Goal: Task Accomplishment & Management: Manage account settings

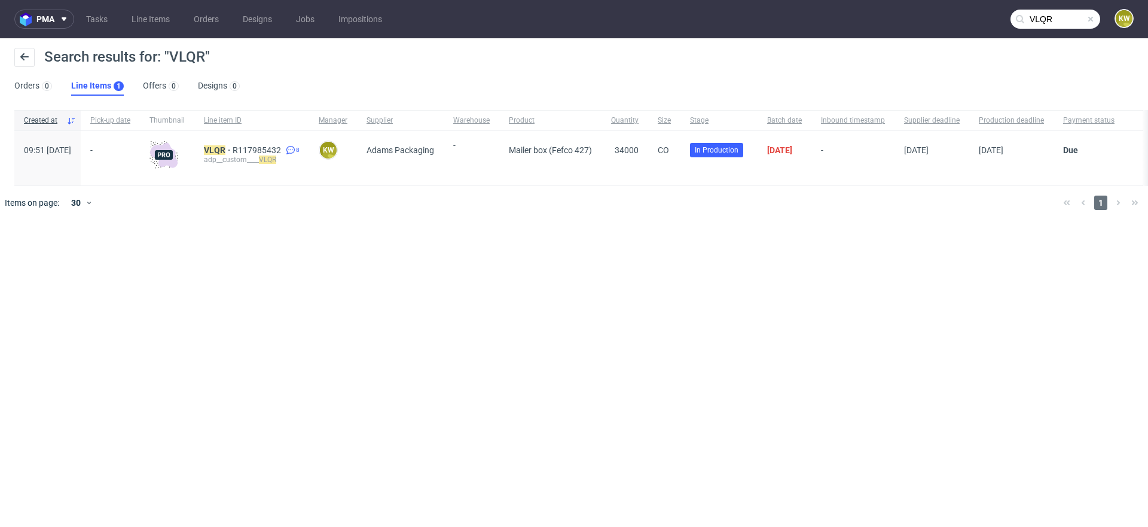
click at [432, 309] on div "pma Tasks Line Items Orders Designs Jobs Impositions VLQR KW Search results for…" at bounding box center [574, 263] width 1148 height 527
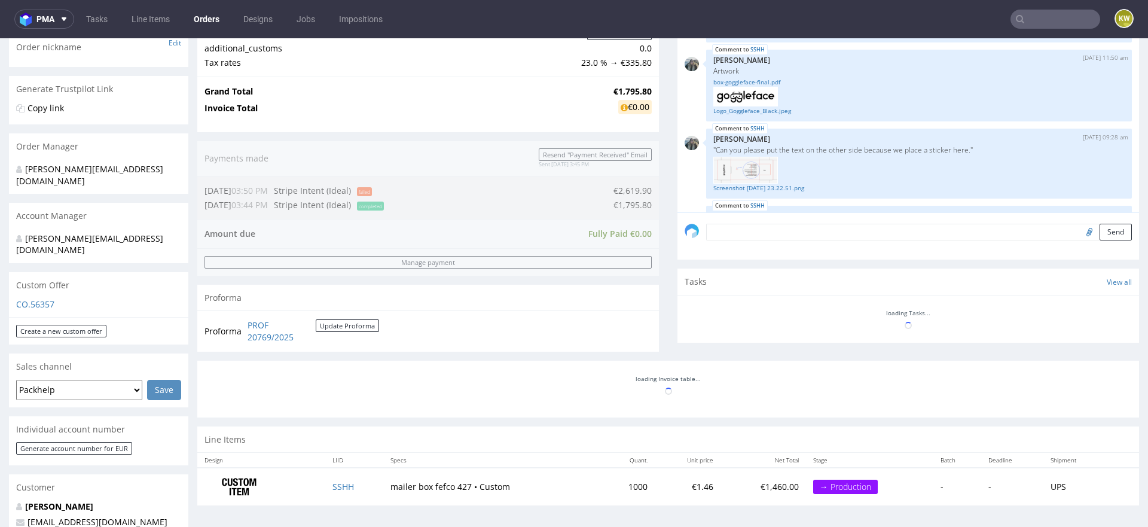
scroll to position [426, 0]
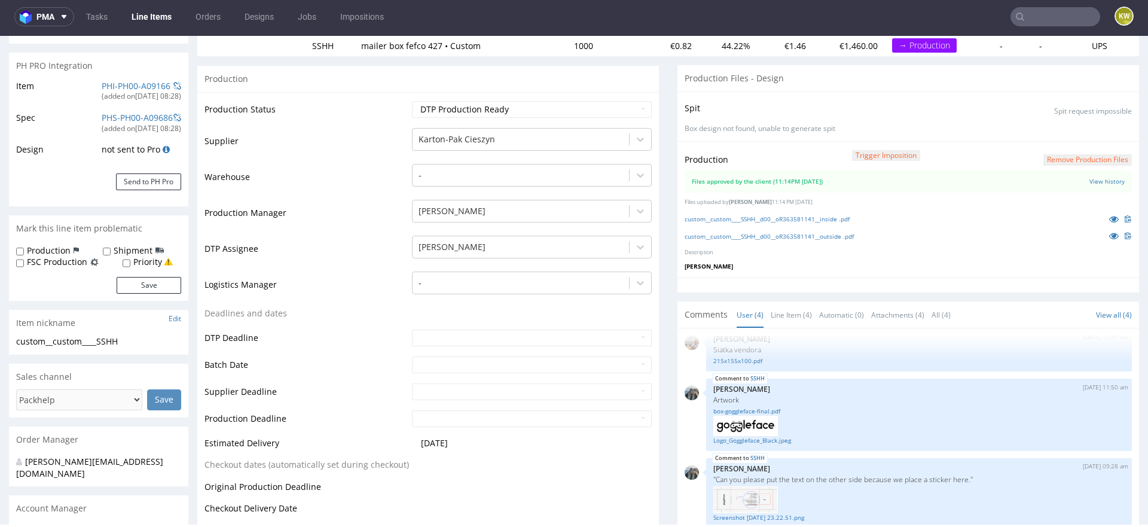
scroll to position [134, 0]
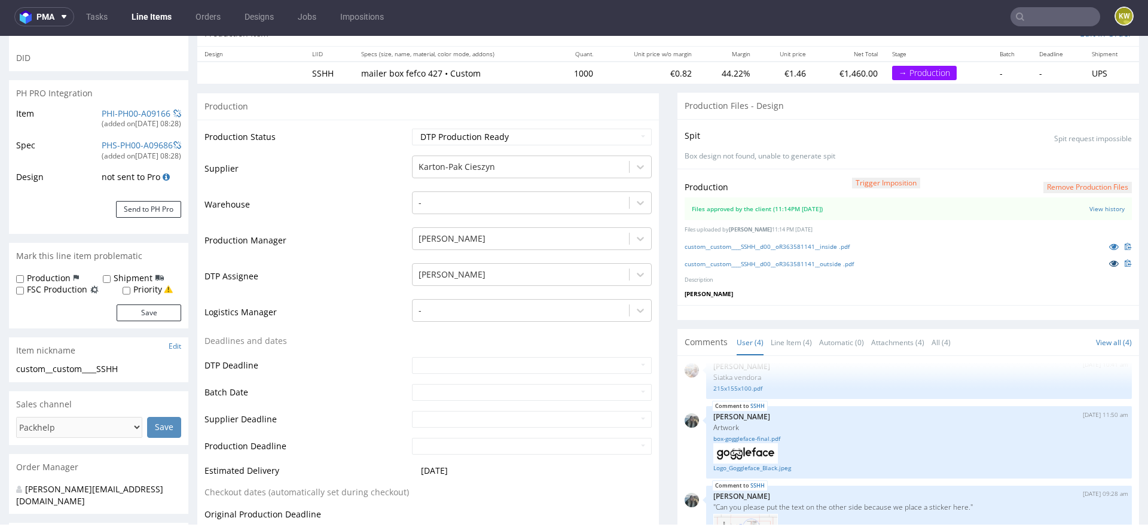
click at [1103, 261] on link at bounding box center [1114, 262] width 22 height 13
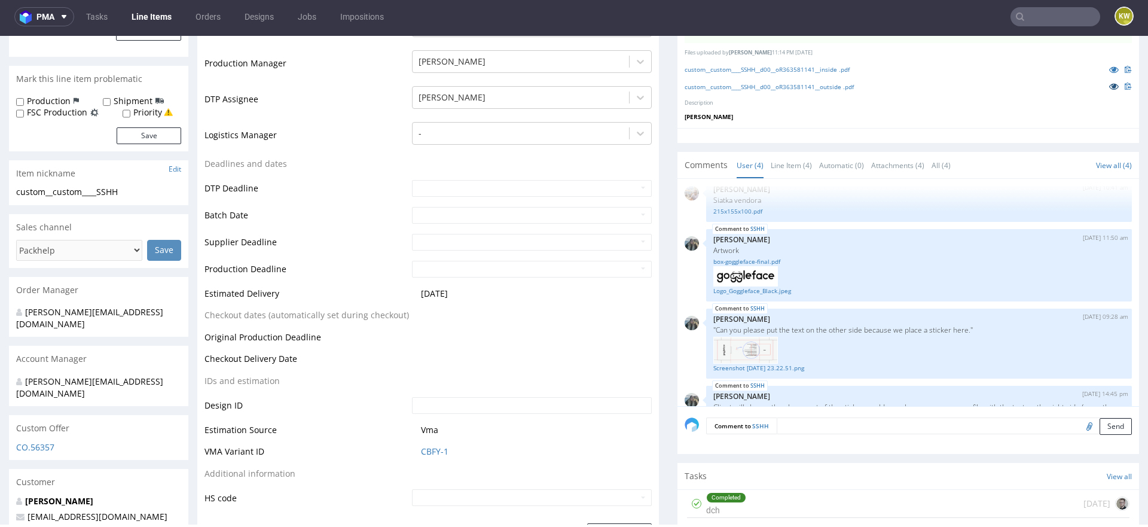
scroll to position [331, 0]
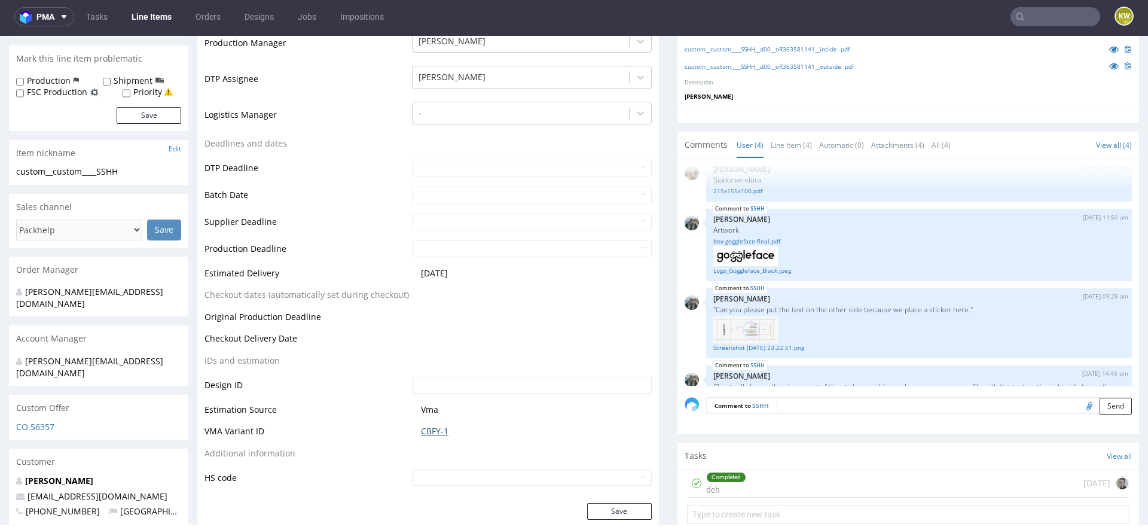
click at [435, 429] on link "CBFY-1" at bounding box center [435, 431] width 28 height 12
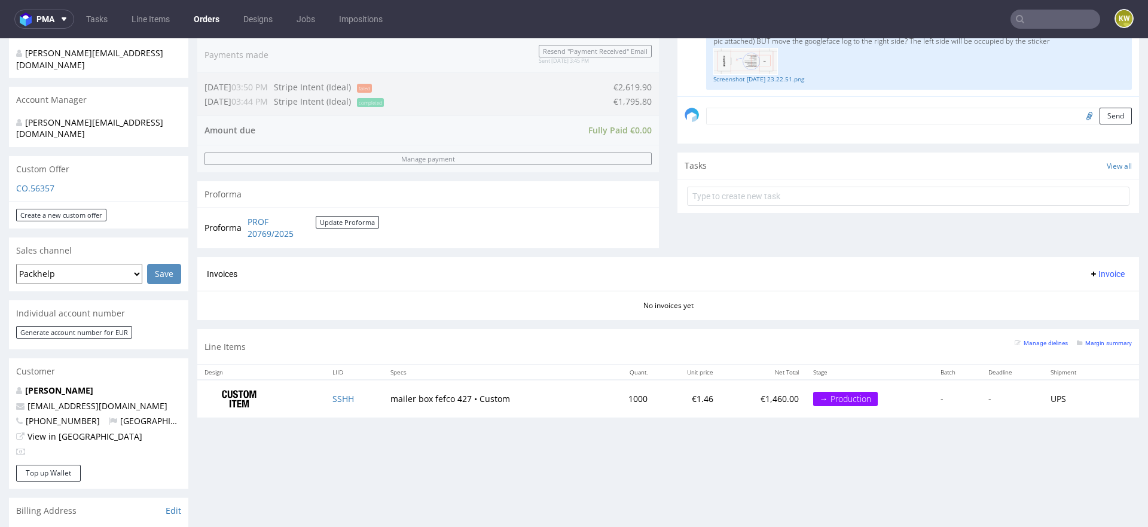
scroll to position [318, 0]
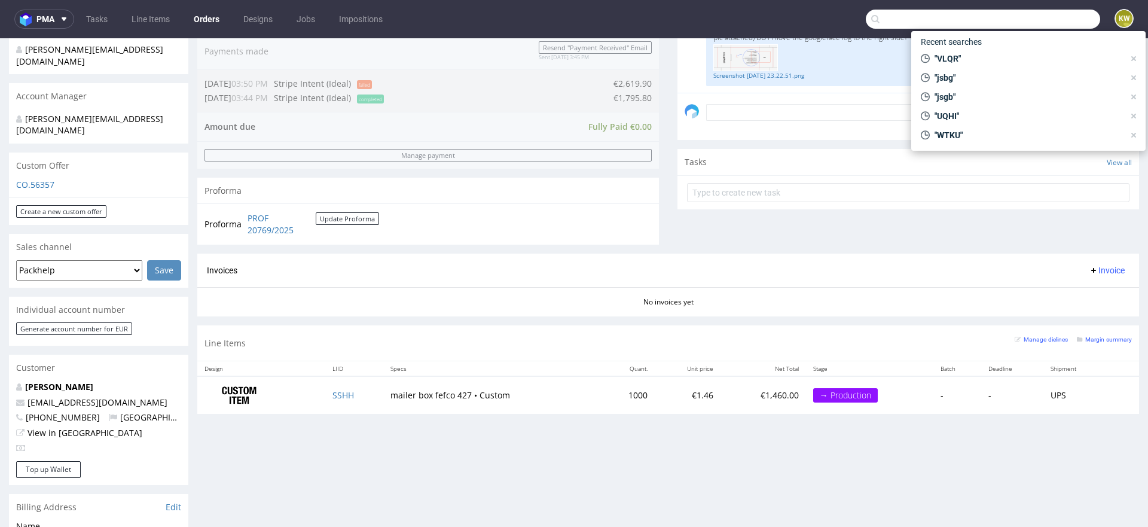
click at [1017, 26] on input "text" at bounding box center [983, 19] width 234 height 19
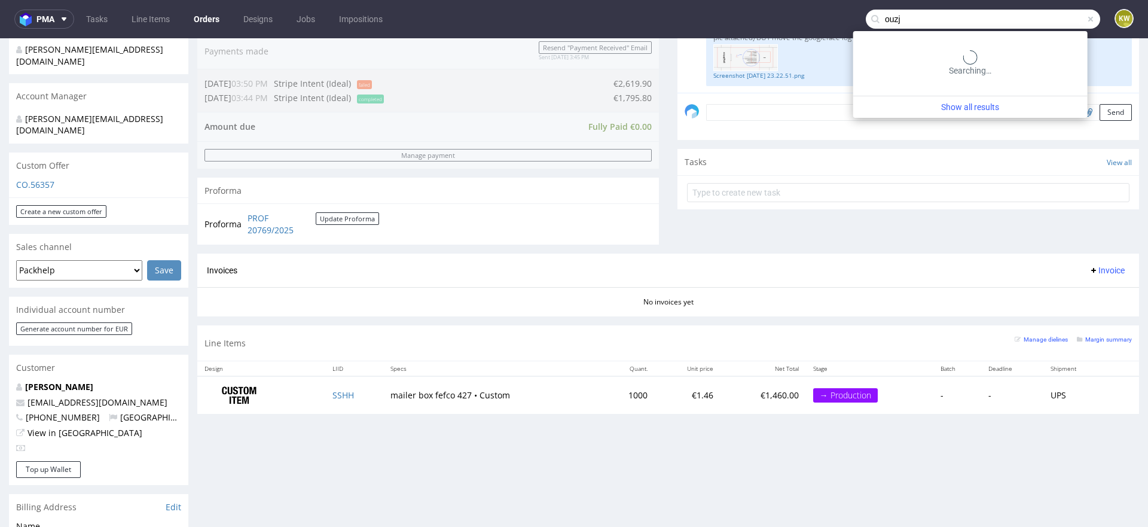
type input "ouzj"
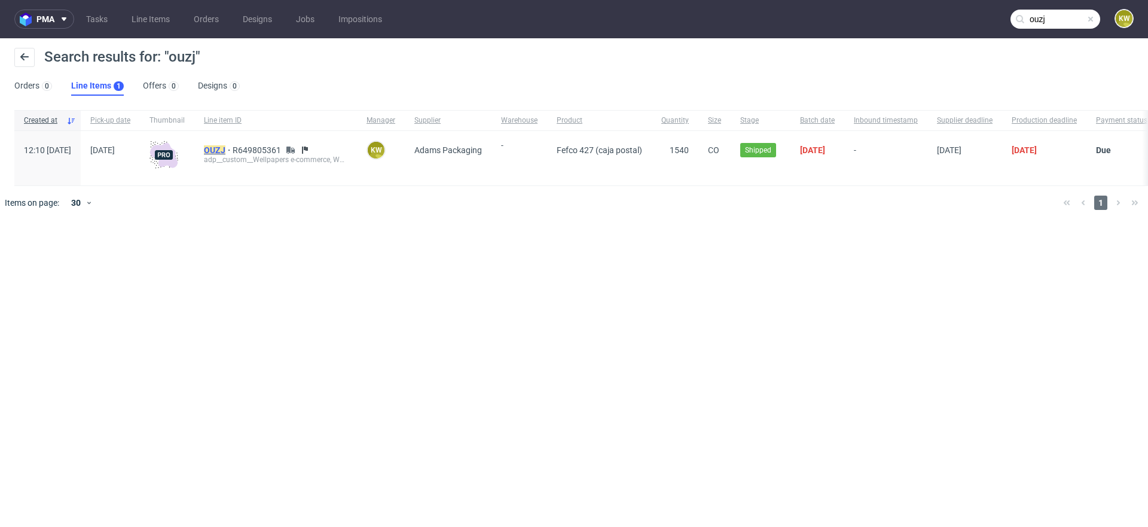
click at [225, 145] on mark "OUZJ" at bounding box center [215, 150] width 22 height 10
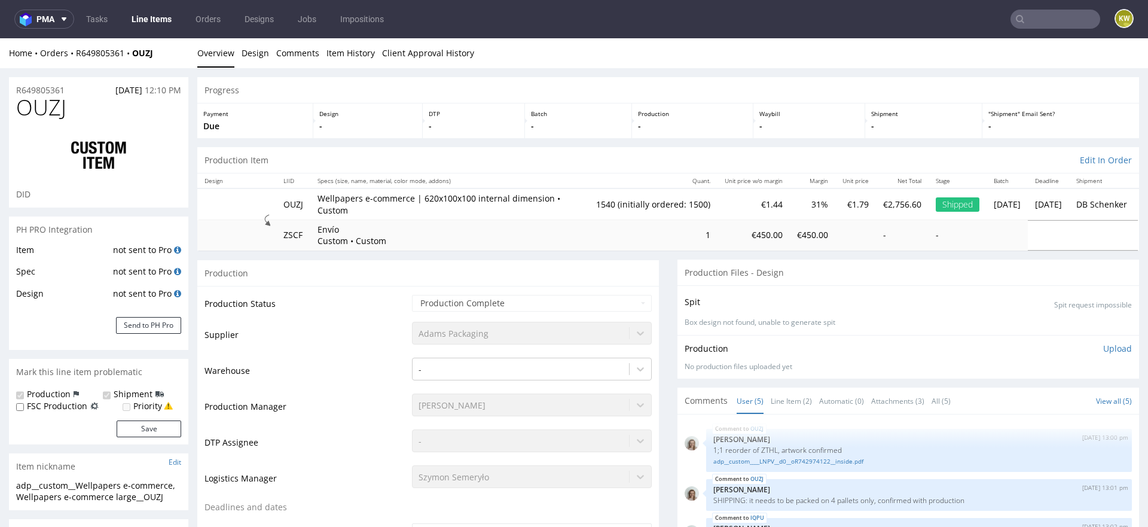
scroll to position [25, 0]
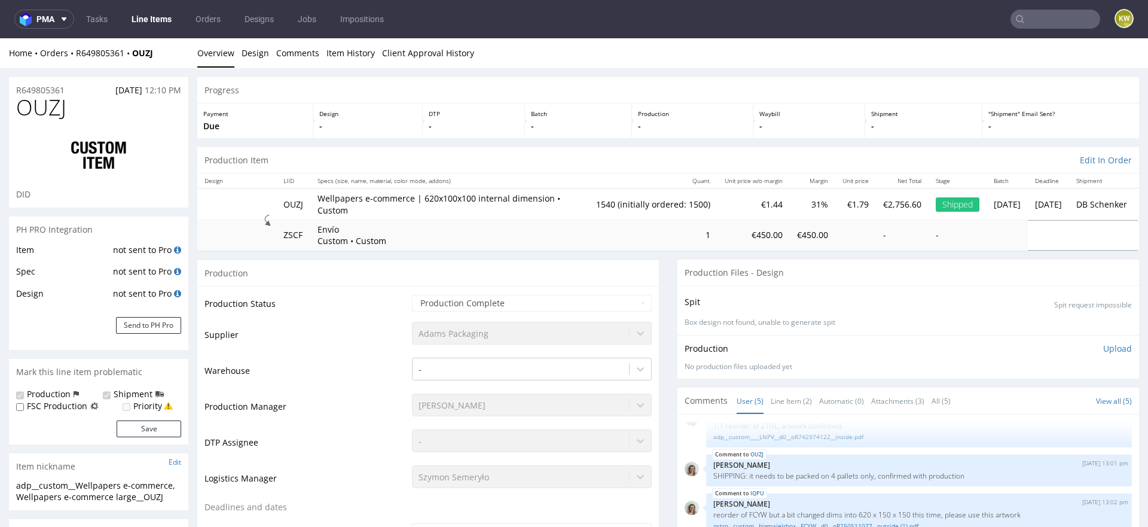
select select "in_progress"
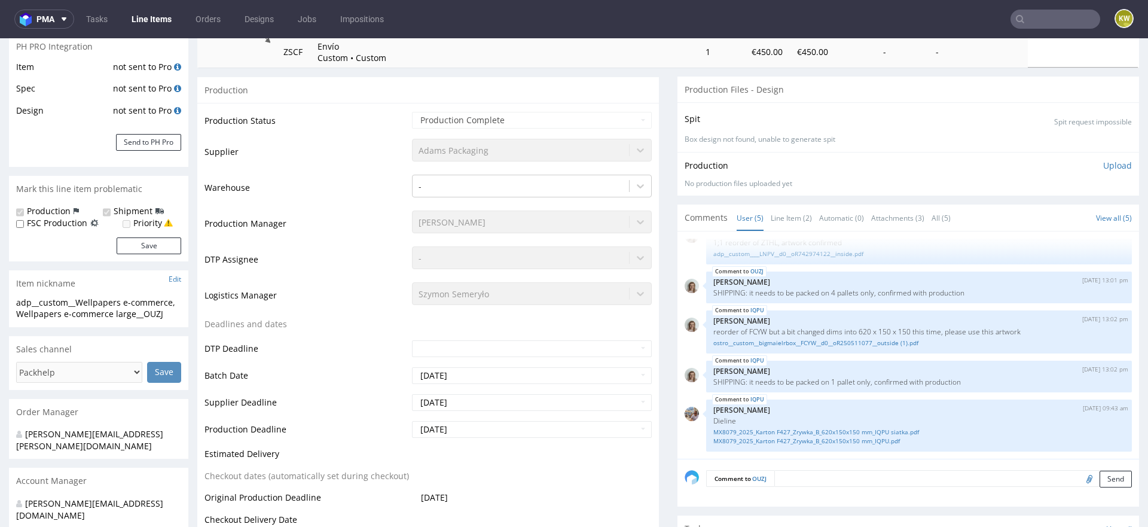
scroll to position [182, 0]
click at [771, 212] on link "Line Item (2)" at bounding box center [791, 219] width 41 height 26
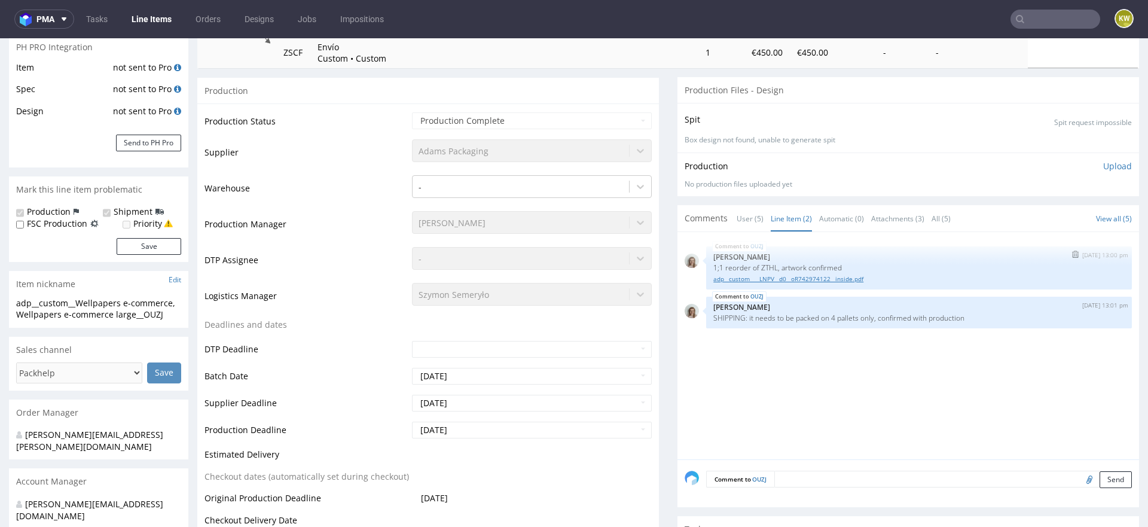
click at [774, 277] on link "adp__custom____LNPV__d0__oR742974122__inside.pdf" at bounding box center [918, 278] width 411 height 9
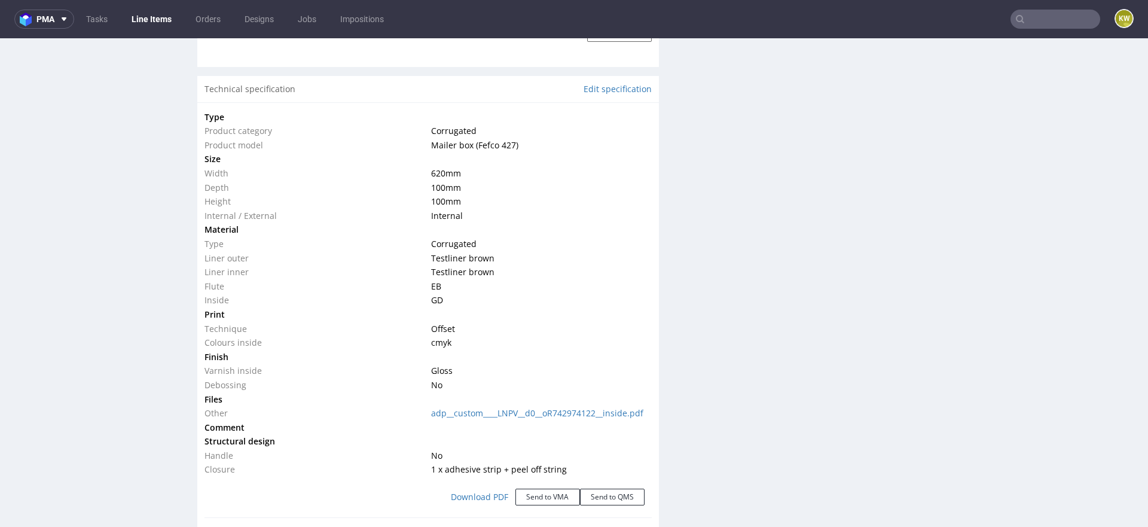
scroll to position [1125, 0]
click at [1015, 20] on icon at bounding box center [1020, 19] width 10 height 10
click at [1026, 17] on input "text" at bounding box center [1055, 19] width 90 height 19
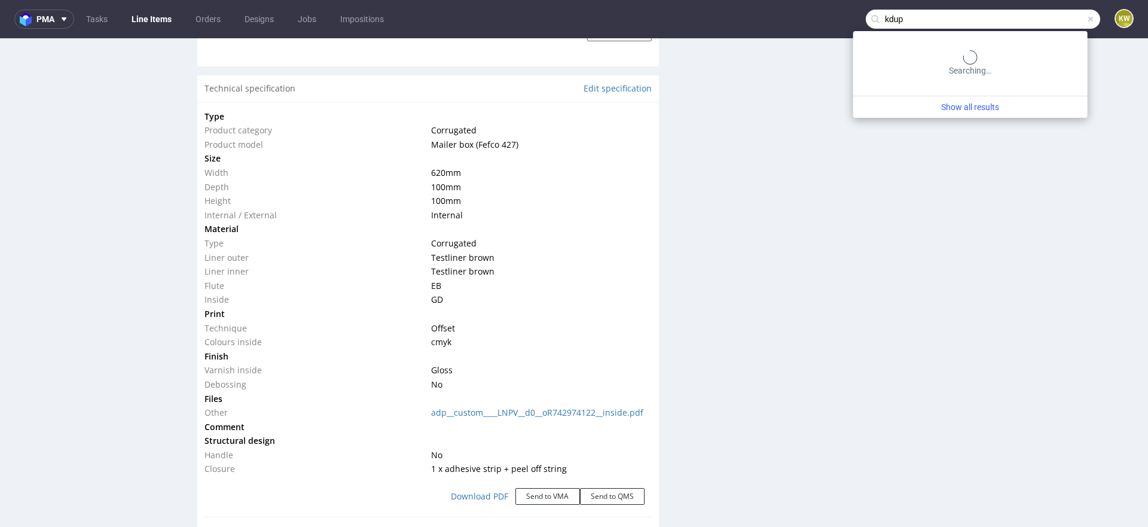
type input "kdup"
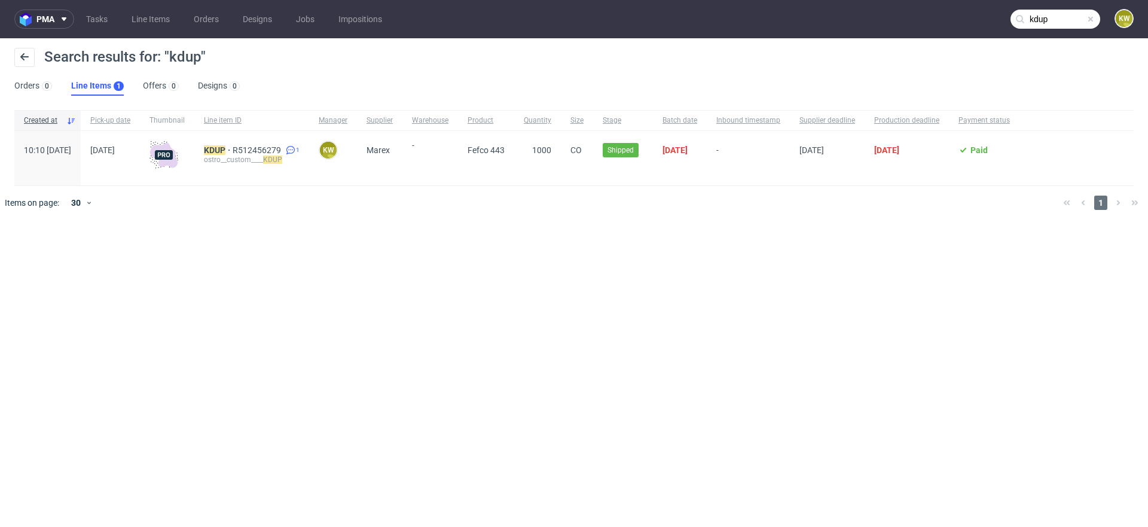
click at [290, 142] on div "KDUP R512456279 1 ostro__custom____ KDUP" at bounding box center [251, 158] width 115 height 54
click at [283, 145] on span "R512456279" at bounding box center [258, 150] width 51 height 10
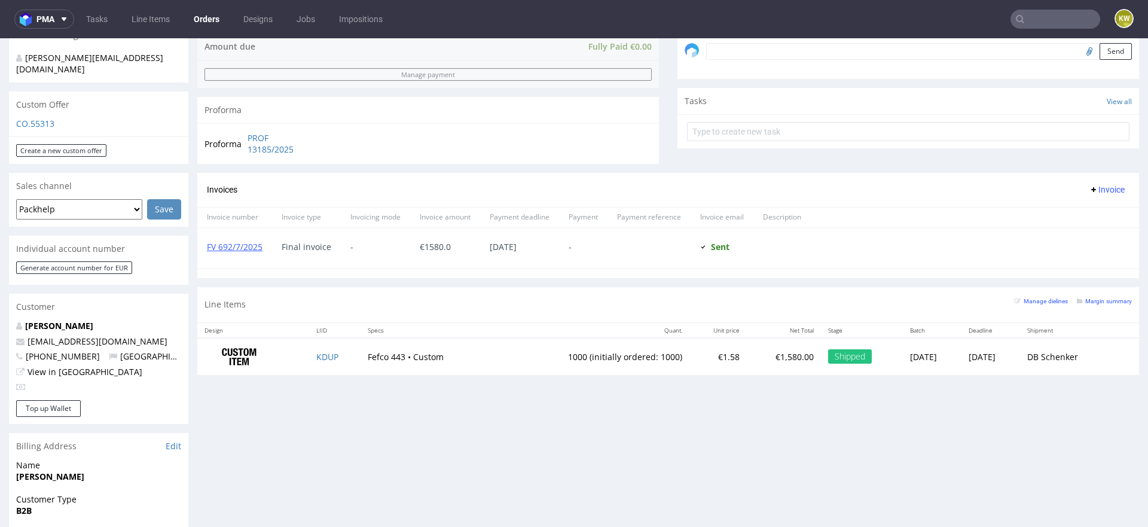
scroll to position [393, 0]
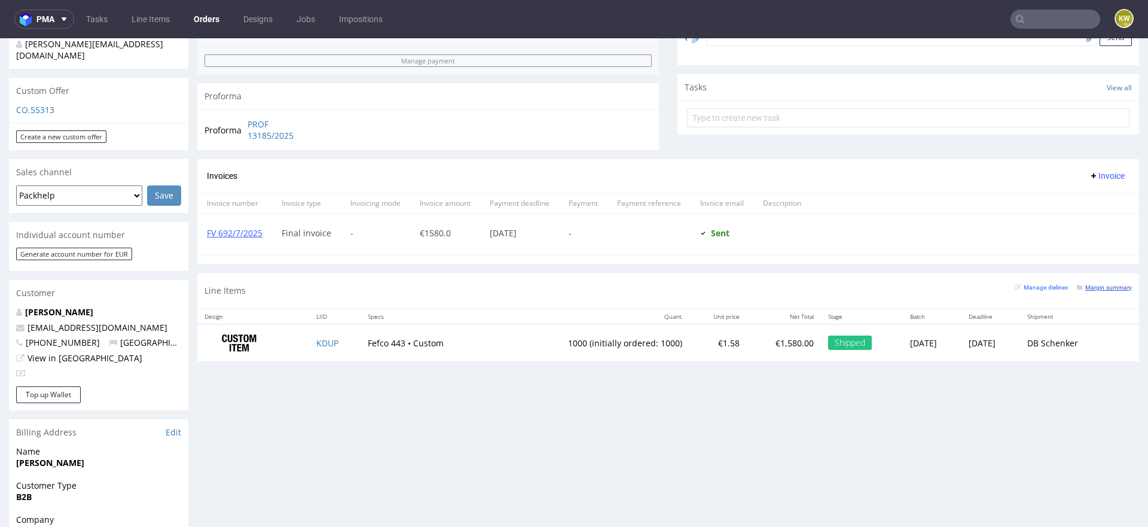
click at [1091, 284] on small "Margin summary" at bounding box center [1104, 287] width 55 height 7
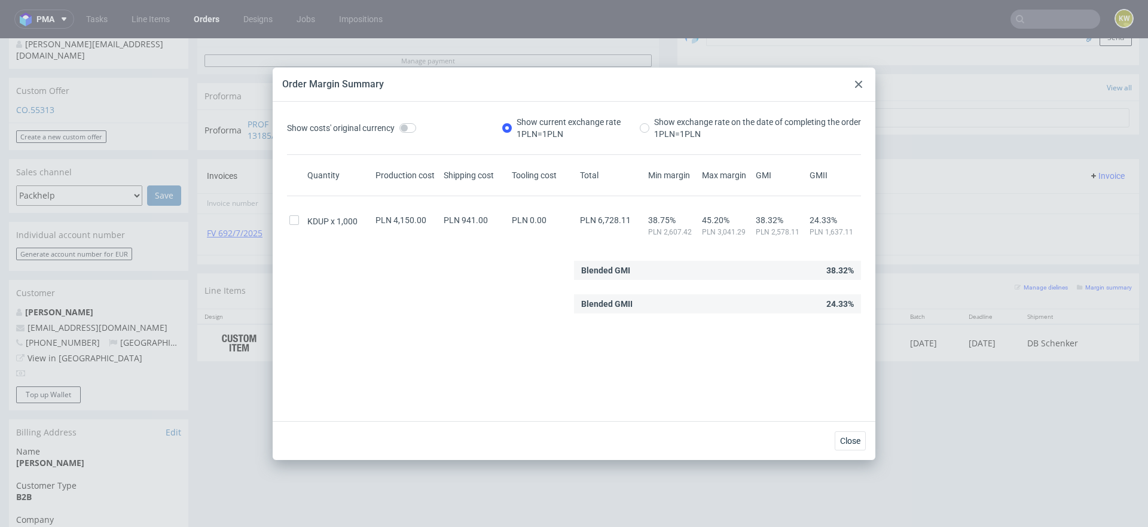
drag, startPoint x: 860, startPoint y: 78, endPoint x: 860, endPoint y: 41, distance: 37.1
click at [860, 79] on div at bounding box center [858, 84] width 14 height 14
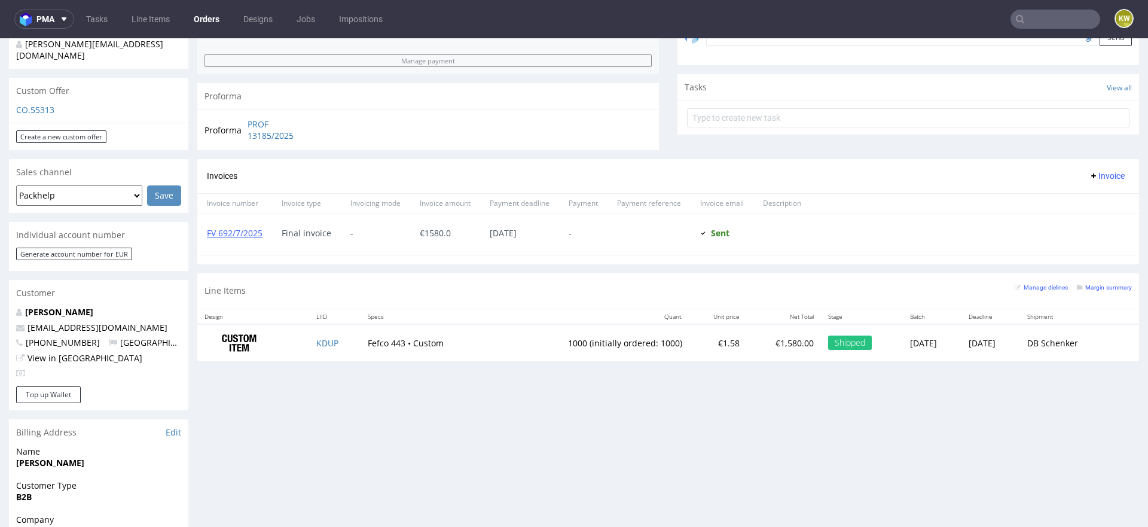
click at [1050, 23] on input "text" at bounding box center [1055, 19] width 90 height 19
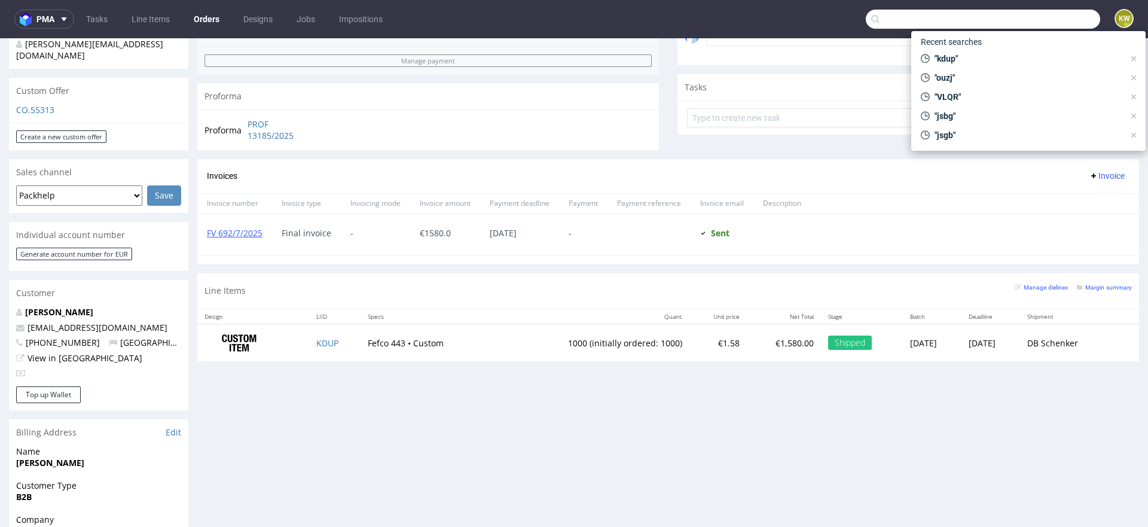
paste input "EFMO"
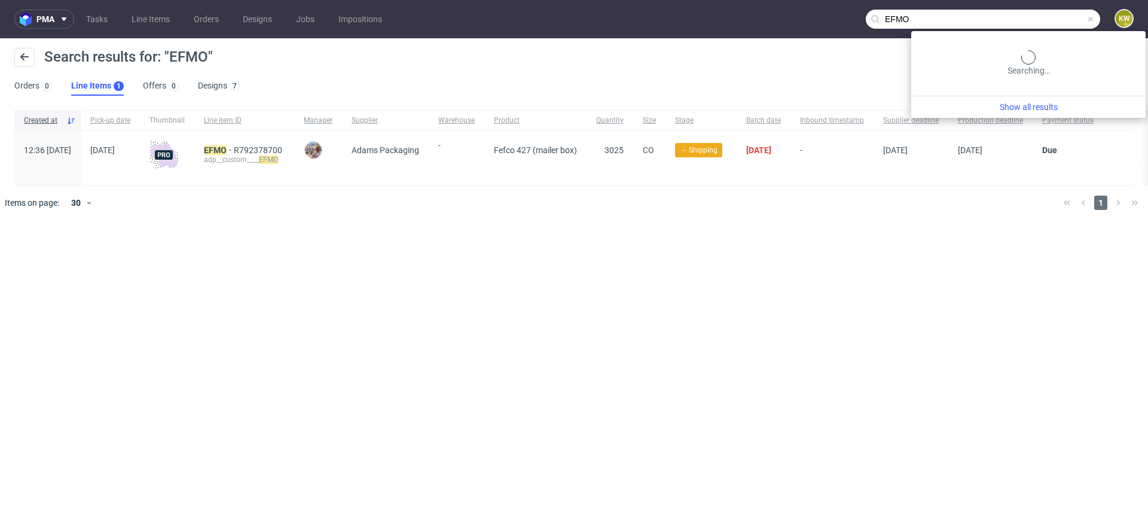
drag, startPoint x: 1054, startPoint y: 19, endPoint x: 668, endPoint y: 20, distance: 386.2
click at [711, 20] on nav "pma Tasks Line Items Orders Designs Jobs Impositions EFMO KW" at bounding box center [574, 19] width 1148 height 38
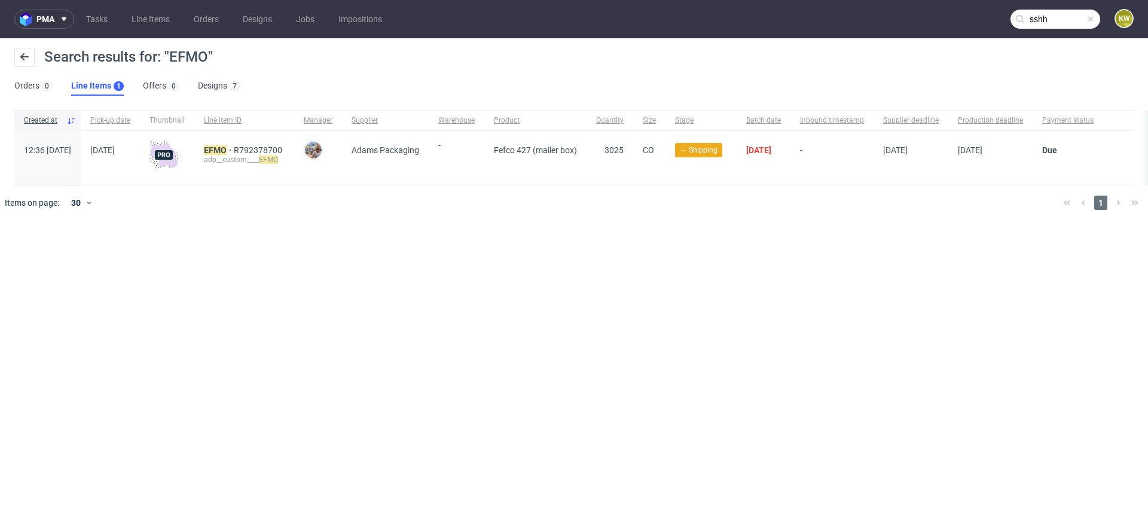
type input "sshh"
click at [227, 149] on mark "SSHH" at bounding box center [215, 150] width 23 height 10
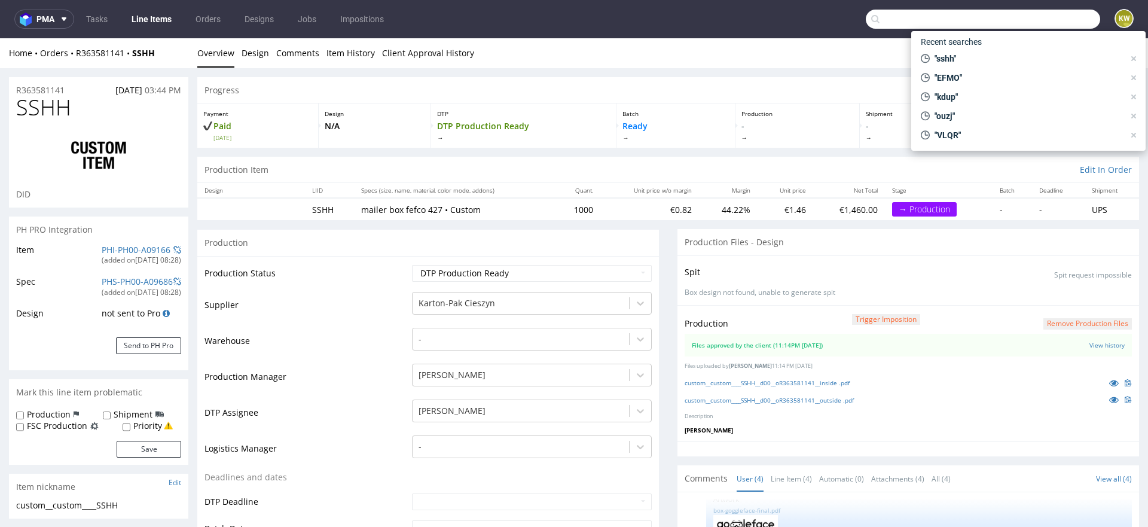
click at [1048, 11] on input "text" at bounding box center [983, 19] width 234 height 19
paste input "BKQE"
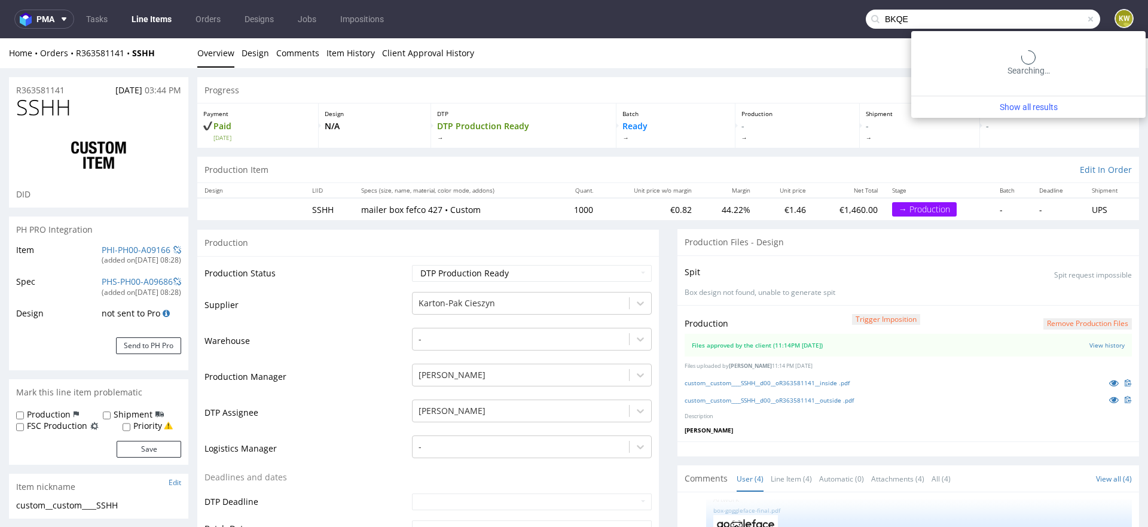
type input "BKQE"
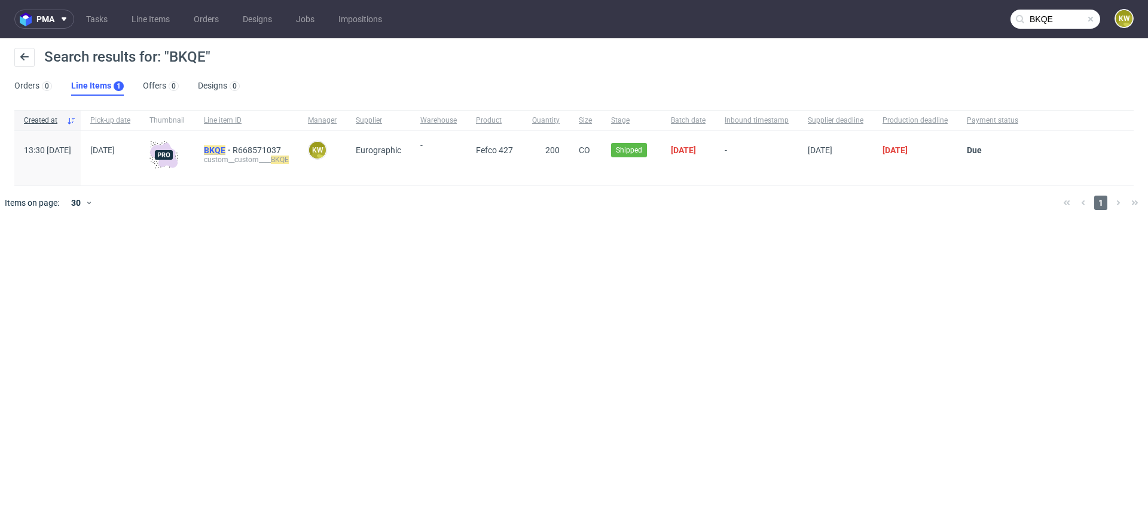
click at [225, 152] on mark "BKQE" at bounding box center [215, 150] width 22 height 10
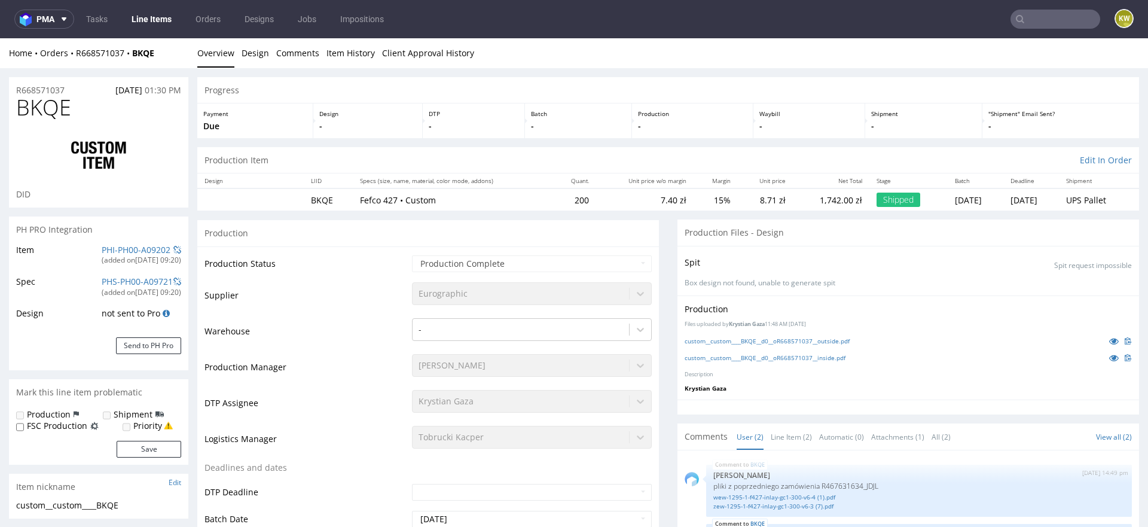
click at [1009, 6] on nav "pma Tasks Line Items Orders Designs Jobs Impositions KW" at bounding box center [574, 19] width 1148 height 38
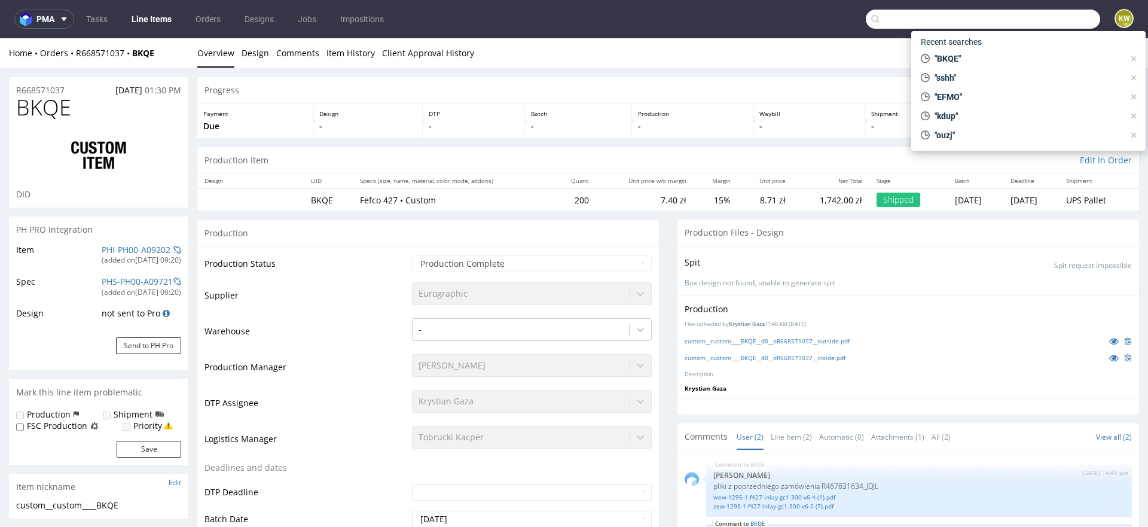
click at [1021, 12] on input "text" at bounding box center [983, 19] width 234 height 19
paste input "JSBG"
type input "JSBG"
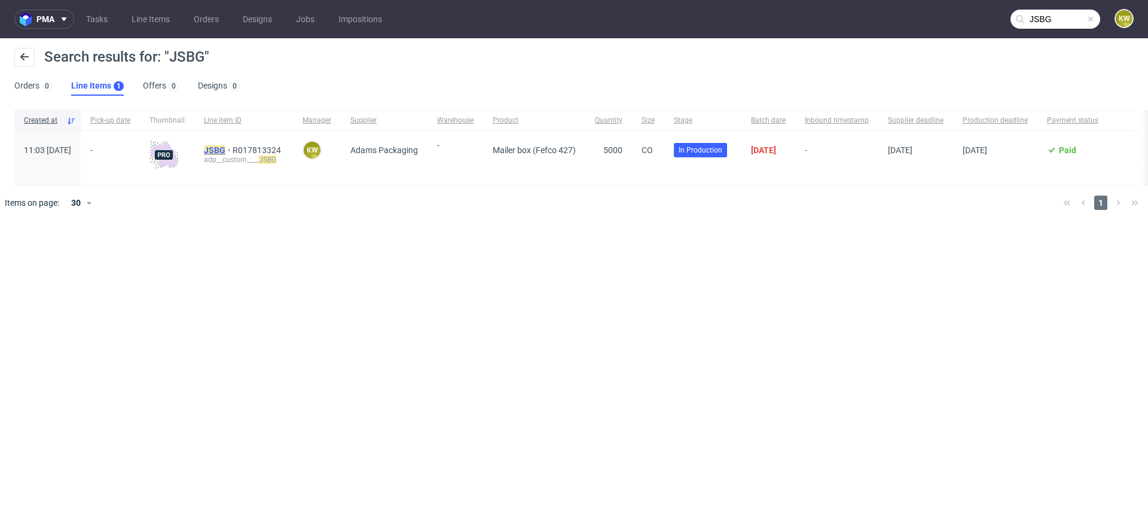
click at [225, 151] on mark "JSBG" at bounding box center [215, 150] width 22 height 10
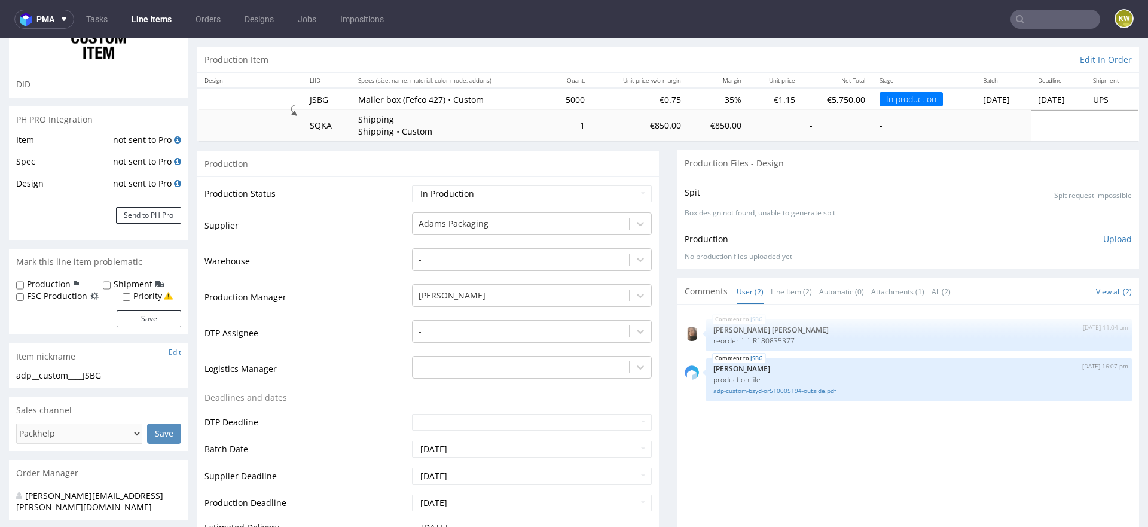
scroll to position [111, 0]
click at [765, 385] on link "adp-custom-bsyd-or510005194-outside.pdf" at bounding box center [918, 389] width 411 height 9
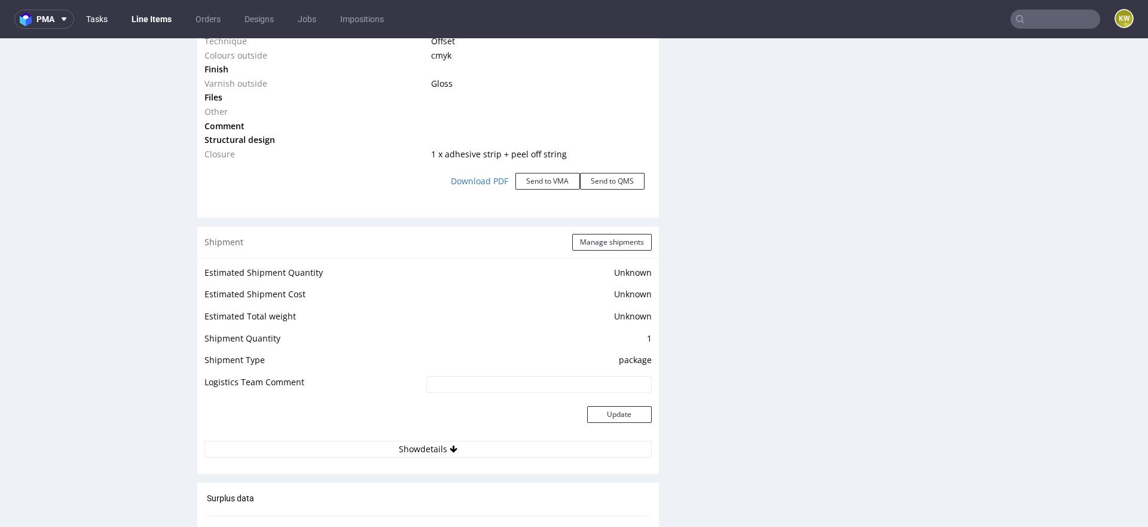
scroll to position [1433, 0]
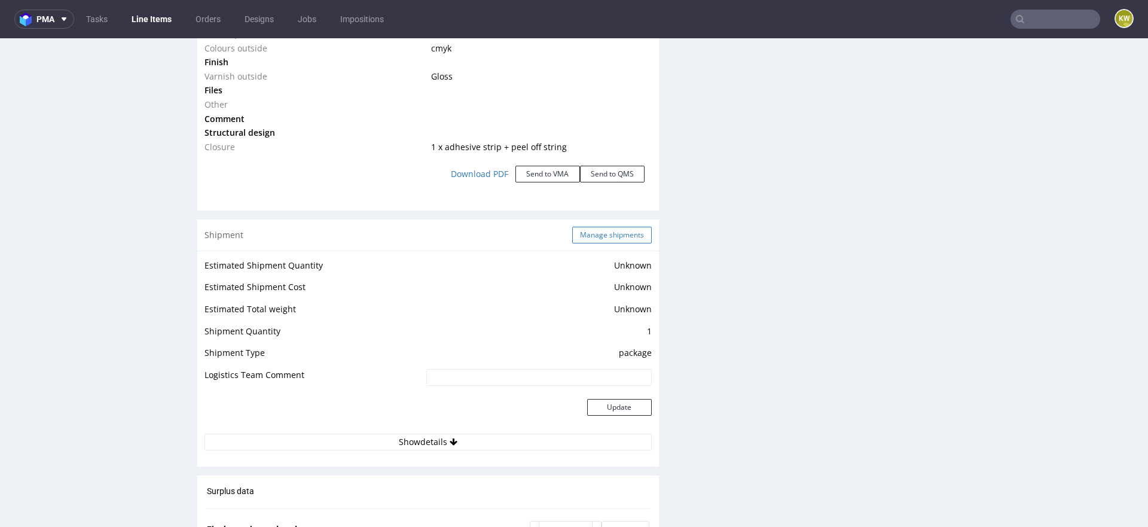
click at [612, 234] on button "Manage shipments" at bounding box center [612, 235] width 80 height 17
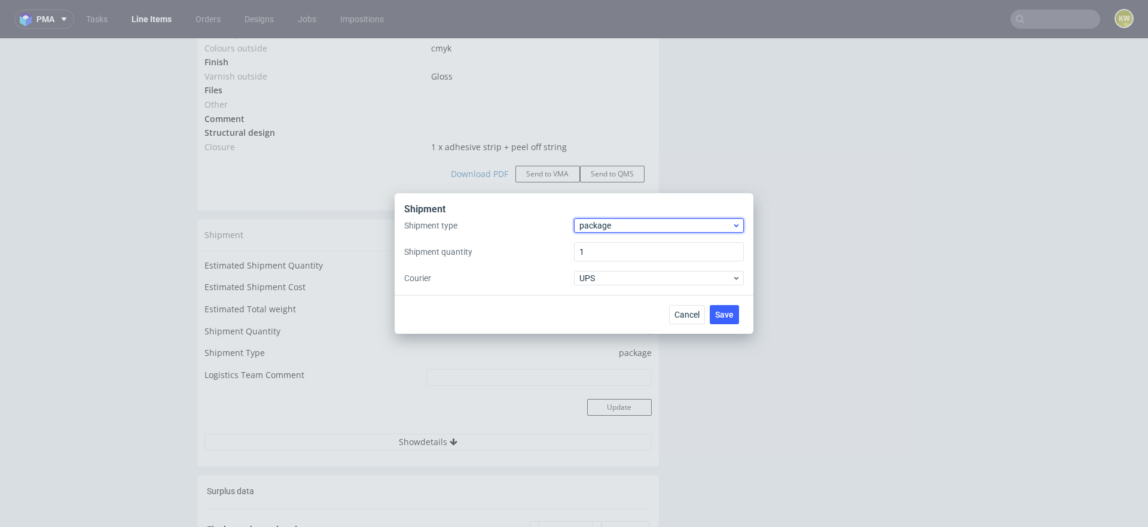
click at [603, 228] on span "package" at bounding box center [655, 225] width 152 height 12
click at [602, 246] on div "pallet" at bounding box center [659, 251] width 160 height 22
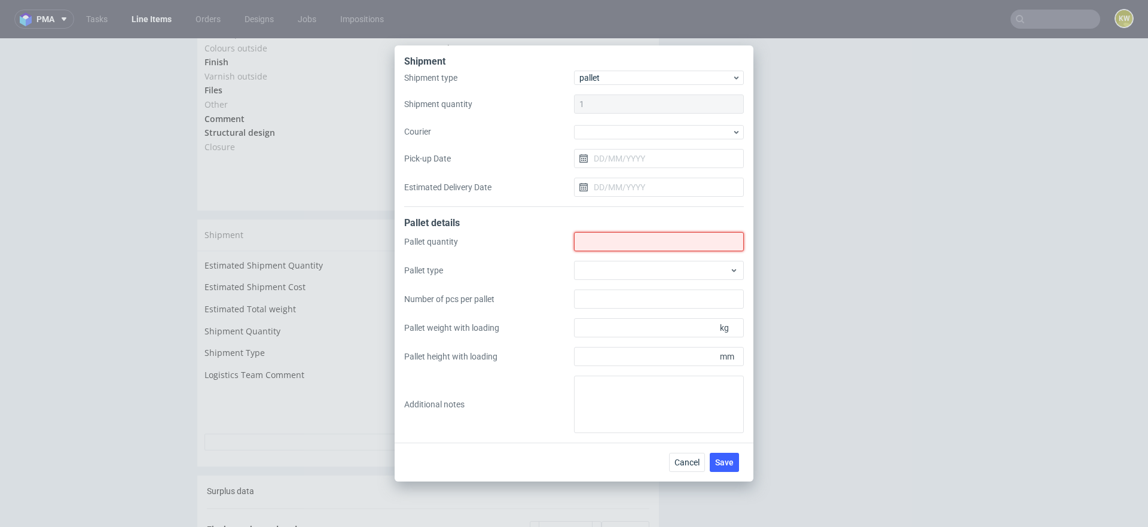
click at [599, 248] on input "Shipment type" at bounding box center [659, 241] width 170 height 19
type input "6"
click at [631, 279] on div at bounding box center [659, 270] width 170 height 19
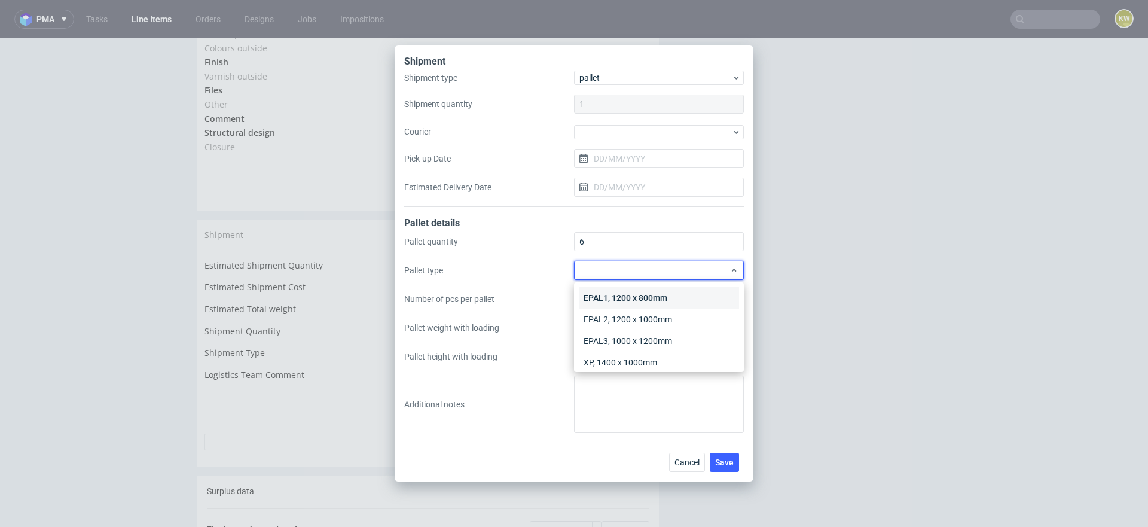
click at [621, 299] on div "EPAL1, 1200 x 800mm" at bounding box center [659, 298] width 160 height 22
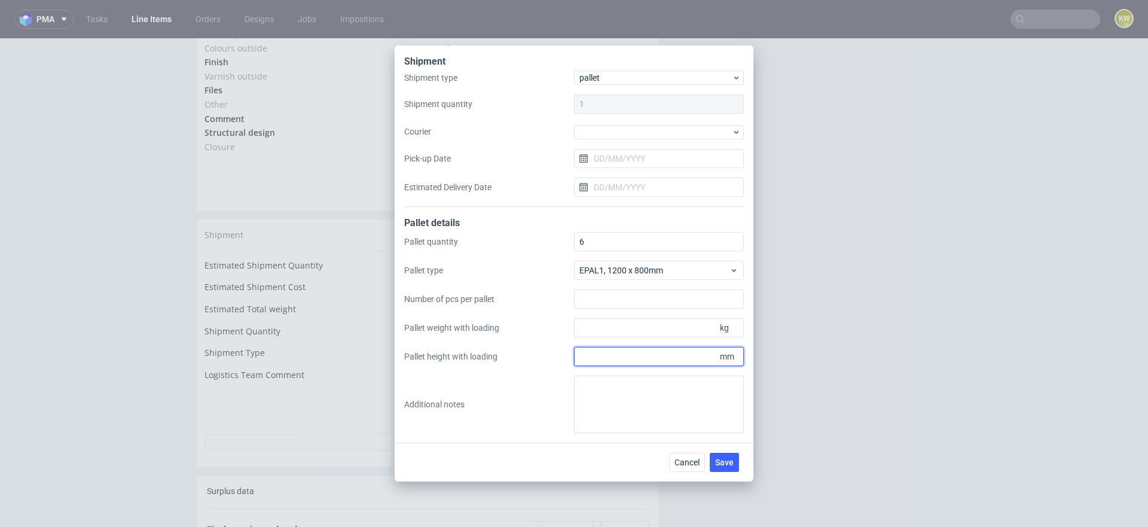
click at [636, 356] on input "Pallet height with loading" at bounding box center [659, 356] width 170 height 19
type input "1800"
click at [625, 325] on input "Pallet weight with loading" at bounding box center [659, 327] width 170 height 19
type input "283"
click at [729, 459] on span "Save" at bounding box center [724, 462] width 19 height 8
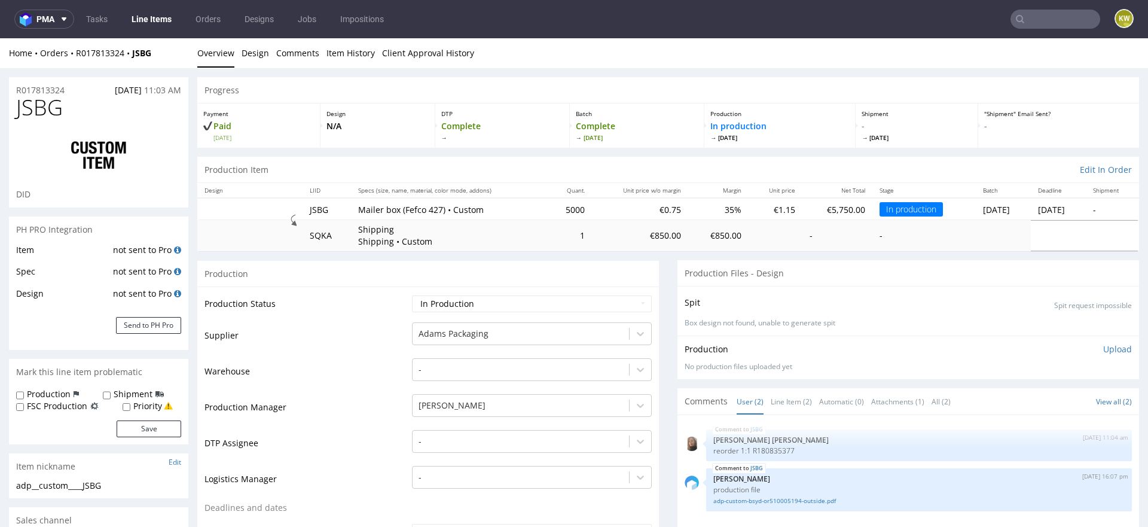
click at [435, 294] on td "Waiting for Artwork Waiting for Diecut Waiting for Mockup Waiting for DTP Waiti…" at bounding box center [530, 307] width 243 height 27
click at [435, 303] on select "Waiting for Artwork Waiting for Diecut Waiting for Mockup Waiting for DTP Waiti…" at bounding box center [532, 303] width 240 height 17
select select "production_complete"
click at [412, 295] on select "Waiting for Artwork Waiting for Diecut Waiting for Mockup Waiting for DTP Waiti…" at bounding box center [532, 303] width 240 height 17
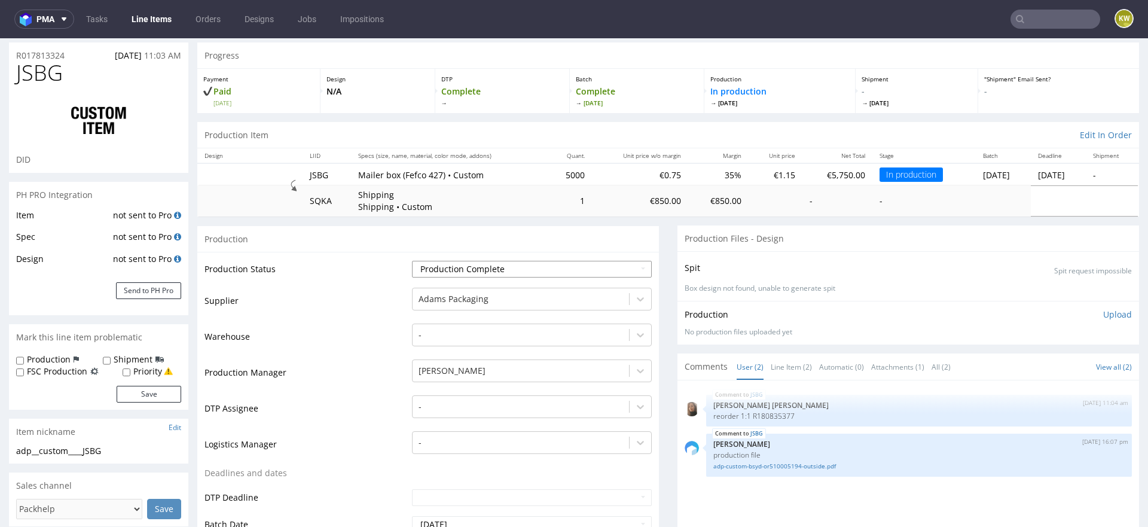
scroll to position [209, 0]
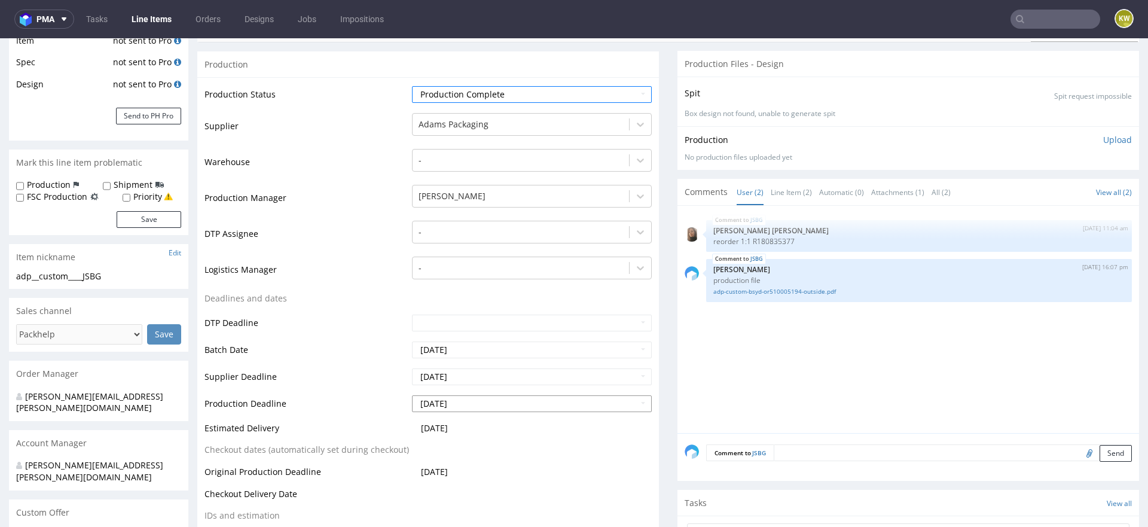
click at [481, 407] on input "2025-10-15" at bounding box center [532, 403] width 240 height 17
click at [439, 334] on td "13" at bounding box center [438, 331] width 19 height 18
type input "2025-10-13"
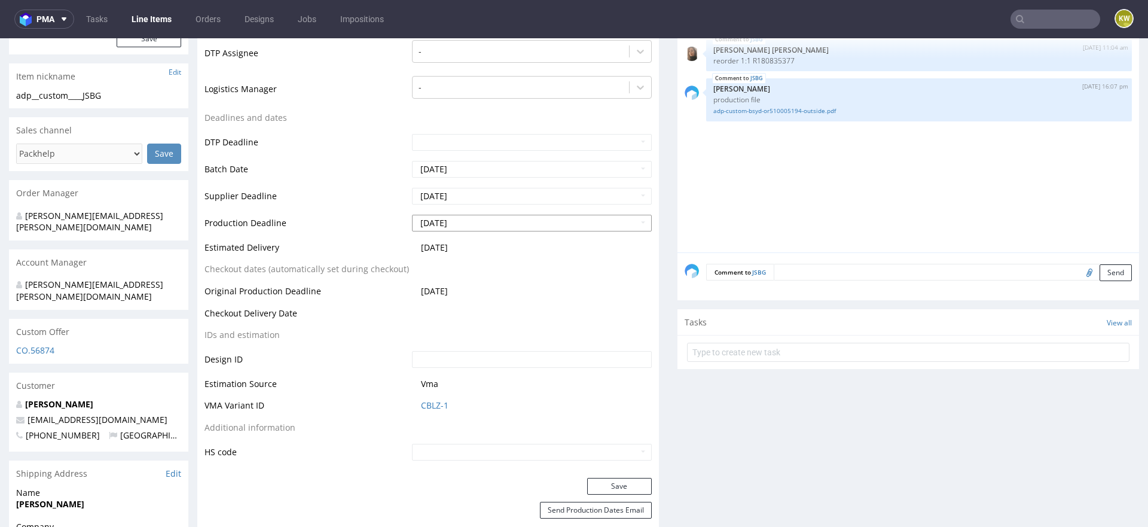
scroll to position [398, 0]
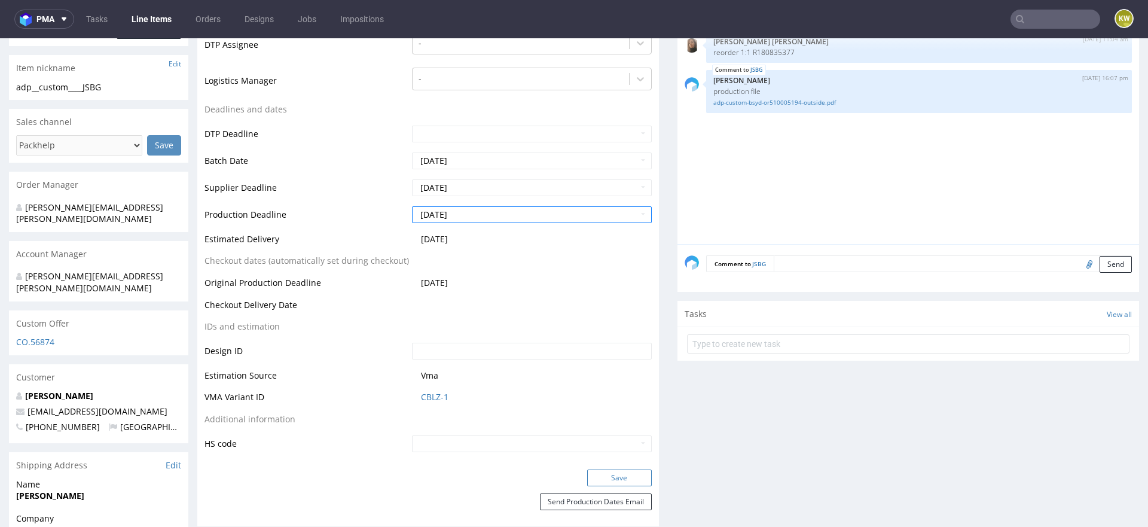
click at [604, 475] on button "Save" at bounding box center [619, 477] width 65 height 17
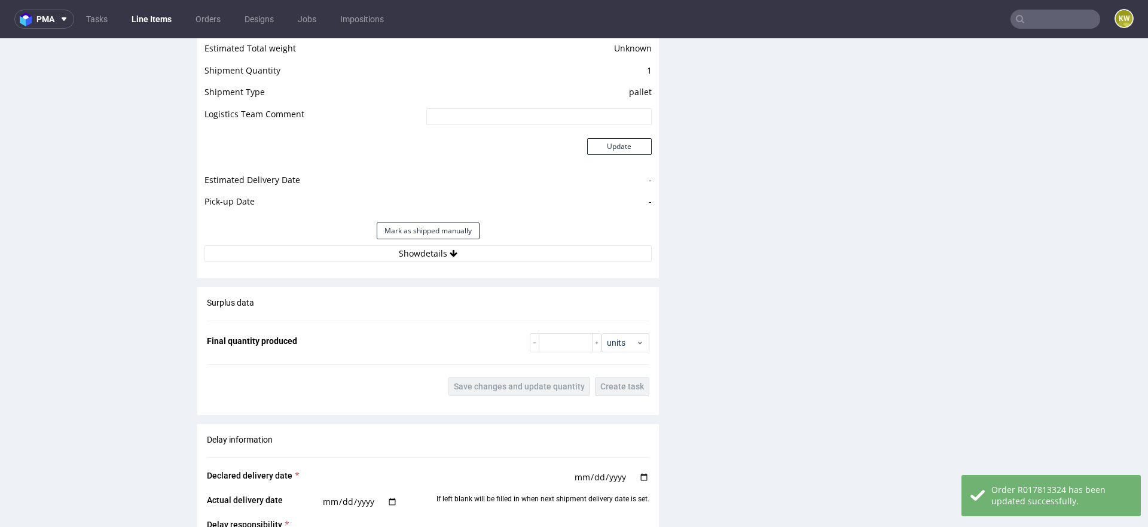
scroll to position [1696, 0]
click at [562, 321] on div "Surplus data Final quantity produced units Save changes and update quantity Cre…" at bounding box center [428, 344] width 462 height 118
click at [557, 339] on input "number" at bounding box center [566, 340] width 54 height 19
paste input "5093"
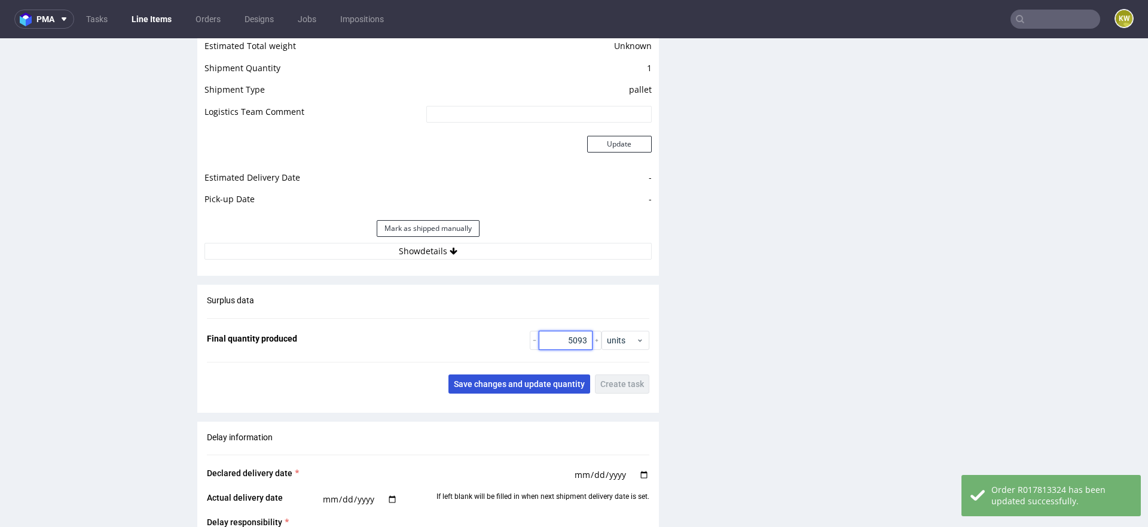
type input "5093"
click at [526, 384] on span "Save changes and update quantity" at bounding box center [519, 384] width 131 height 8
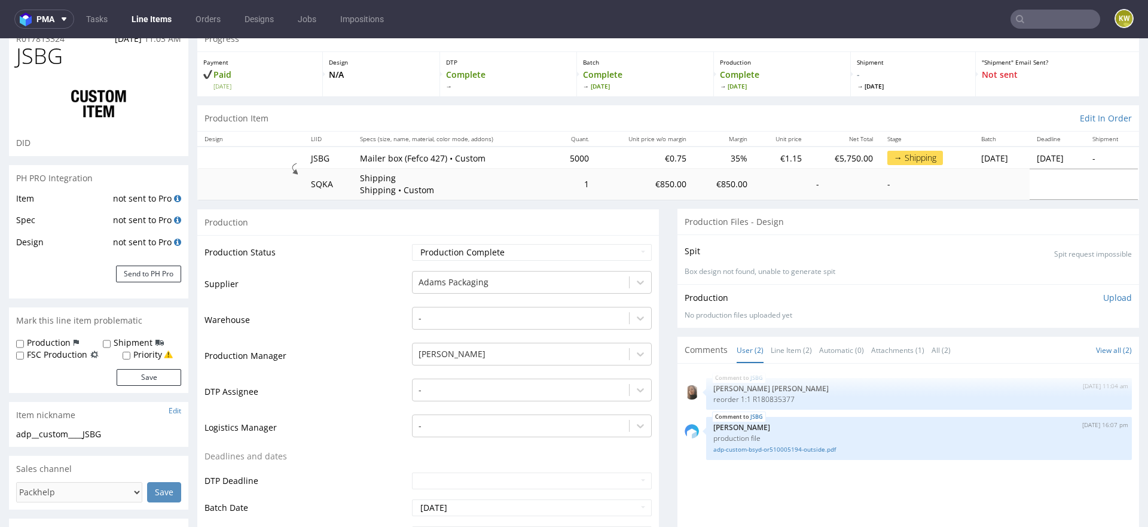
scroll to position [0, 0]
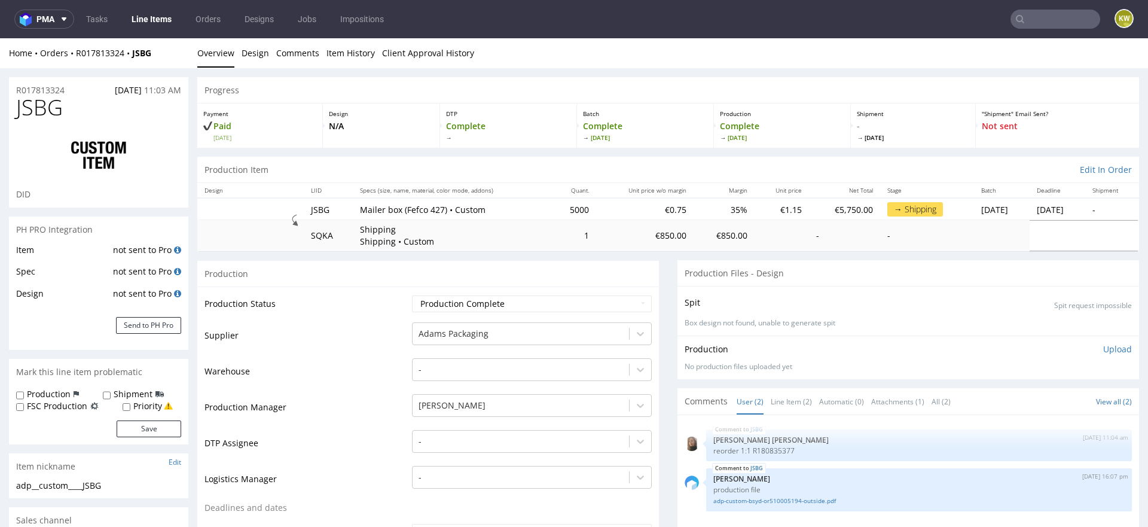
click at [145, 17] on link "Line Items" at bounding box center [151, 19] width 54 height 19
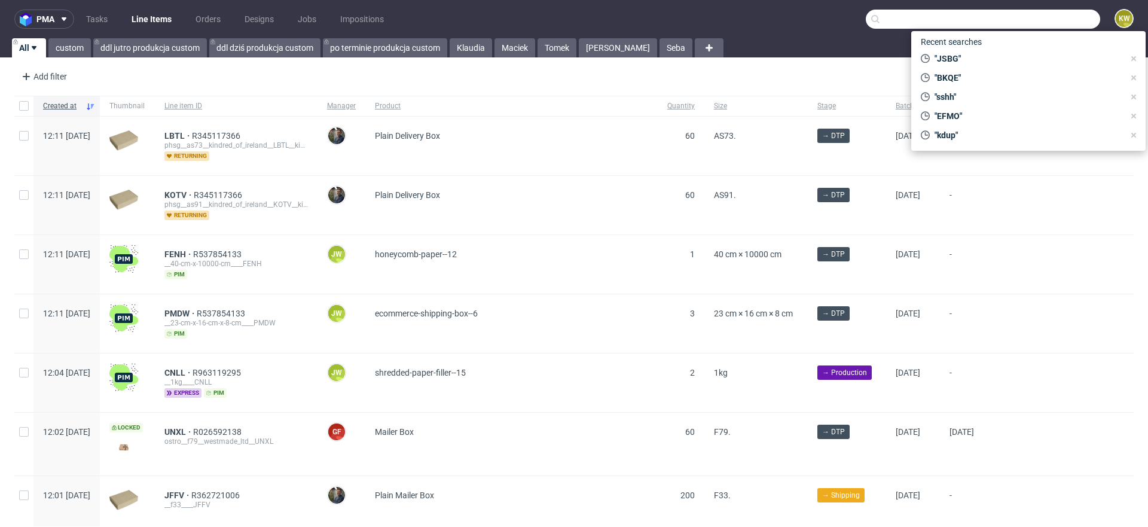
click at [1024, 13] on input "text" at bounding box center [983, 19] width 234 height 19
paste input "UQHI"
type input "UQHI"
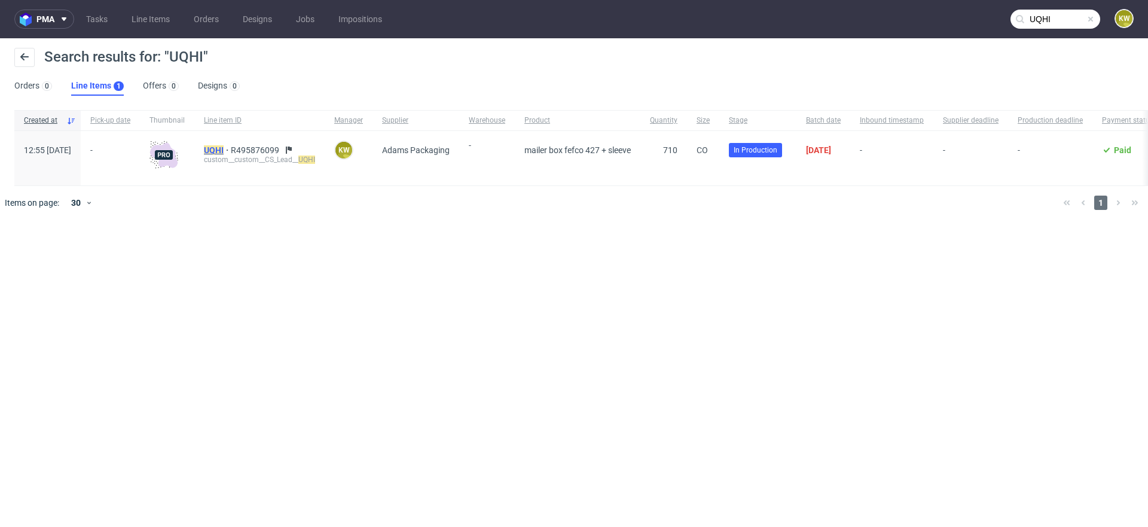
click at [224, 146] on mark "UQHI" at bounding box center [214, 150] width 20 height 10
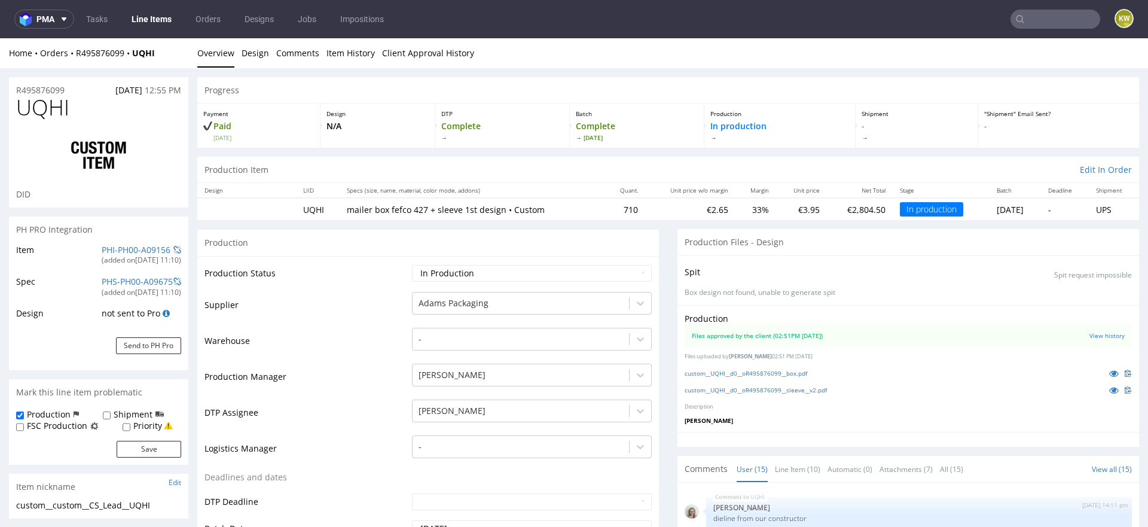
scroll to position [729, 0]
click at [1103, 392] on link at bounding box center [1114, 389] width 22 height 13
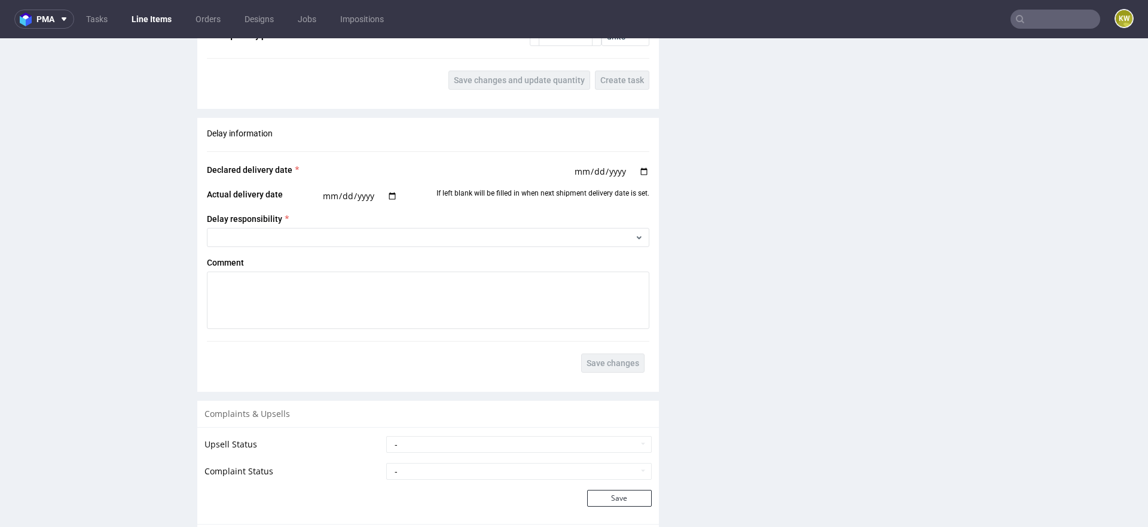
scroll to position [2147, 0]
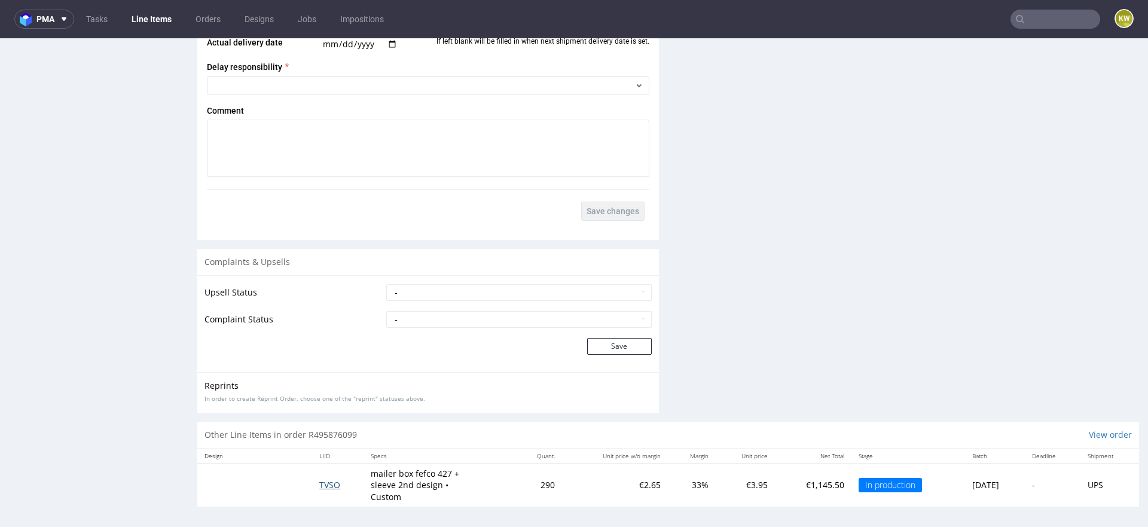
click at [319, 479] on span "TVSO" at bounding box center [329, 484] width 21 height 11
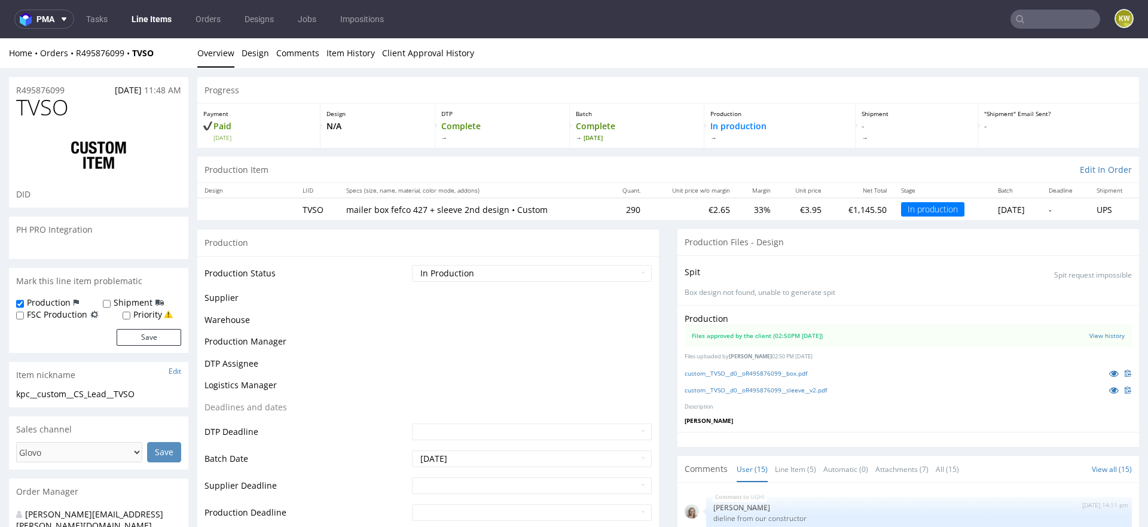
scroll to position [729, 0]
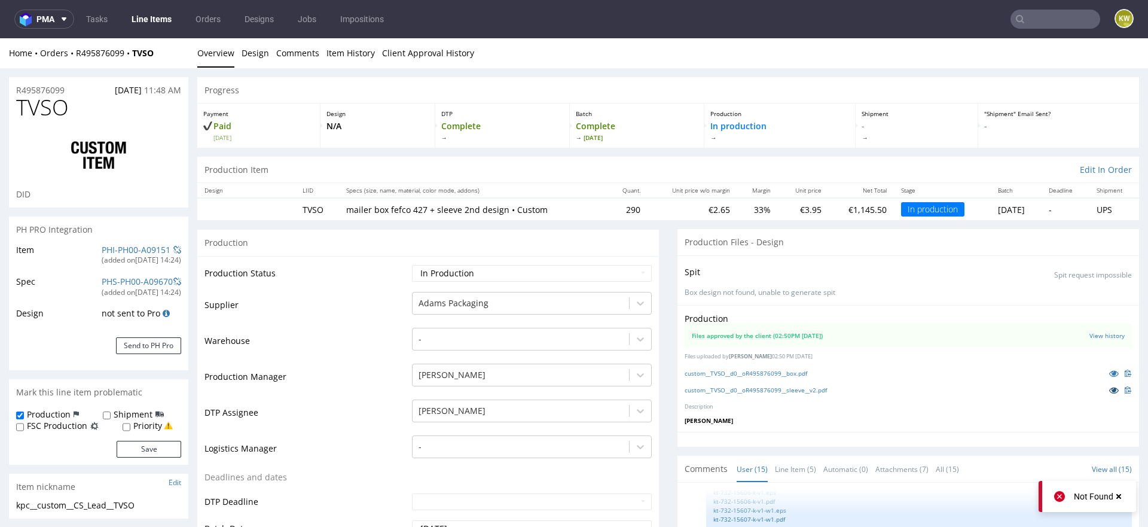
click at [1109, 389] on icon at bounding box center [1114, 390] width 10 height 8
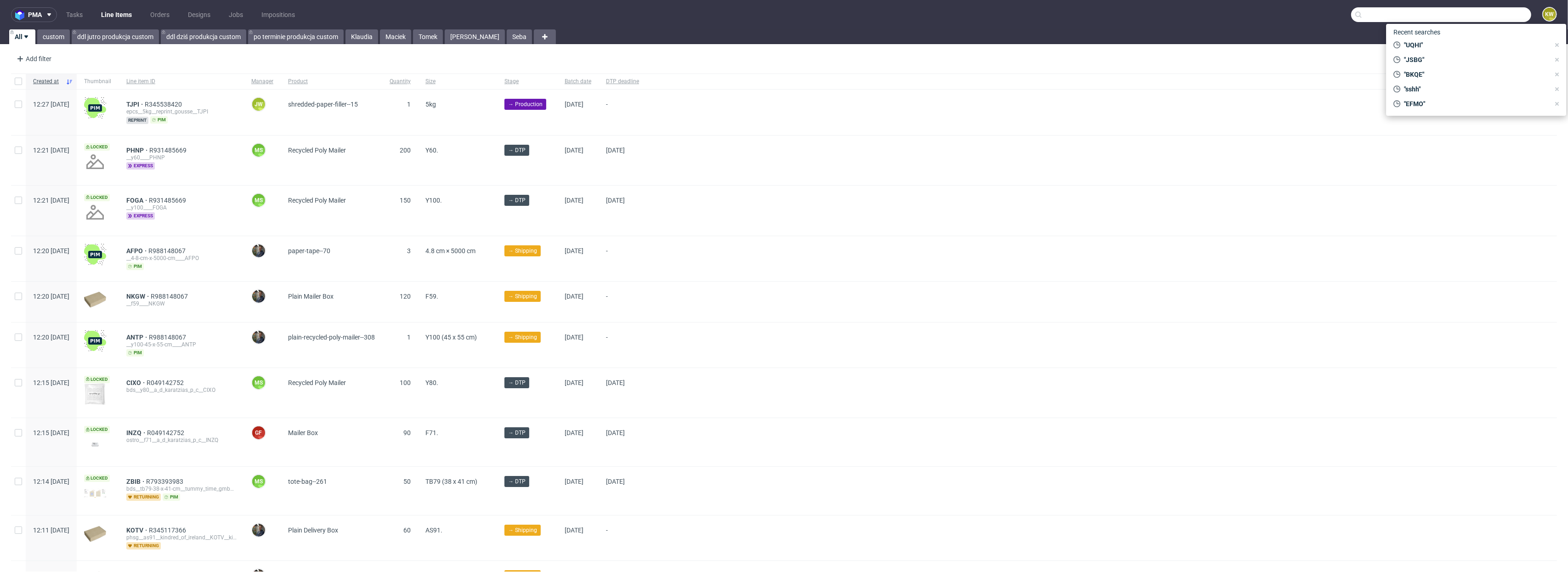
click at [882, 13] on input "text" at bounding box center [1441, 15] width 180 height 15
paste input "DHLL"
type input "DHLL"
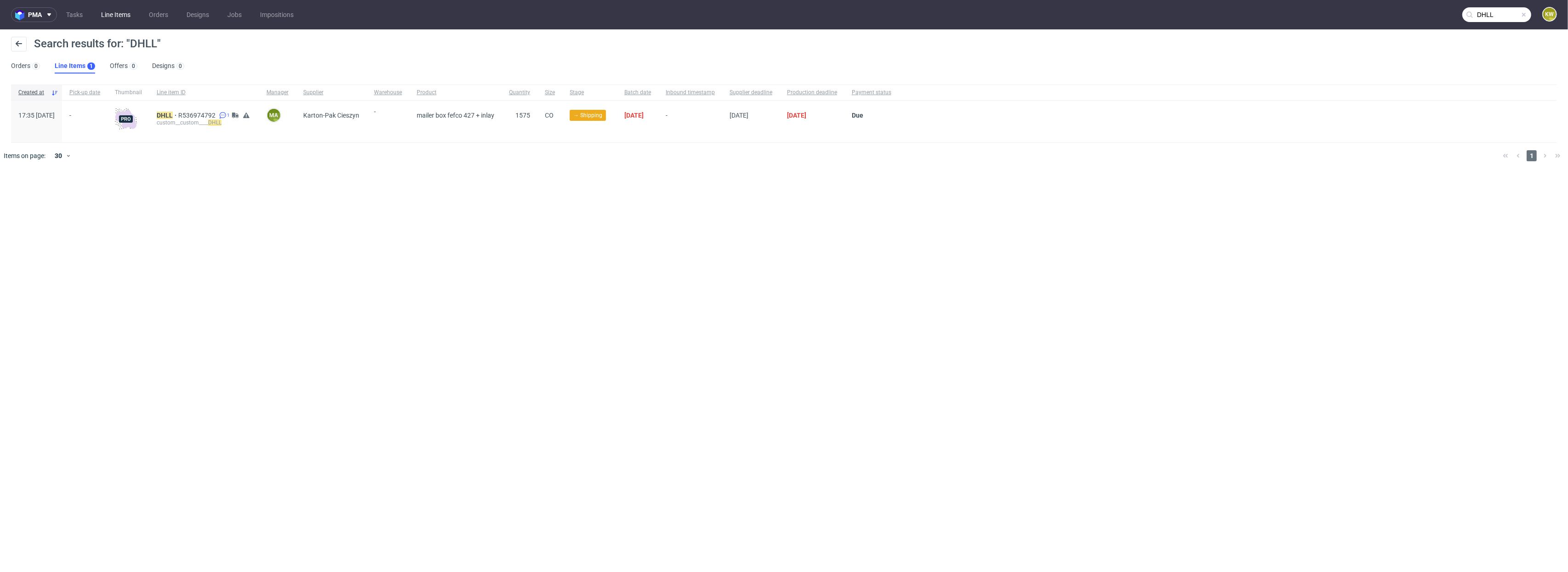
click at [108, 11] on link "Line Items" at bounding box center [115, 15] width 41 height 15
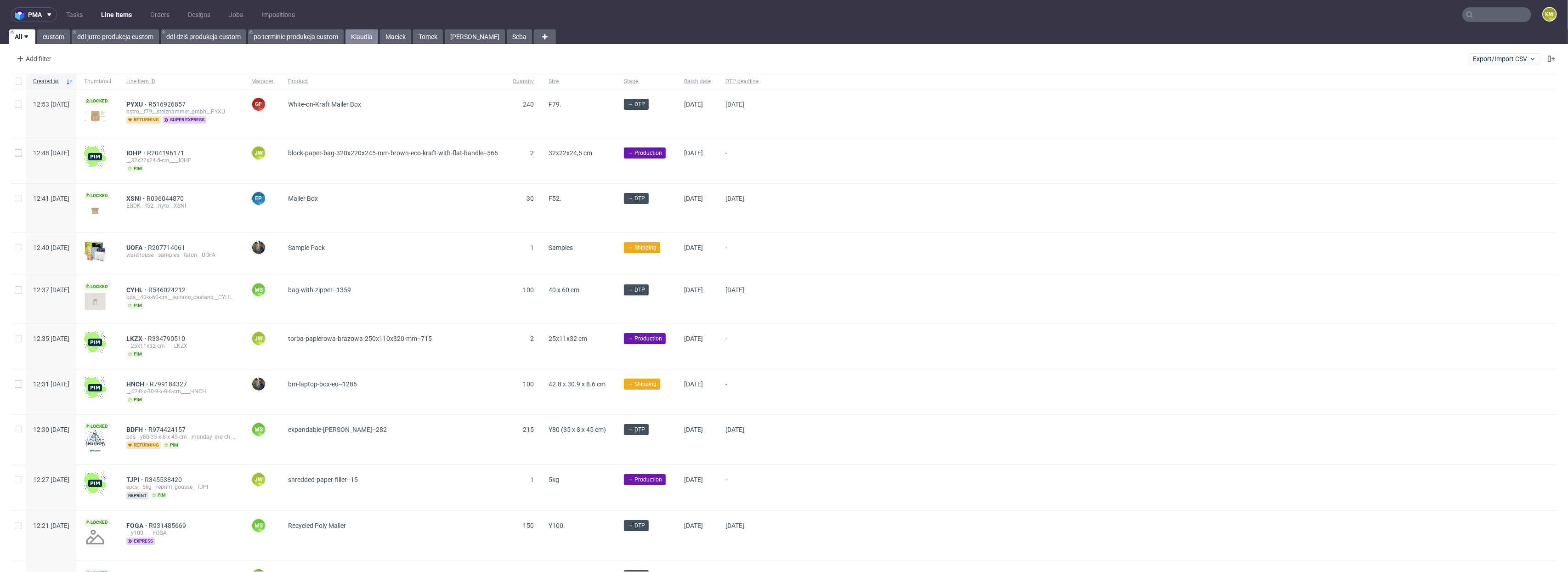
click at [360, 32] on link "Klaudia" at bounding box center [362, 36] width 32 height 15
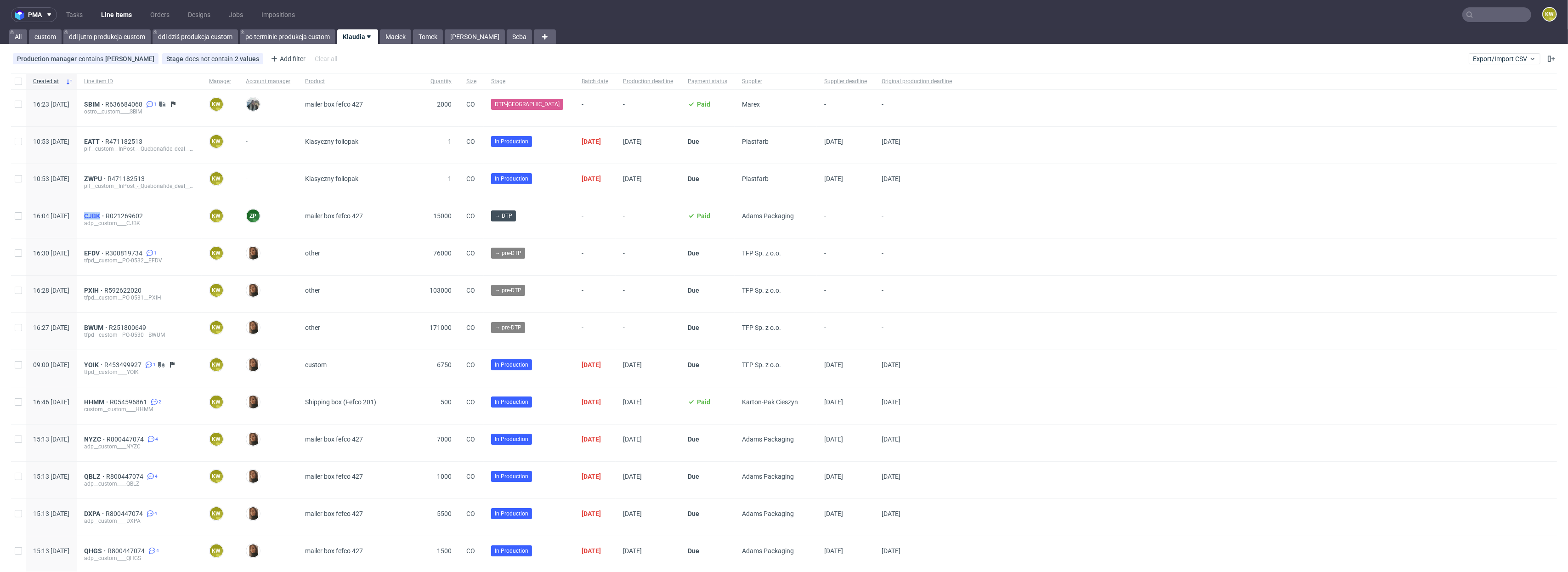
drag, startPoint x: 101, startPoint y: 220, endPoint x: 125, endPoint y: 218, distance: 24.1
click at [125, 218] on div "16:04 Wed 08.10.2025 CJBK R021269602 adp__custom____CJBK KW Klaudia Wiśniewska …" at bounding box center [784, 220] width 1546 height 37
click at [77, 228] on div "16:04 Wed 08.10.2025" at bounding box center [51, 220] width 51 height 37
drag, startPoint x: 105, startPoint y: 220, endPoint x: 126, endPoint y: 216, distance: 21.4
click at [126, 216] on div "CJBK R021269602 adp__custom____CJBK" at bounding box center [139, 220] width 125 height 37
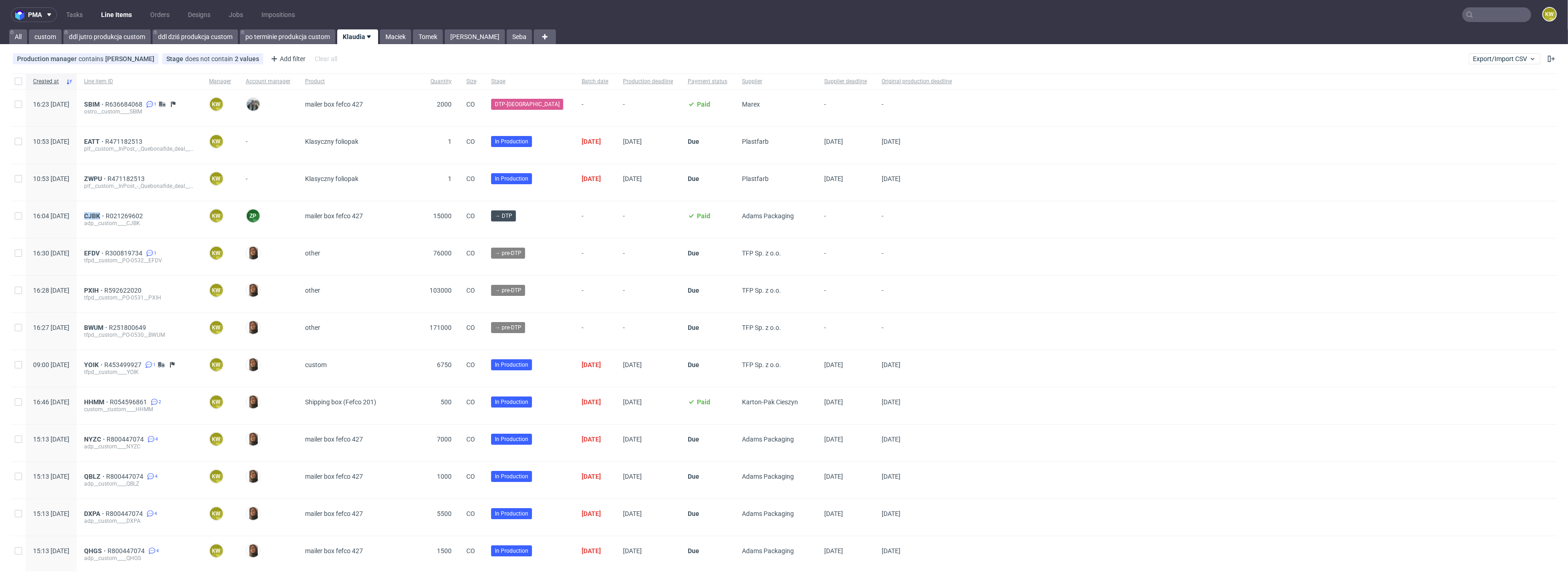
copy span "CJBK"
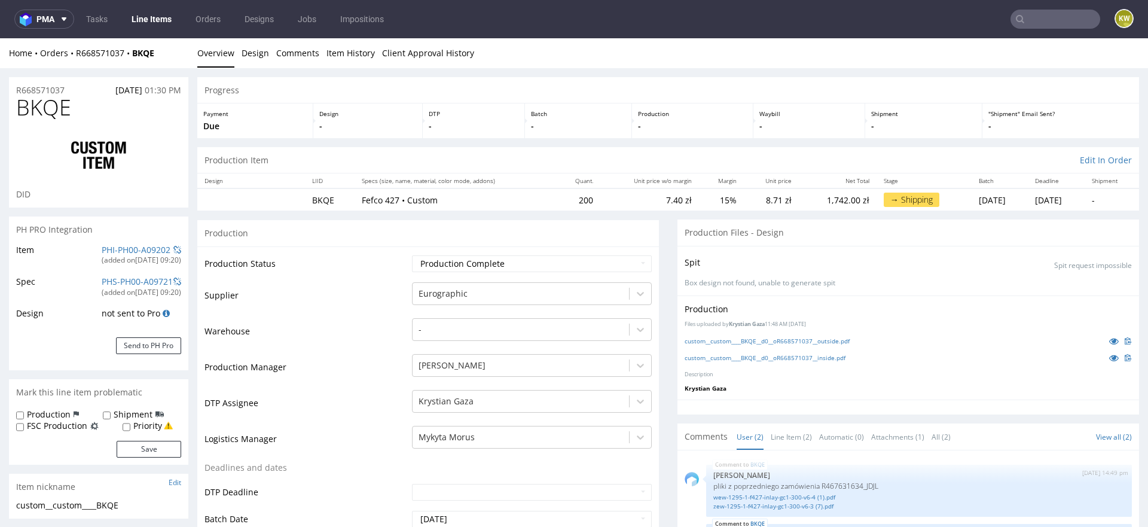
click at [334, 297] on td "Supplier" at bounding box center [306, 299] width 204 height 36
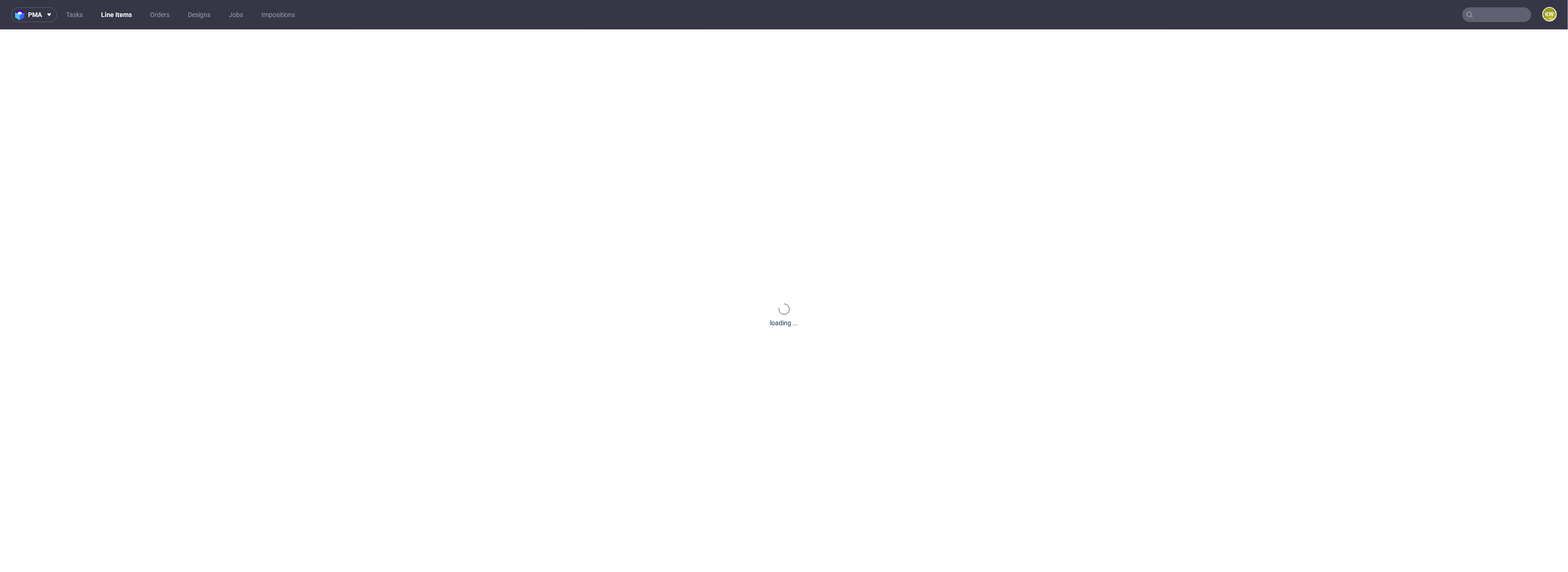
click at [114, 14] on link "Line Items" at bounding box center [116, 15] width 42 height 15
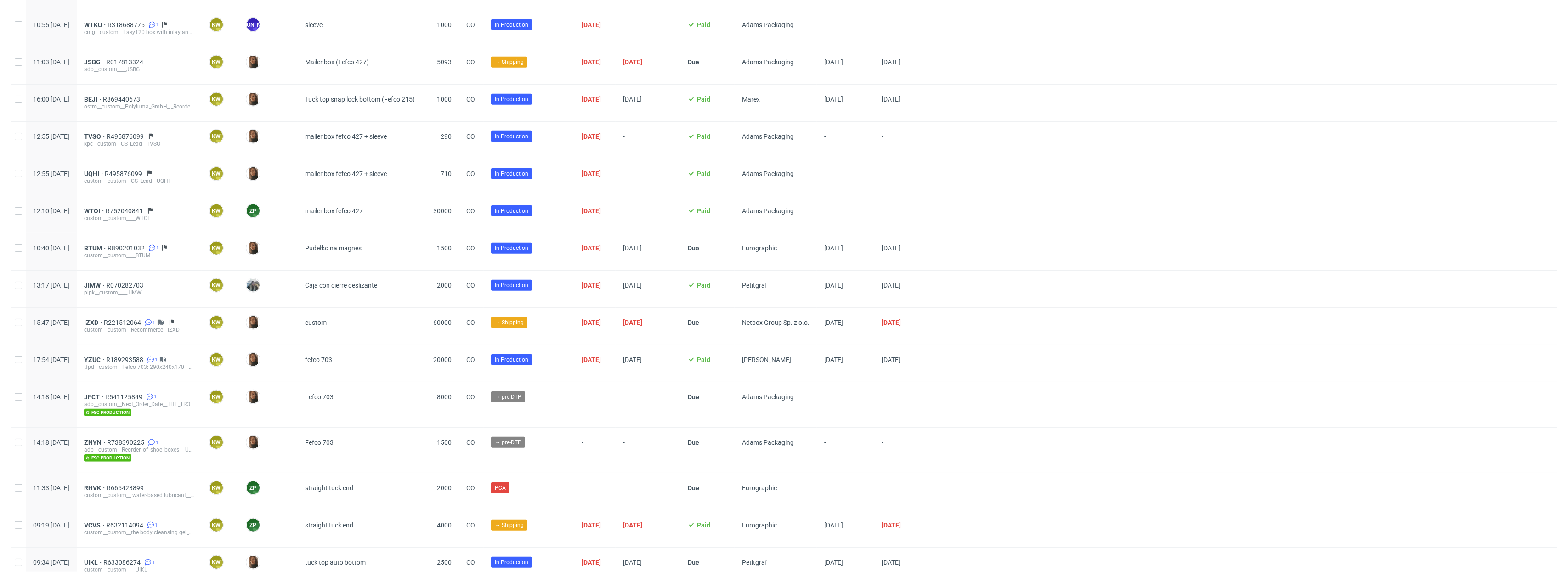
scroll to position [1057, 0]
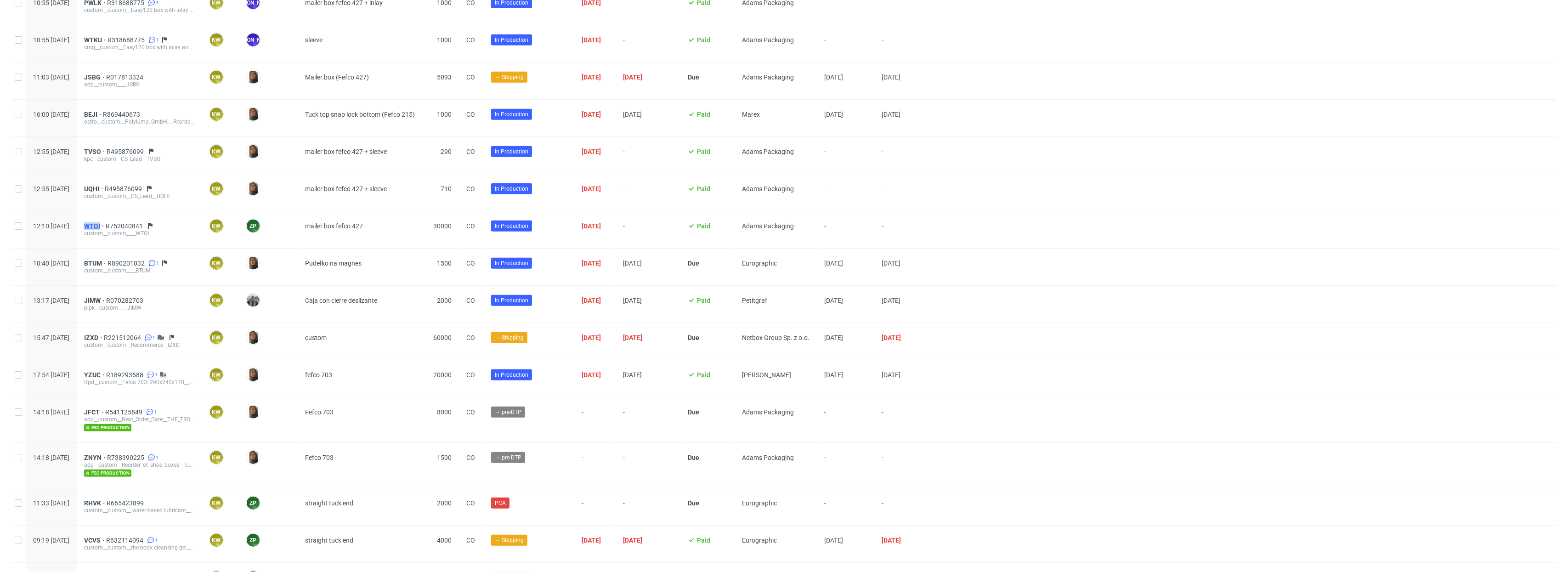
drag, startPoint x: 106, startPoint y: 228, endPoint x: 128, endPoint y: 226, distance: 22.1
click at [128, 227] on div "WTOI R752040841 custom__custom____WTOI" at bounding box center [139, 230] width 125 height 37
copy span "WTOI"
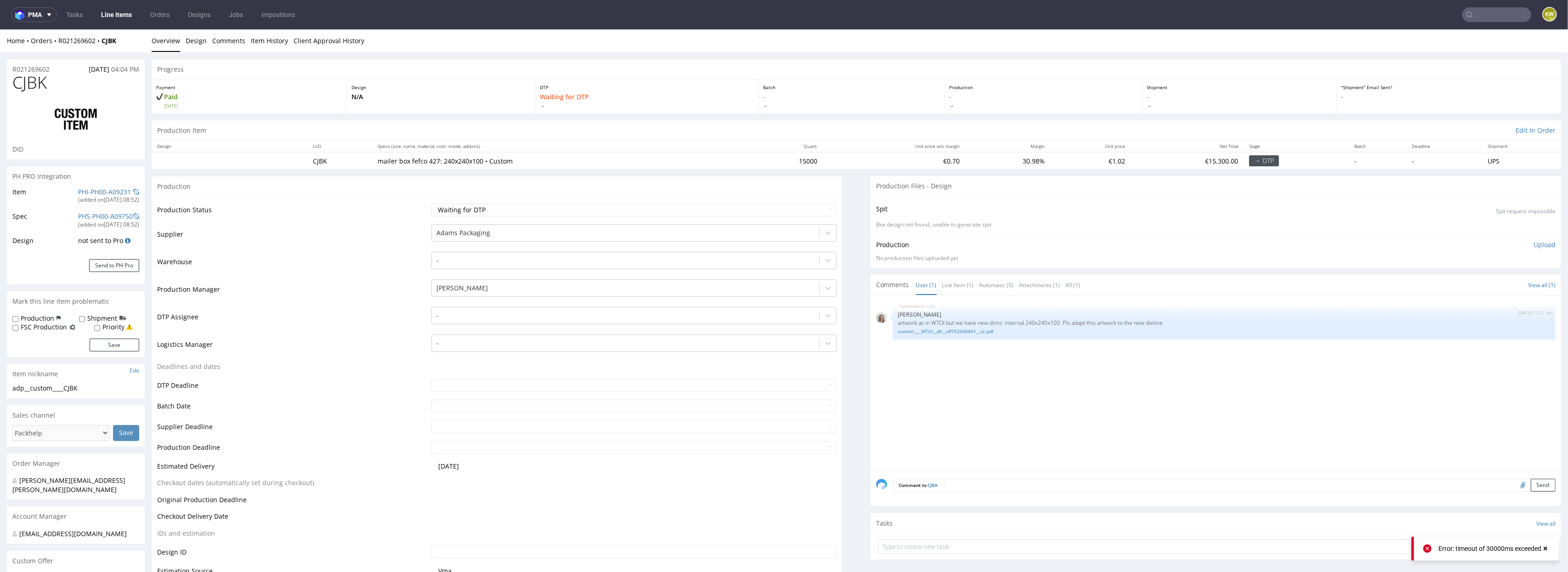
click at [1492, 13] on input "text" at bounding box center [1497, 15] width 69 height 15
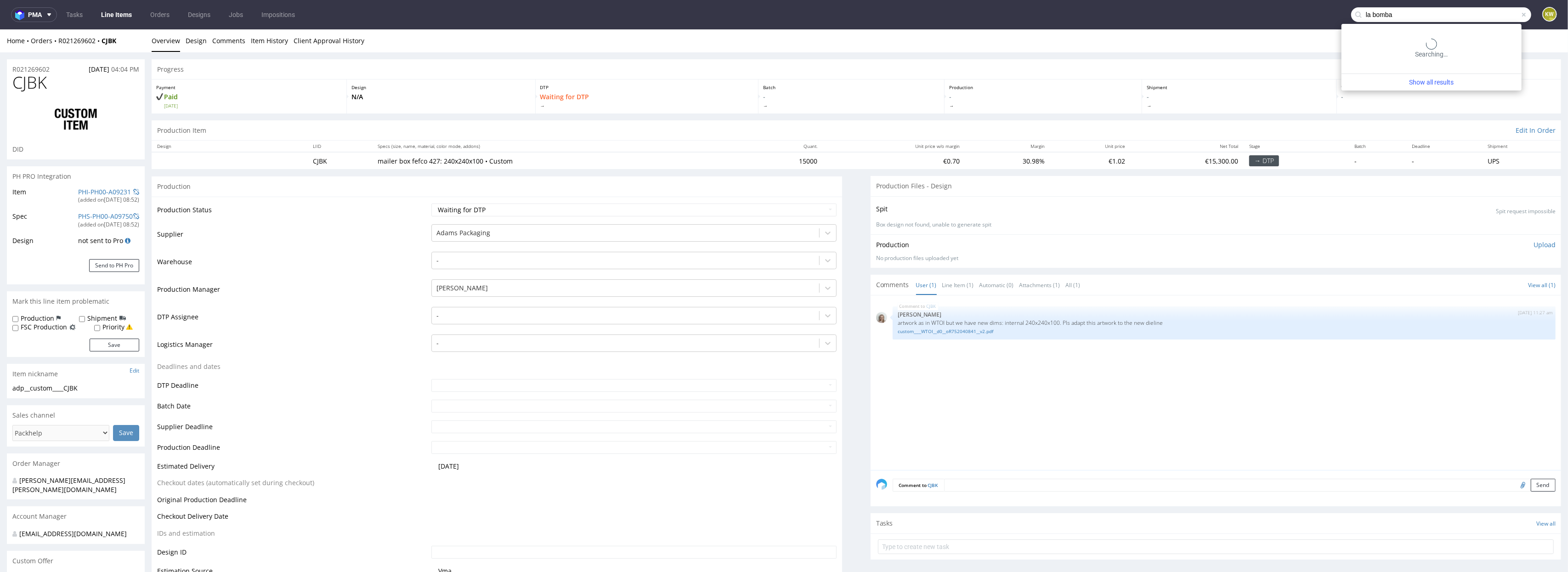
type input "la bomba"
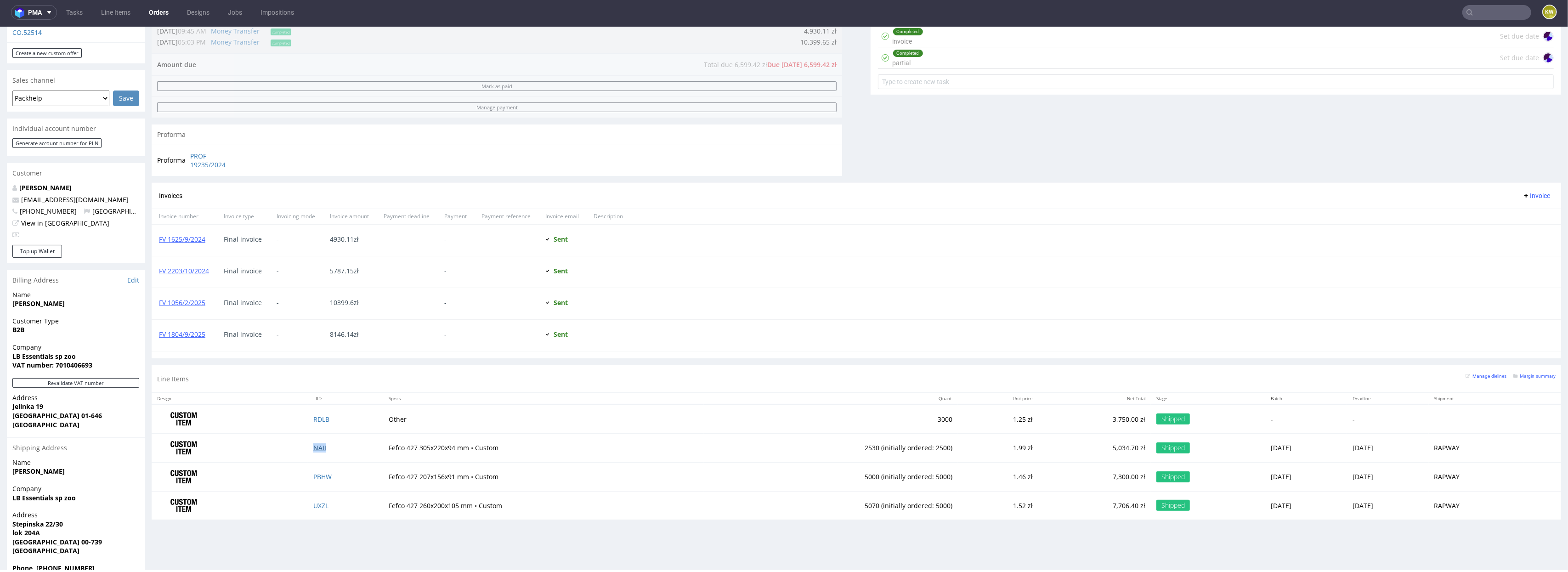
scroll to position [357, 0]
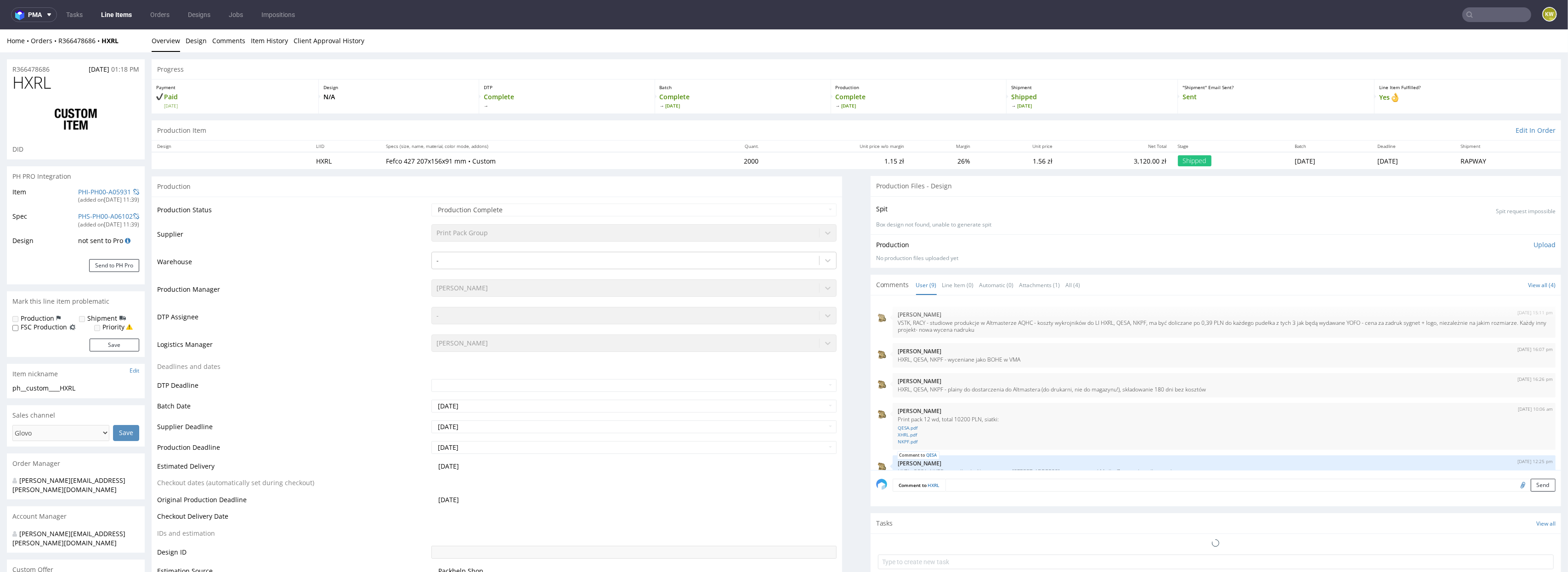
select select "in_progress"
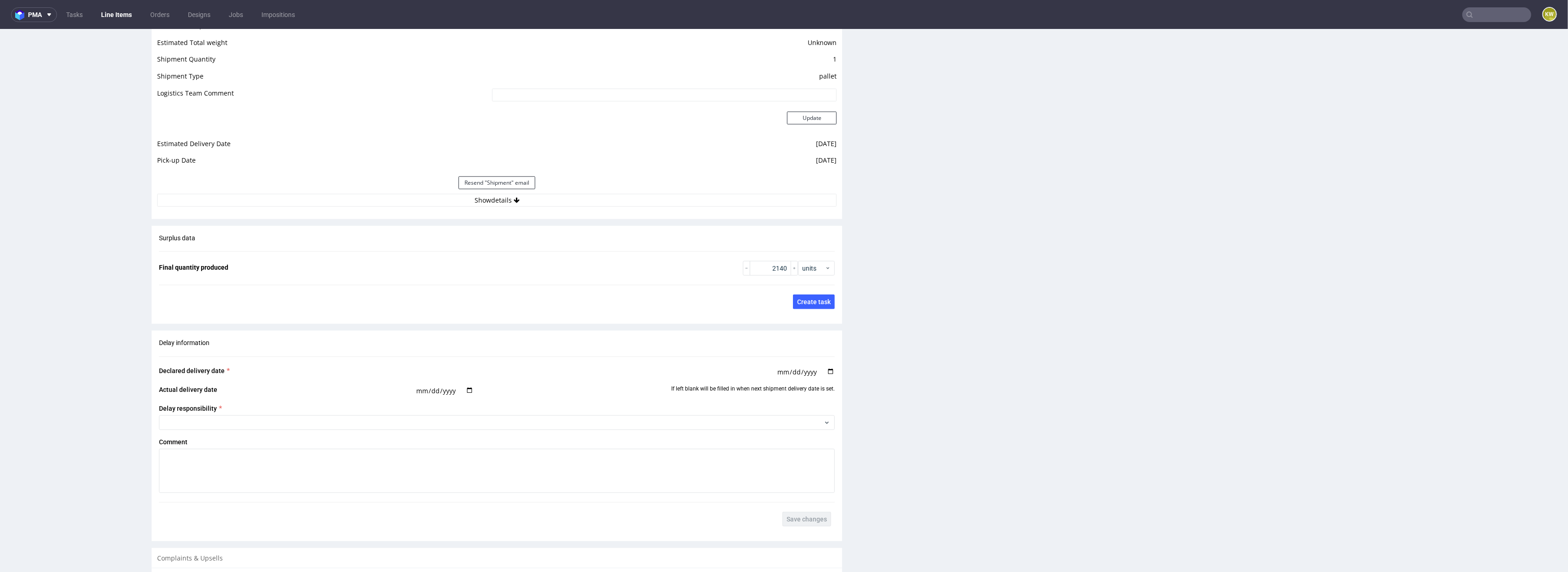
scroll to position [1554, 0]
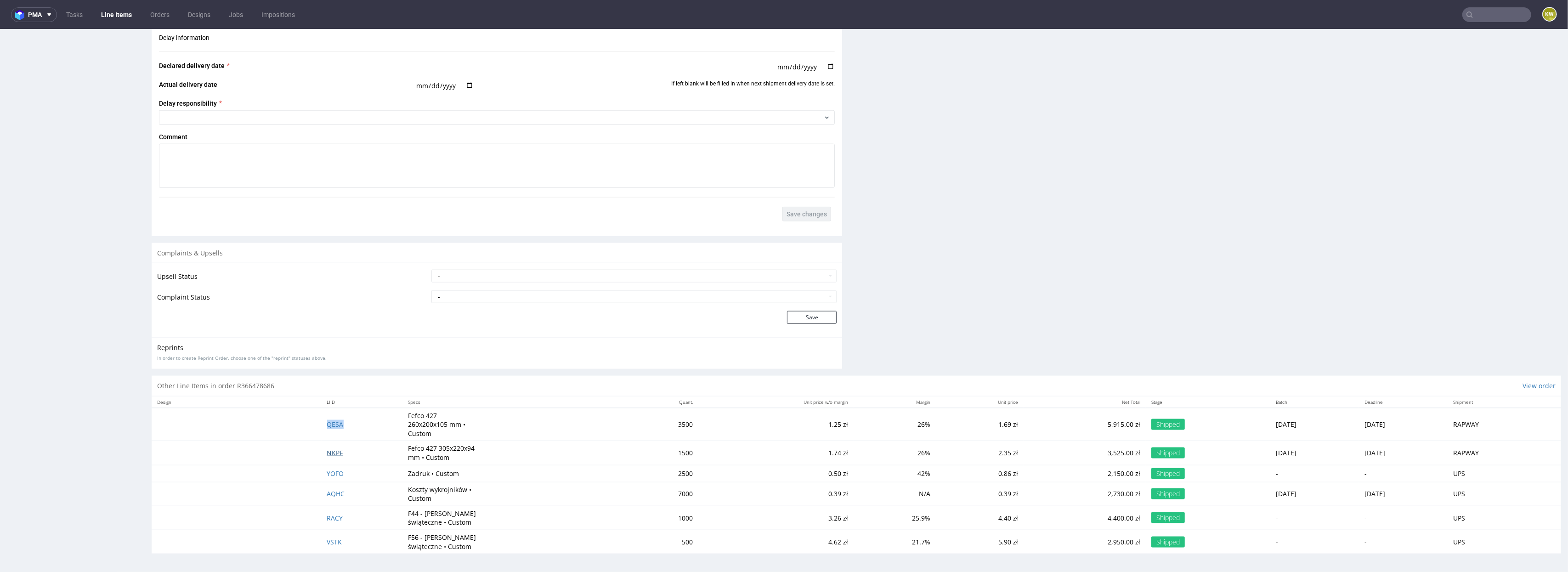
click at [327, 450] on span "NKPF" at bounding box center [335, 452] width 16 height 8
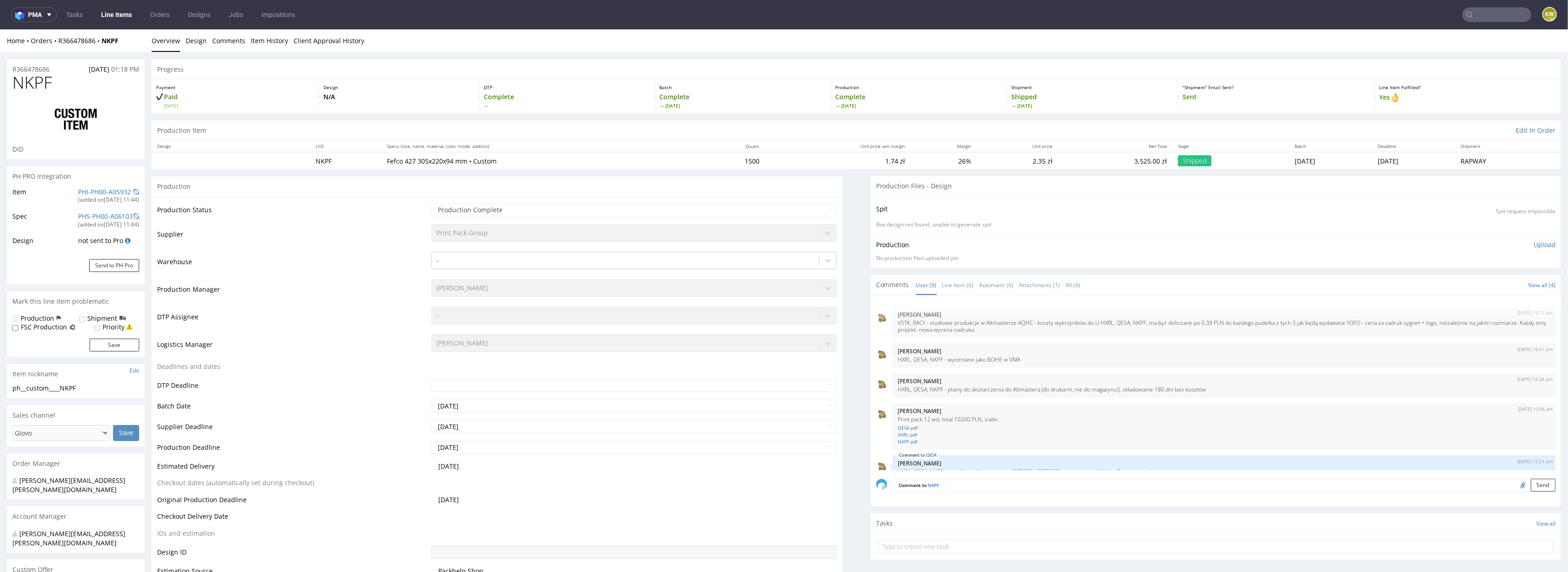
select select "in_progress"
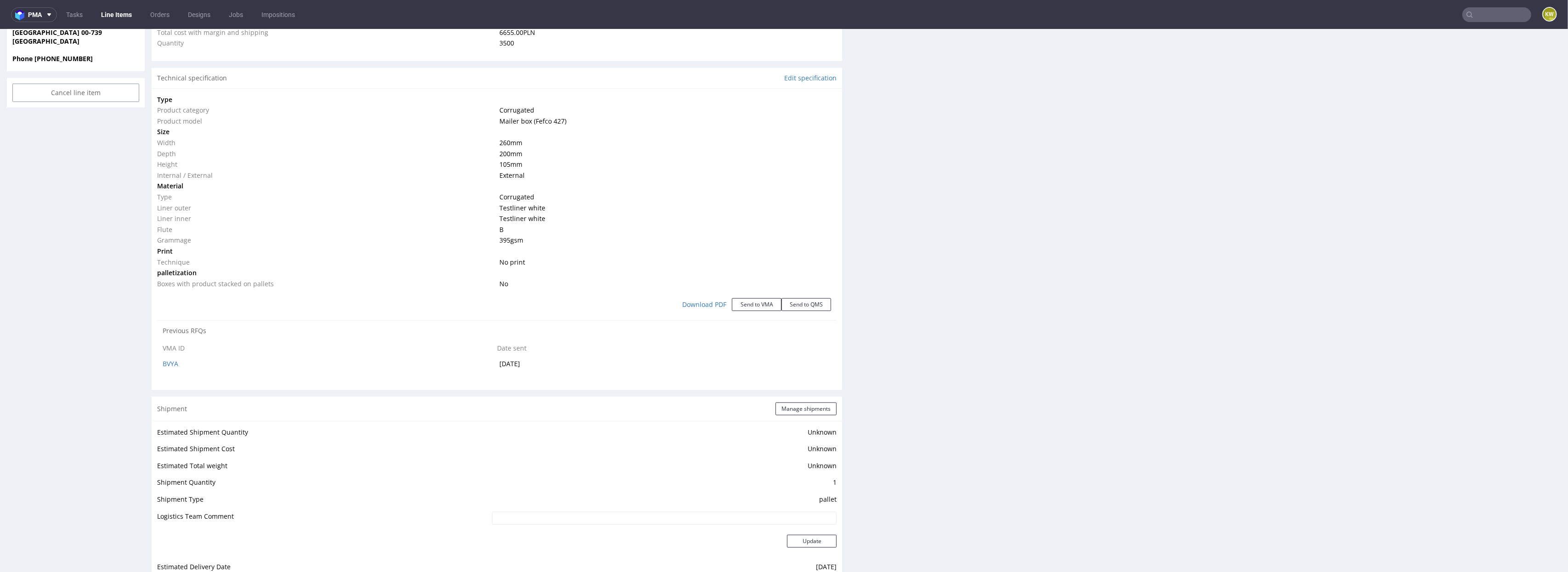
scroll to position [738, 0]
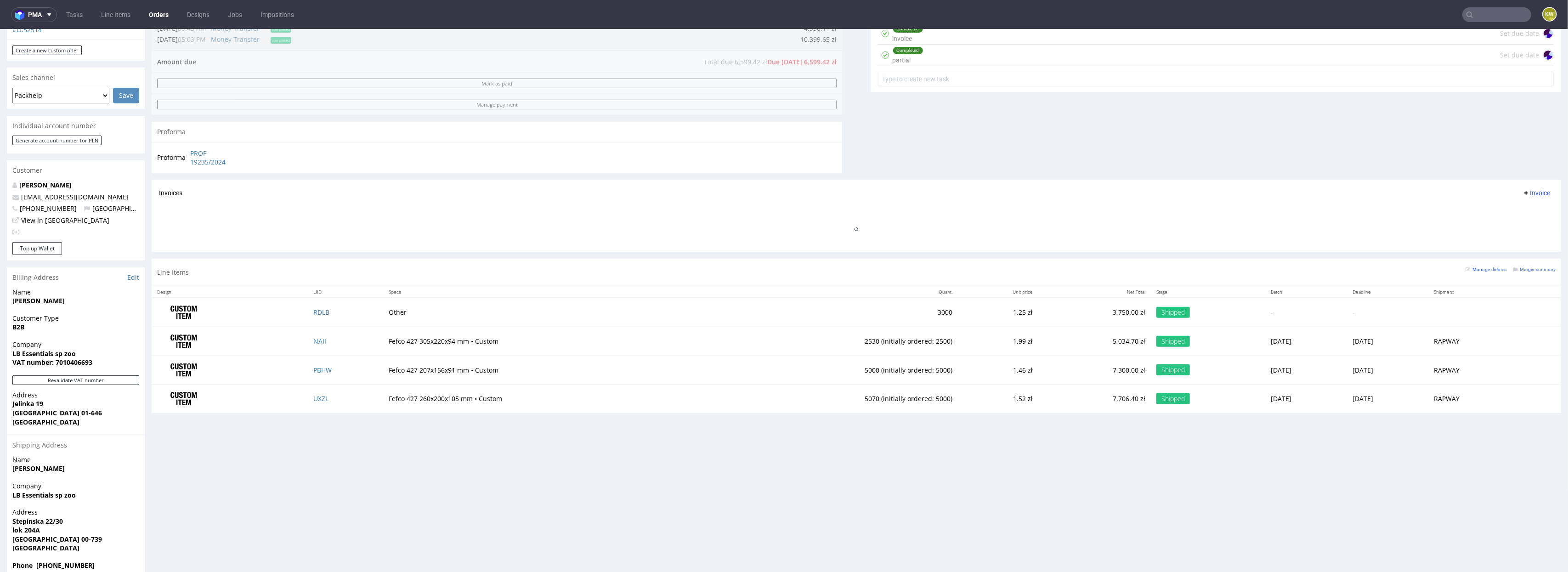
scroll to position [2, 0]
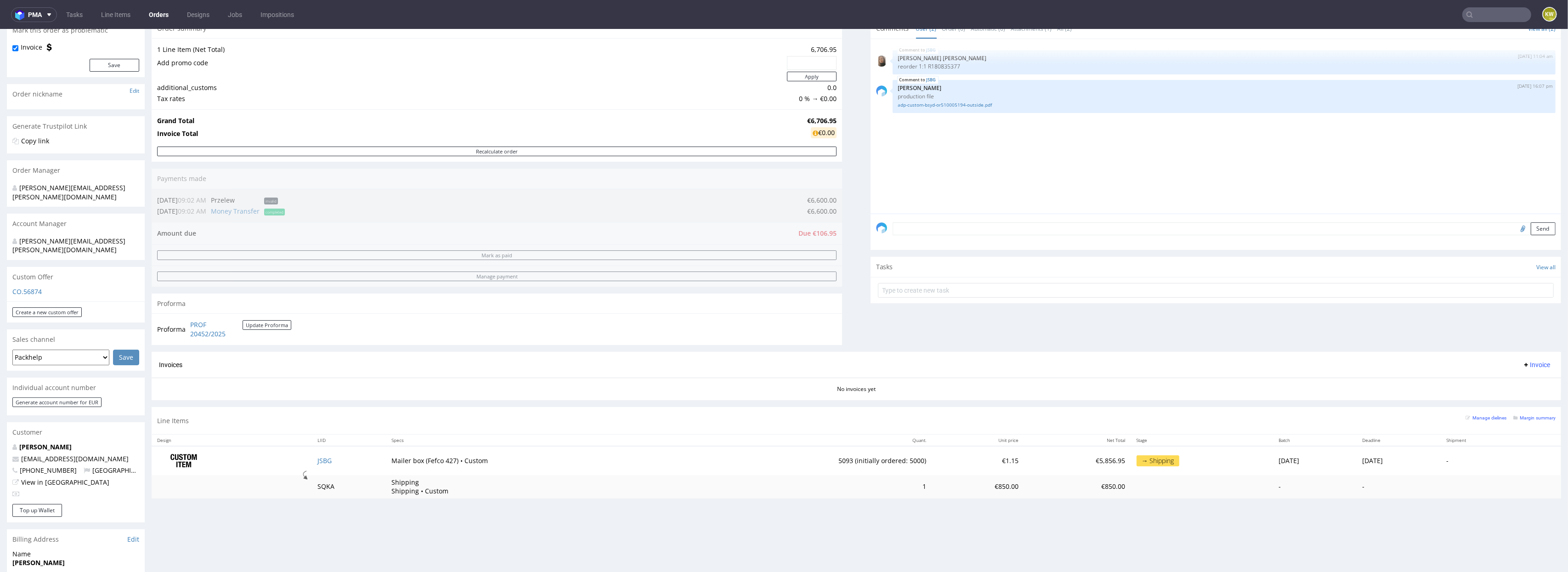
scroll to position [118, 0]
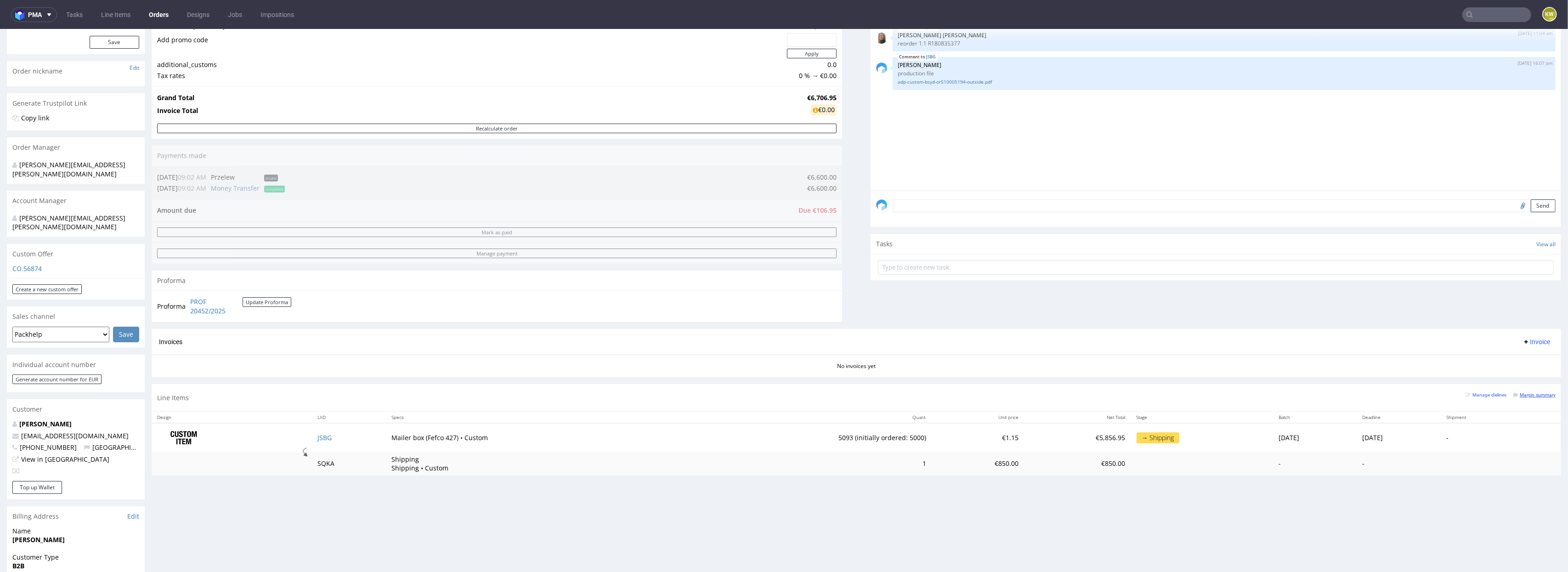
click at [1527, 397] on small "Margin summary" at bounding box center [1534, 395] width 42 height 5
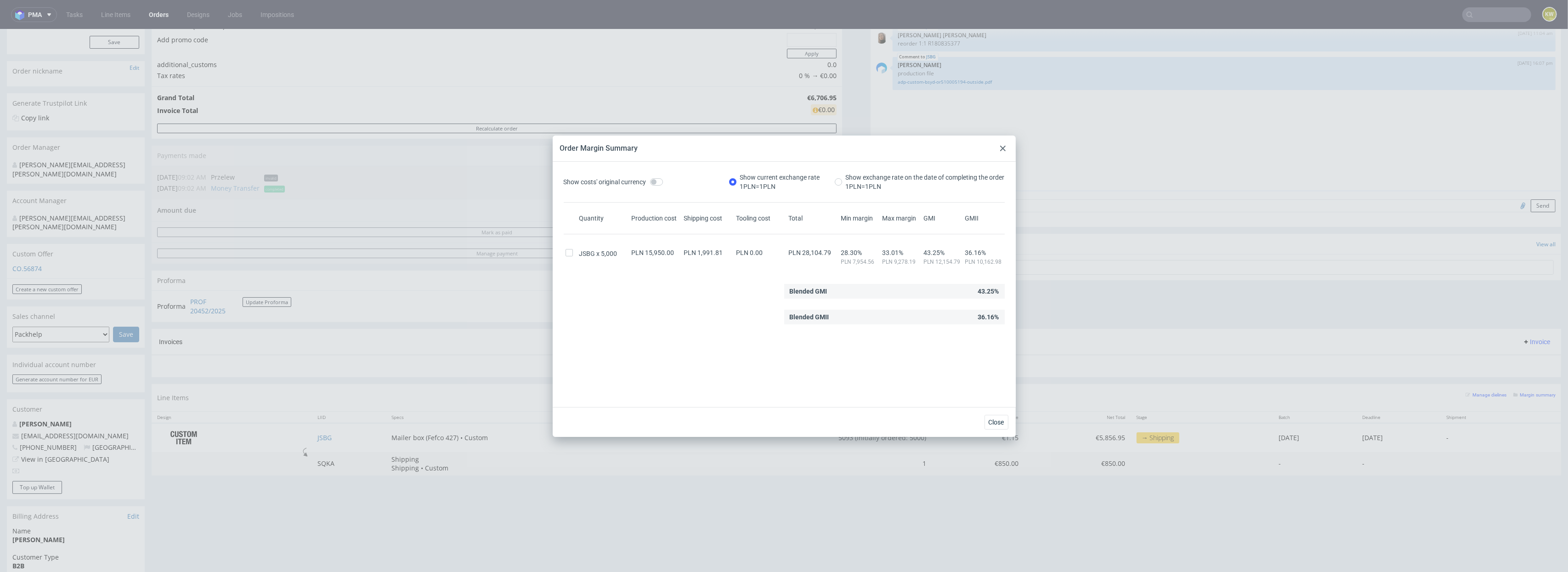
click at [585, 257] on span "JSBG" at bounding box center [590, 254] width 22 height 9
copy span "JSBG"
click at [645, 318] on div "Blended GMII 36.16%" at bounding box center [785, 317] width 441 height 15
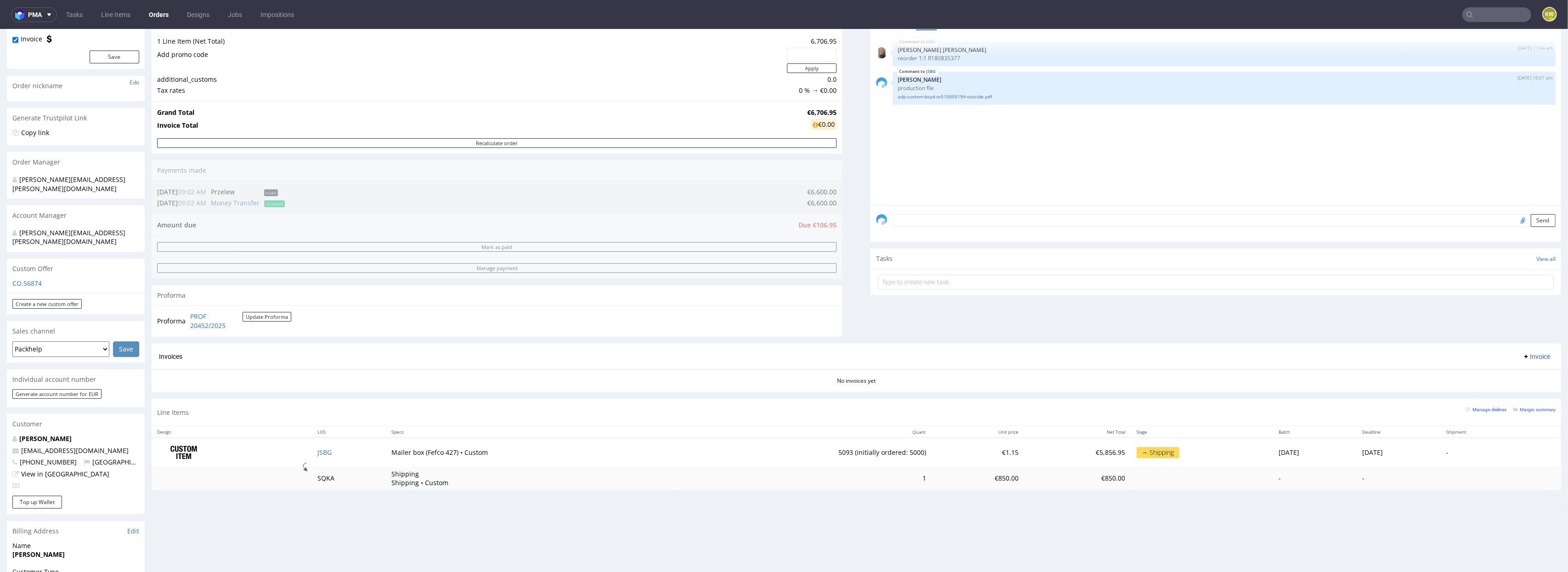
scroll to position [104, 0]
click at [318, 480] on td "SQKA" at bounding box center [349, 478] width 74 height 23
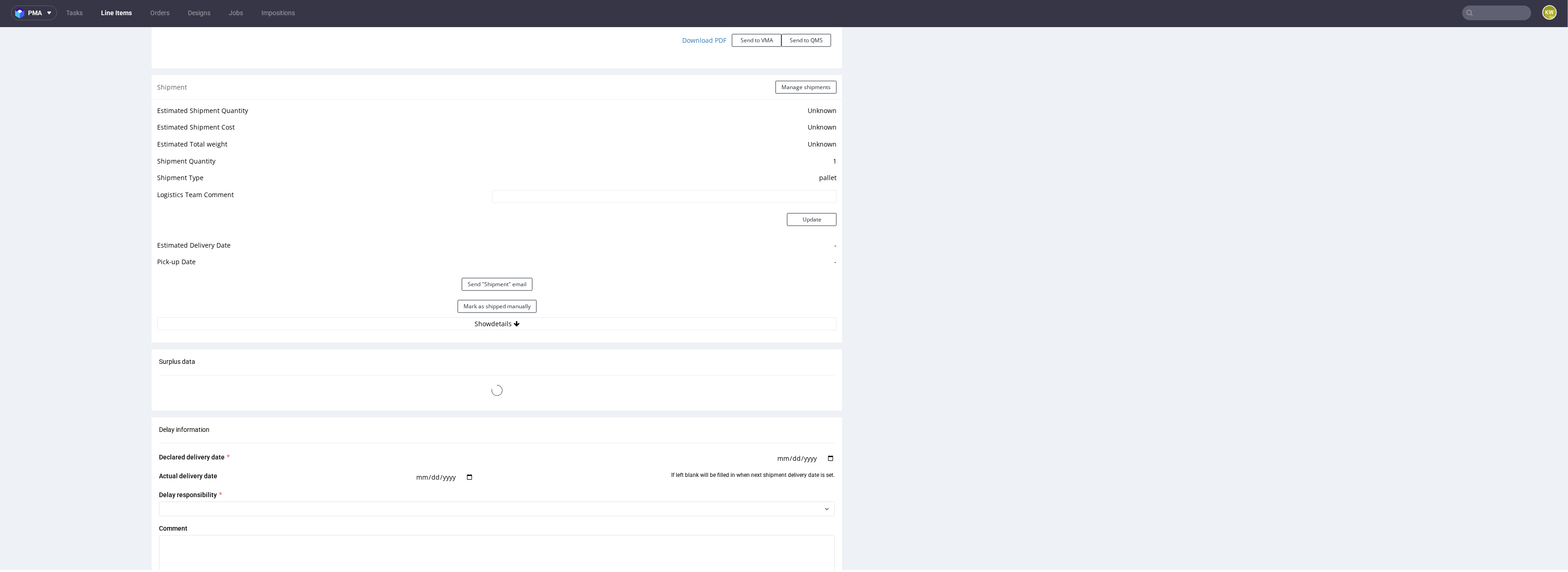
scroll to position [1112, 0]
click at [535, 319] on button "Show details" at bounding box center [497, 324] width 679 height 13
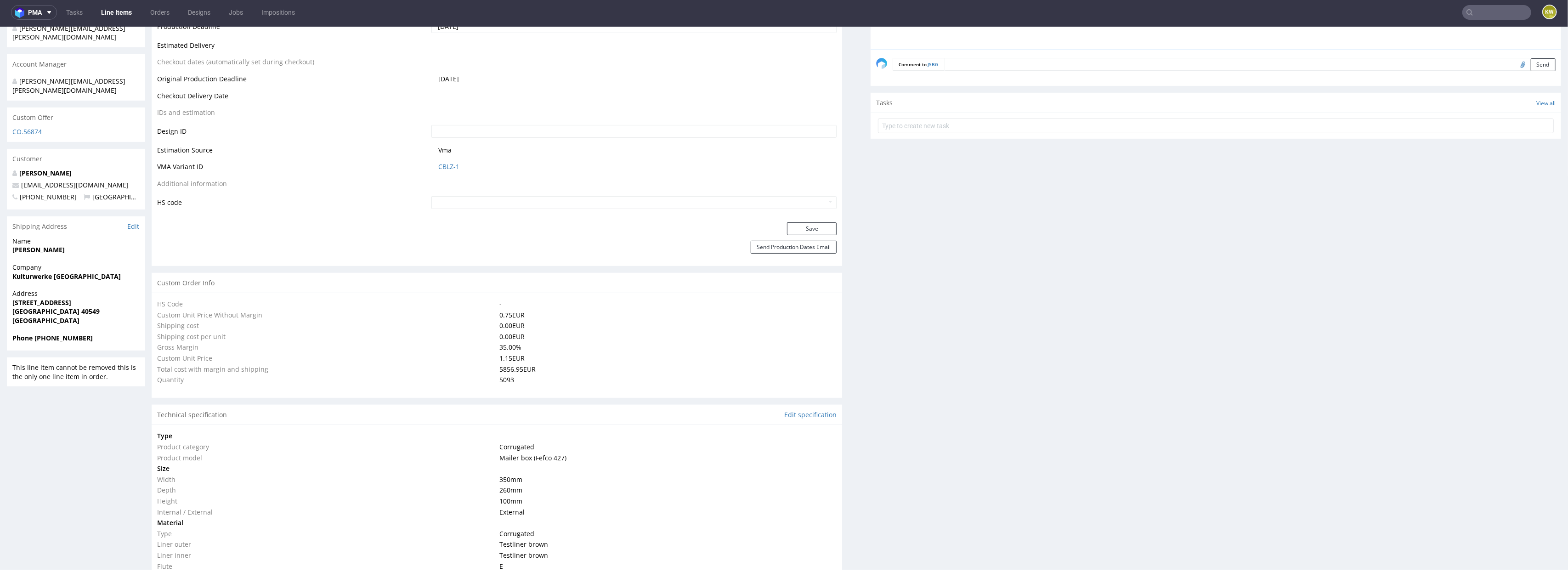
scroll to position [0, 0]
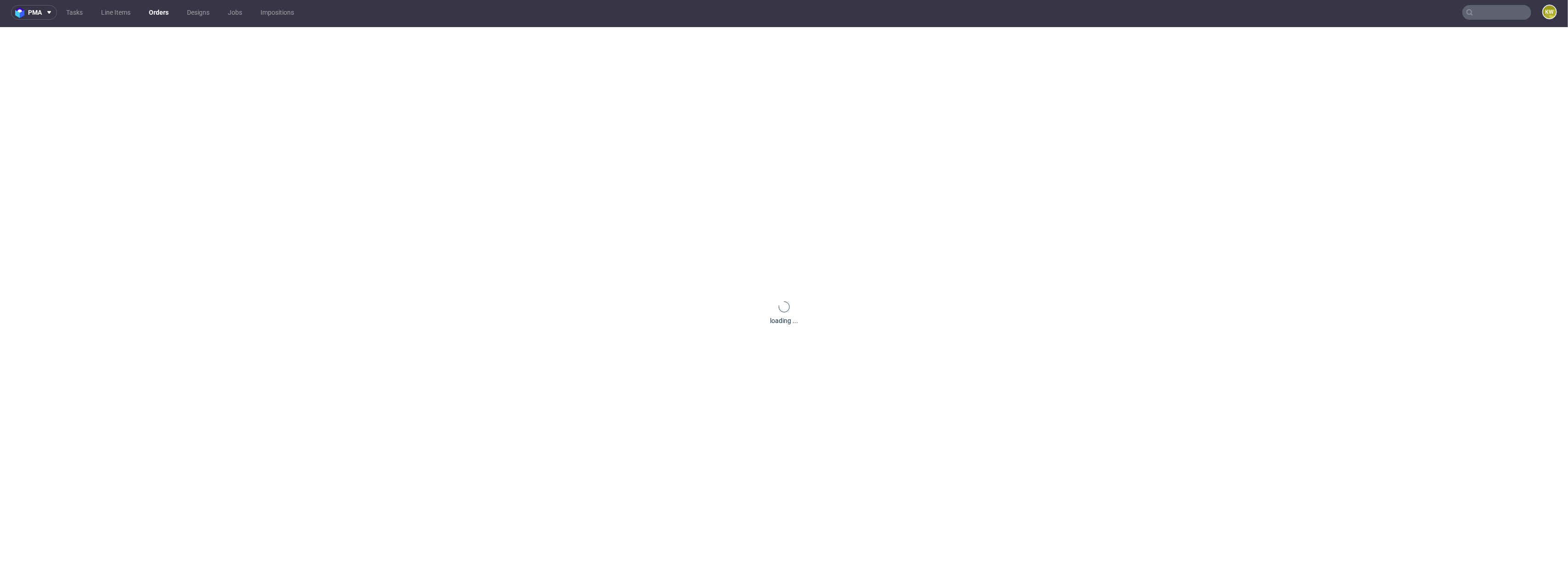
scroll to position [32, 0]
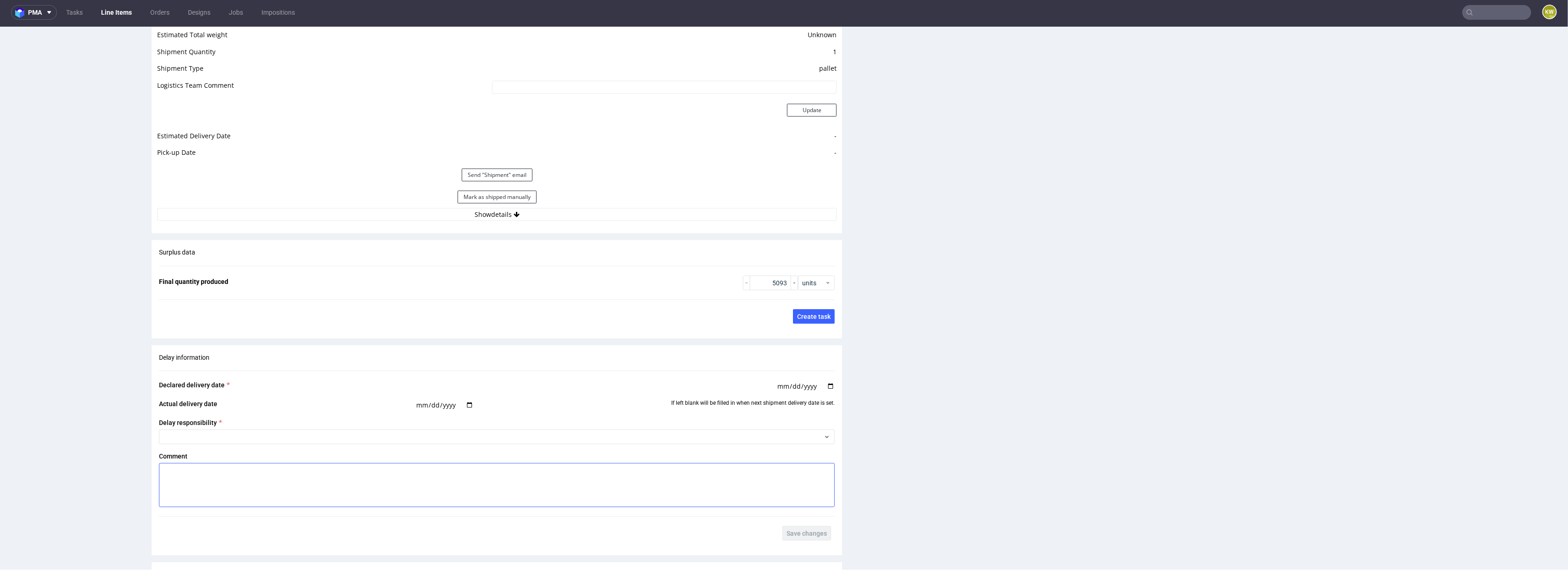
scroll to position [1294, 0]
click at [547, 213] on button "Show details" at bounding box center [497, 214] width 679 height 13
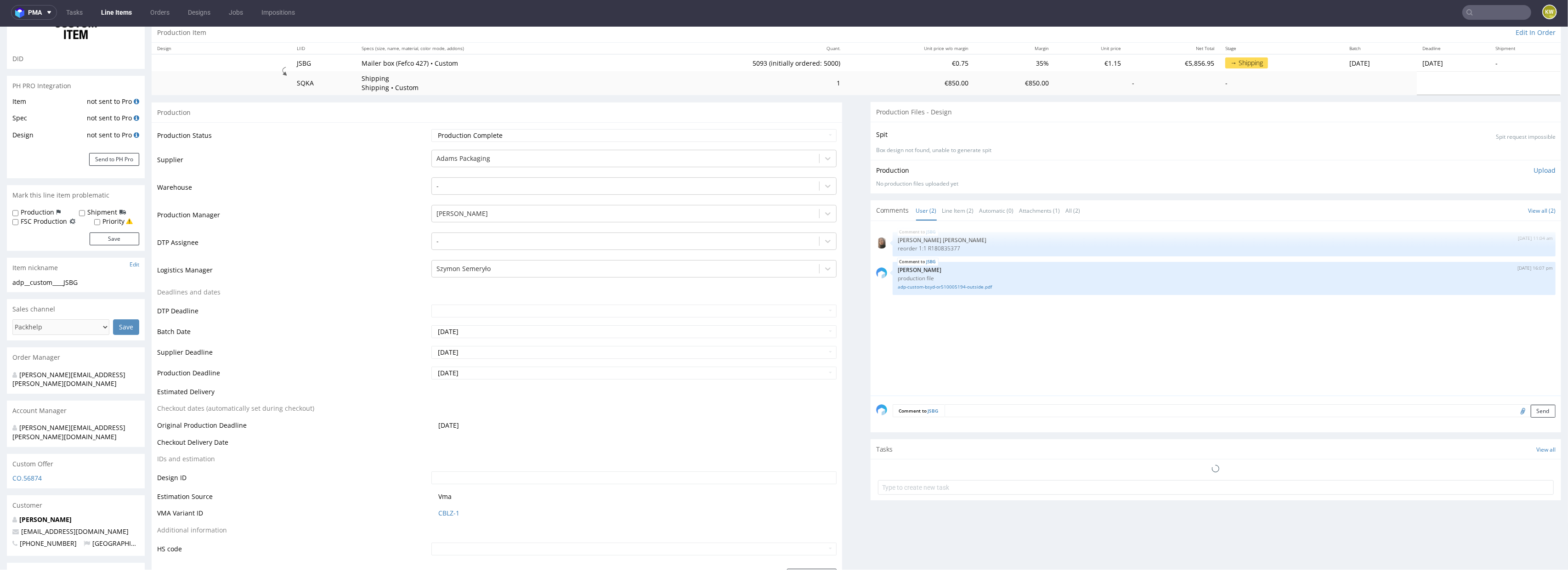
scroll to position [0, 0]
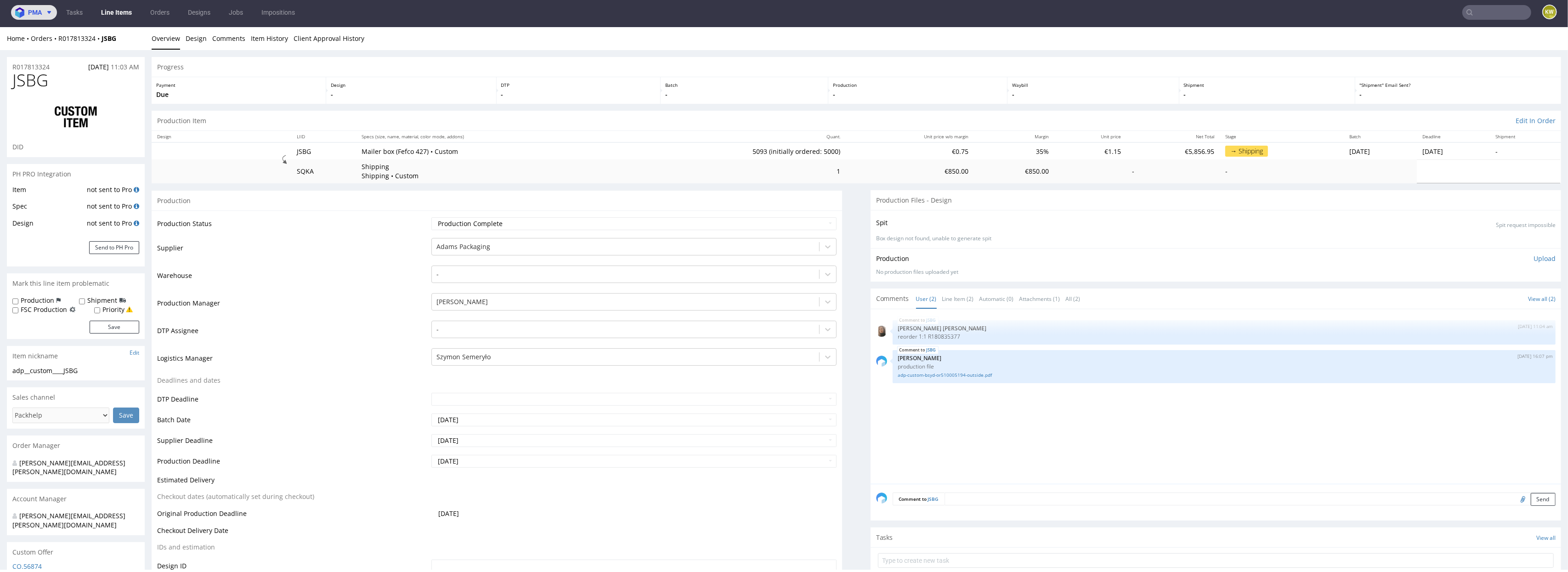
click at [49, 18] on button "pma" at bounding box center [34, 12] width 46 height 15
click at [95, 175] on div "PH PRO Integration" at bounding box center [75, 174] width 138 height 20
click at [49, 123] on img at bounding box center [76, 118] width 74 height 37
click at [44, 75] on span "SMA" at bounding box center [39, 77] width 14 height 8
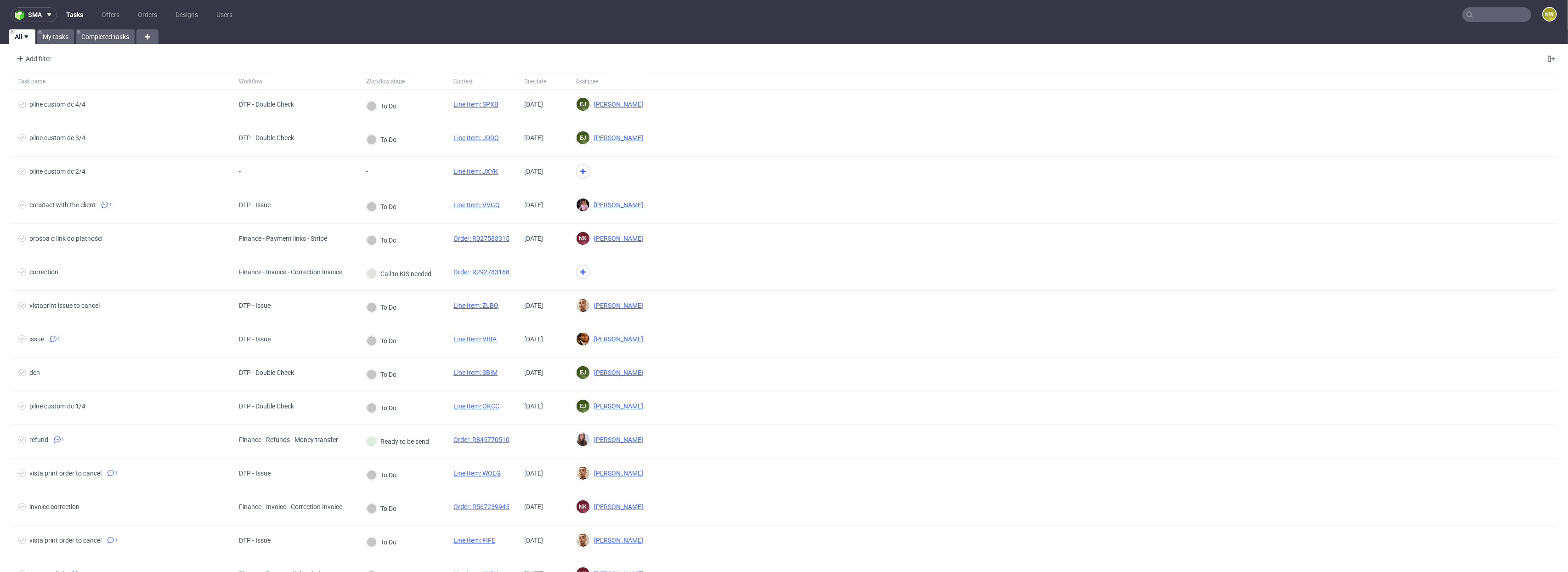
click at [1479, 5] on nav "sma Tasks Offers Orders Designs Users KW" at bounding box center [784, 15] width 1568 height 29
click at [1479, 13] on input "text" at bounding box center [1497, 15] width 69 height 15
type input "jsbg"
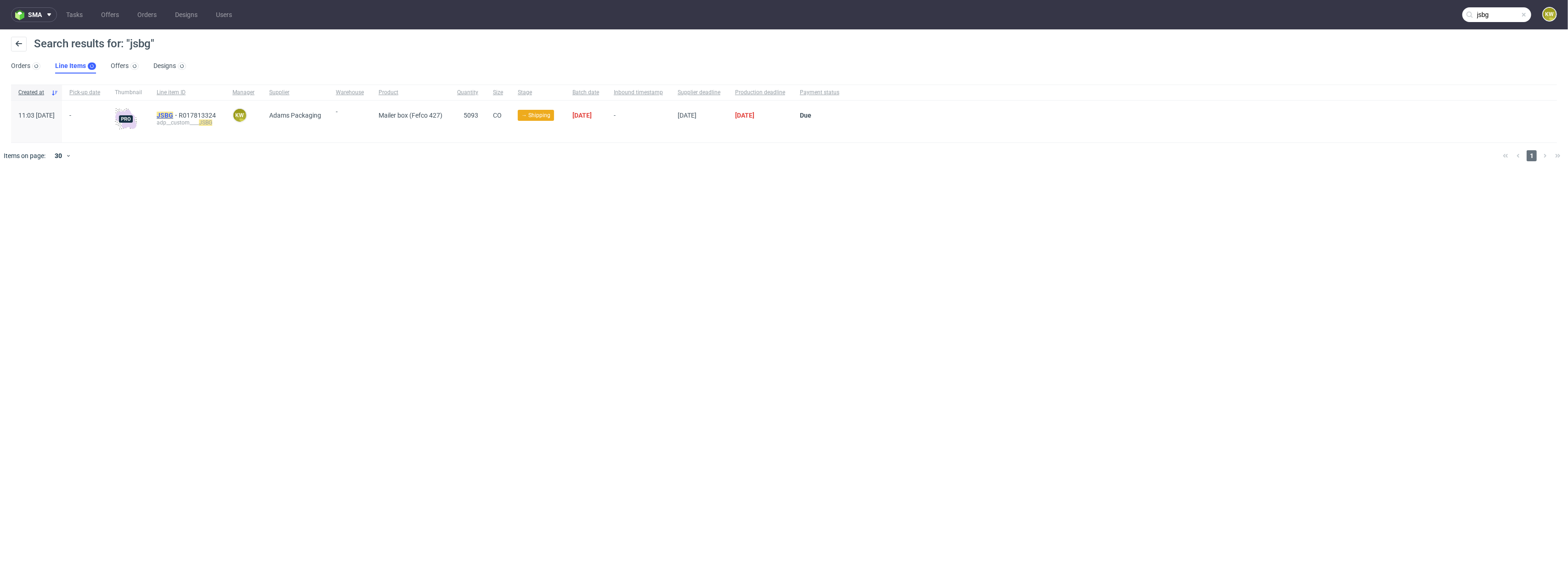
click at [173, 113] on mark "JSBG" at bounding box center [165, 115] width 17 height 8
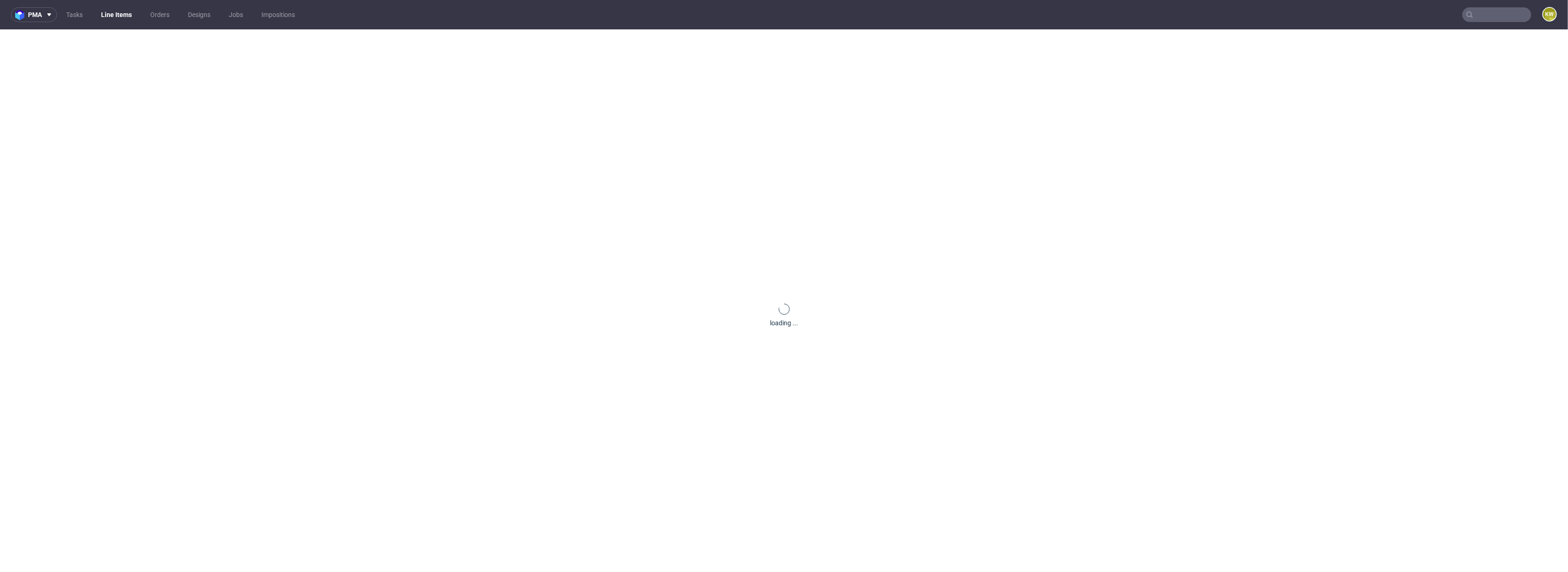
scroll to position [38, 0]
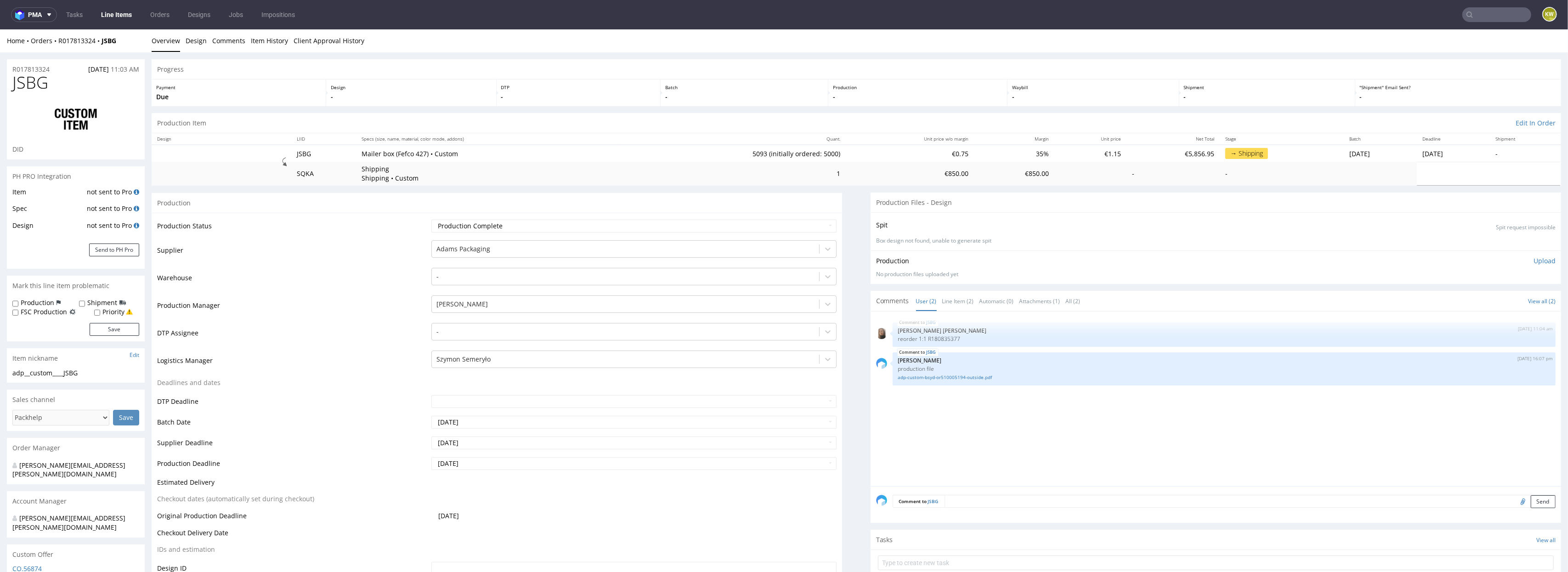
scroll to position [2, 0]
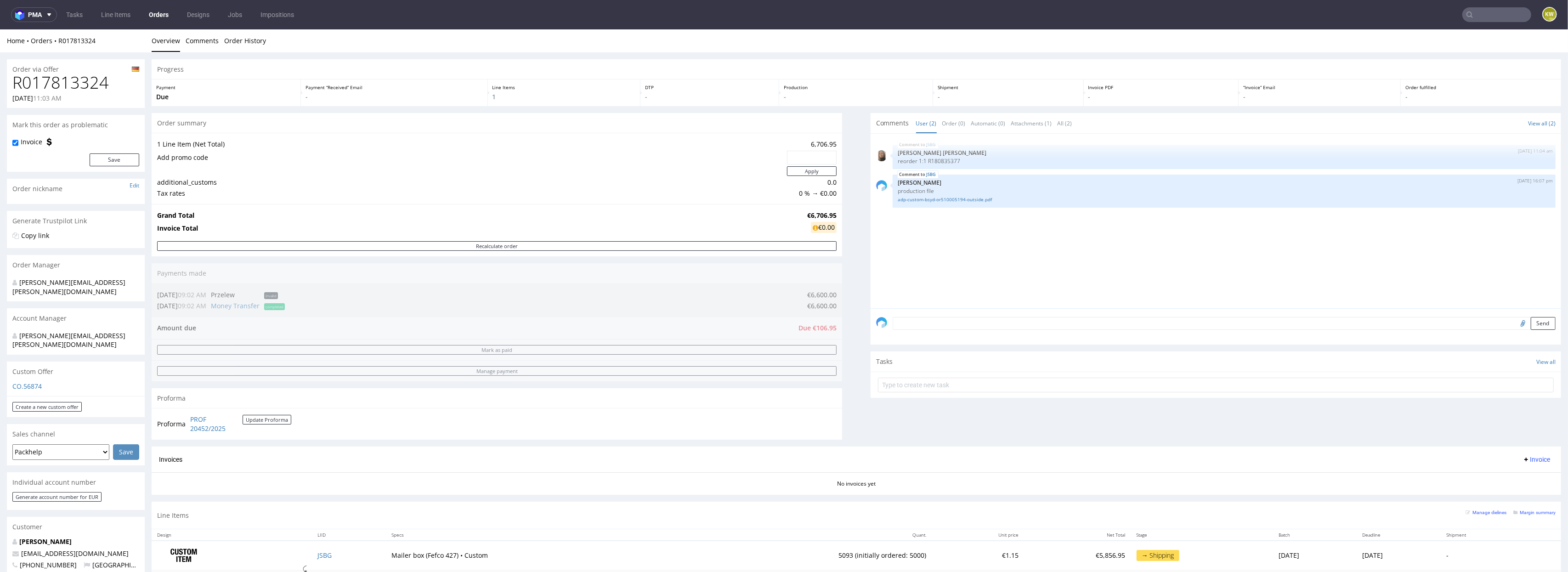
scroll to position [104, 0]
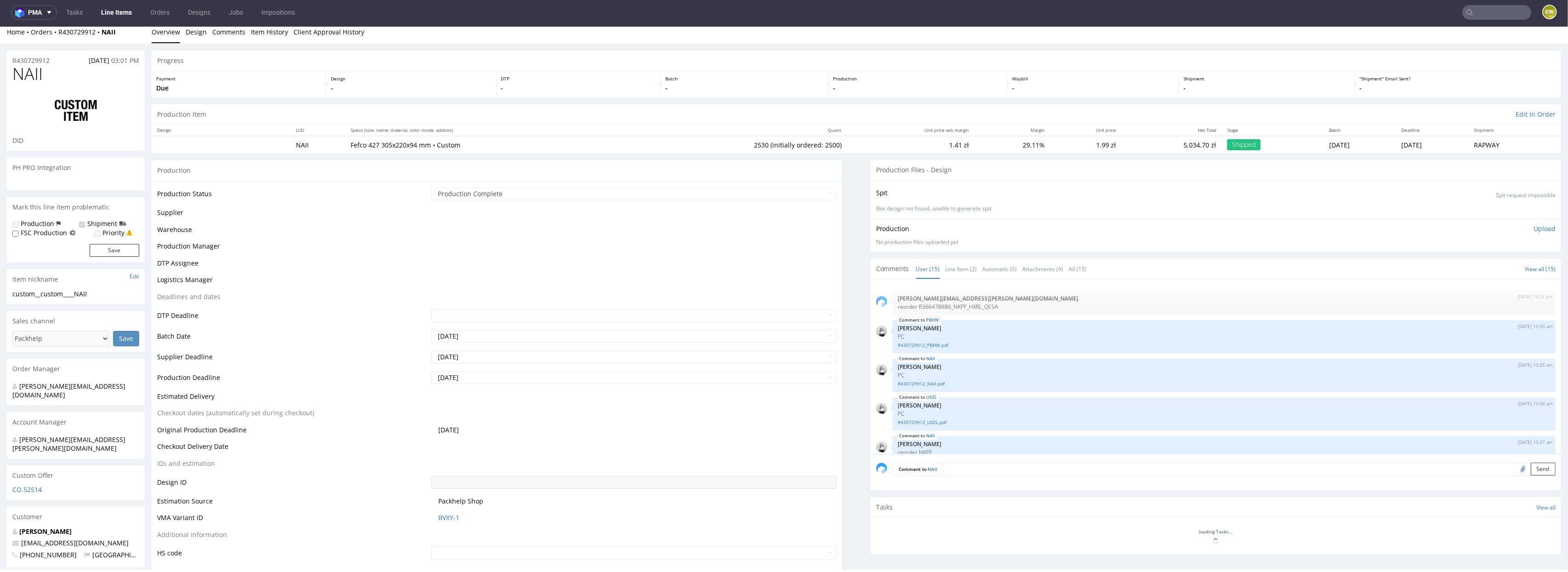
scroll to position [116, 0]
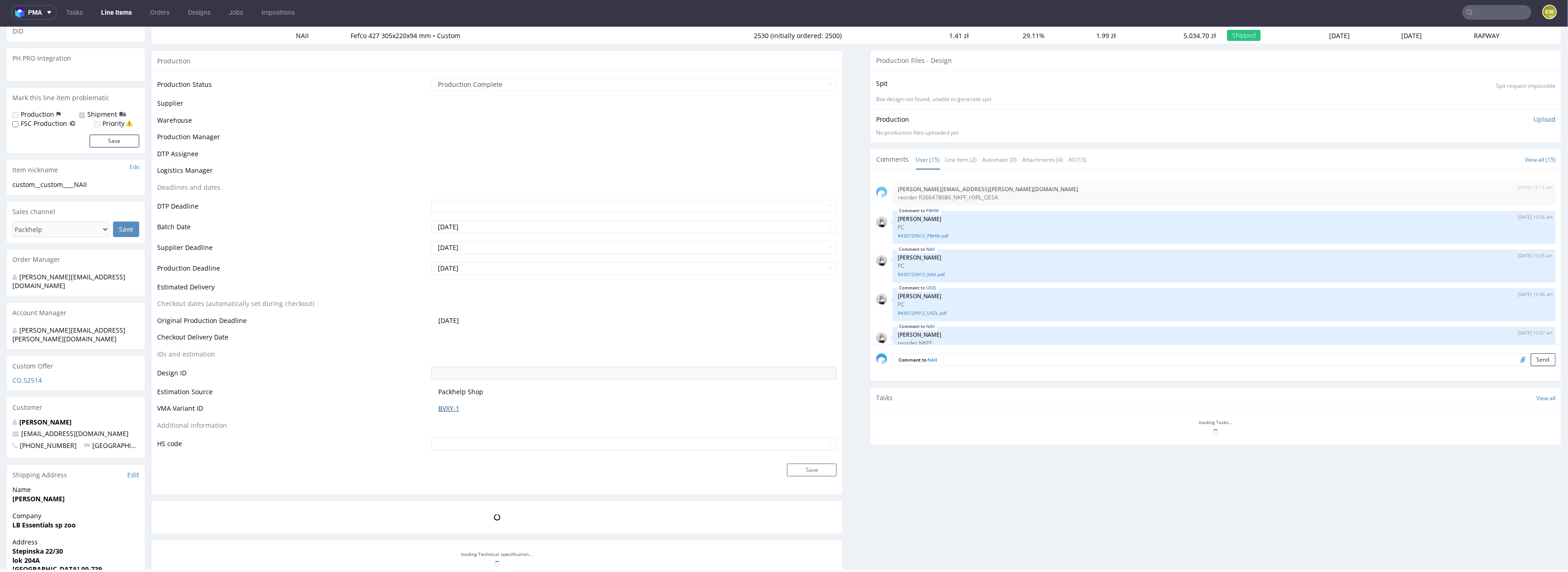
click at [440, 408] on link "BVXY-1" at bounding box center [449, 408] width 22 height 9
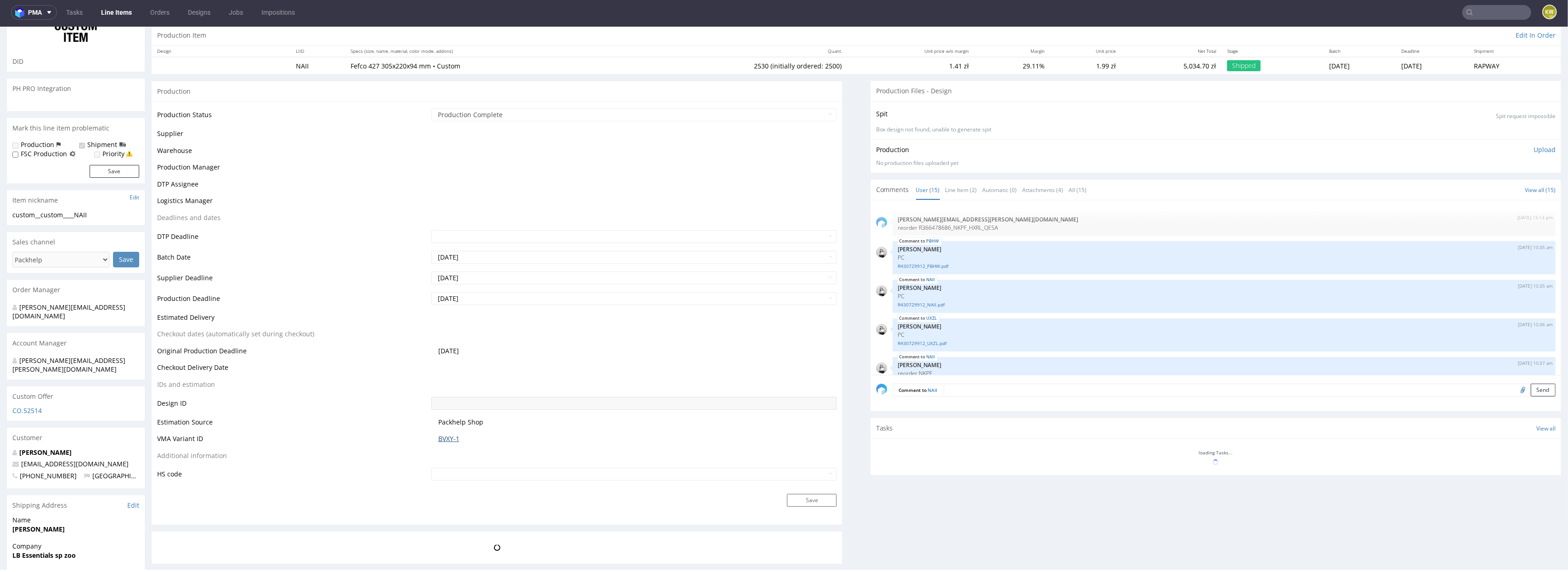
scroll to position [0, 0]
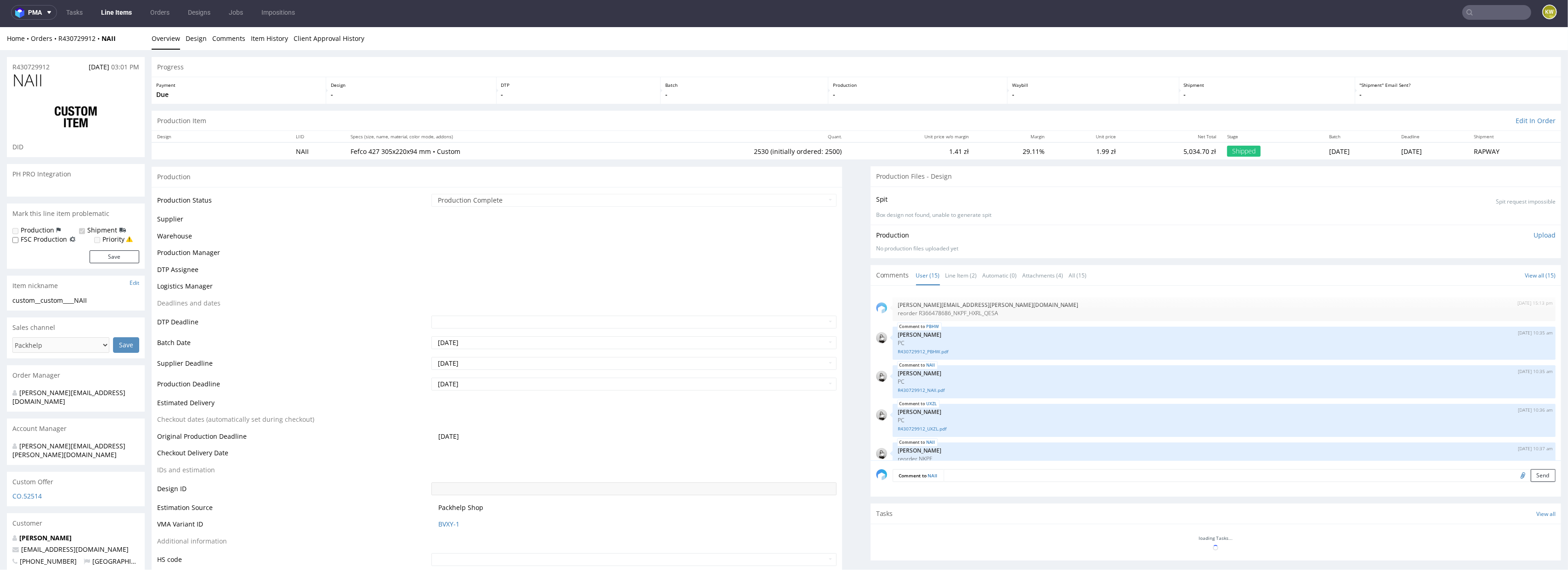
click at [27, 84] on span "NAII" at bounding box center [27, 81] width 30 height 18
click at [27, 83] on span "NAII" at bounding box center [27, 81] width 30 height 18
copy span "NAII"
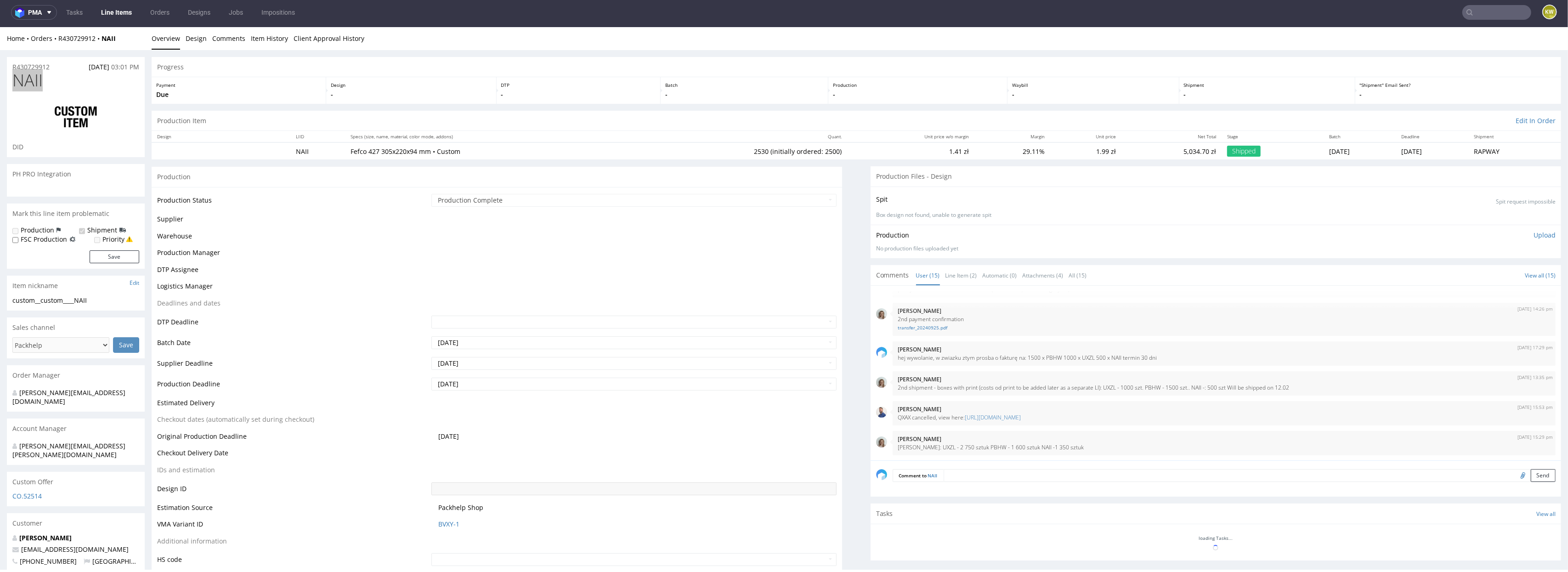
click at [1482, 18] on input "text" at bounding box center [1497, 12] width 69 height 15
paste input "JWDT"
type input "JWDT"
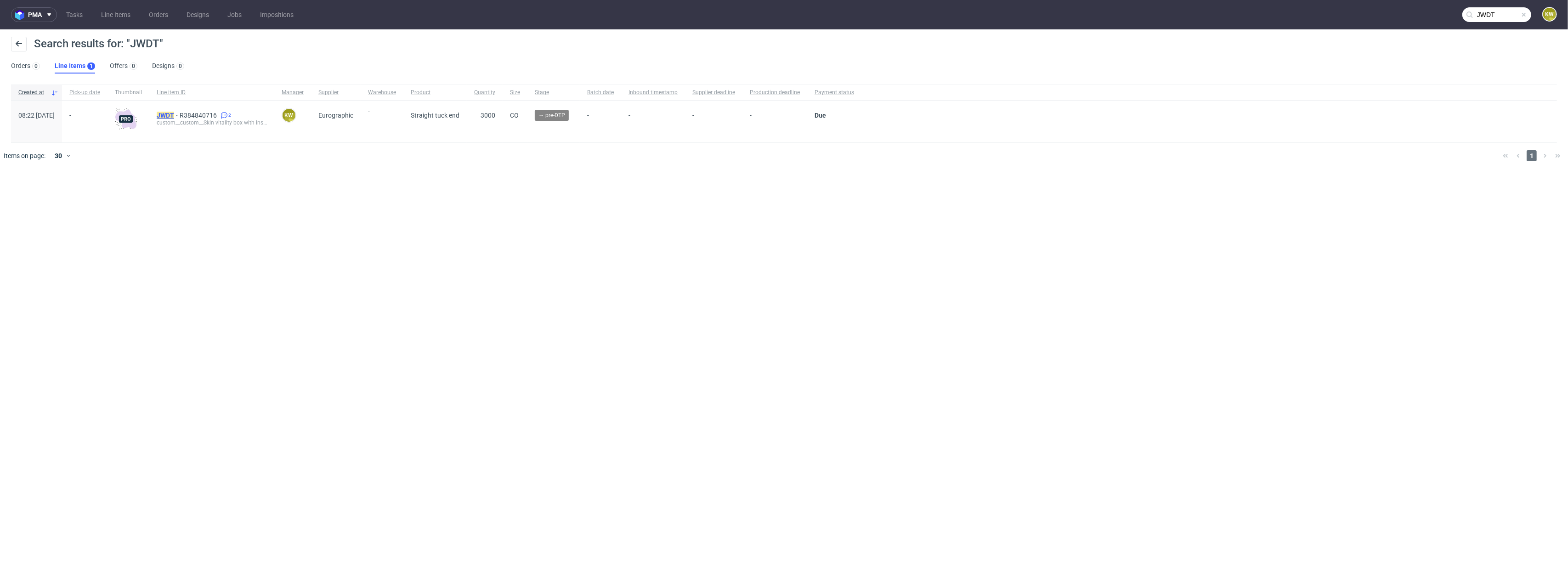
click at [174, 117] on mark "JWDT" at bounding box center [165, 115] width 18 height 8
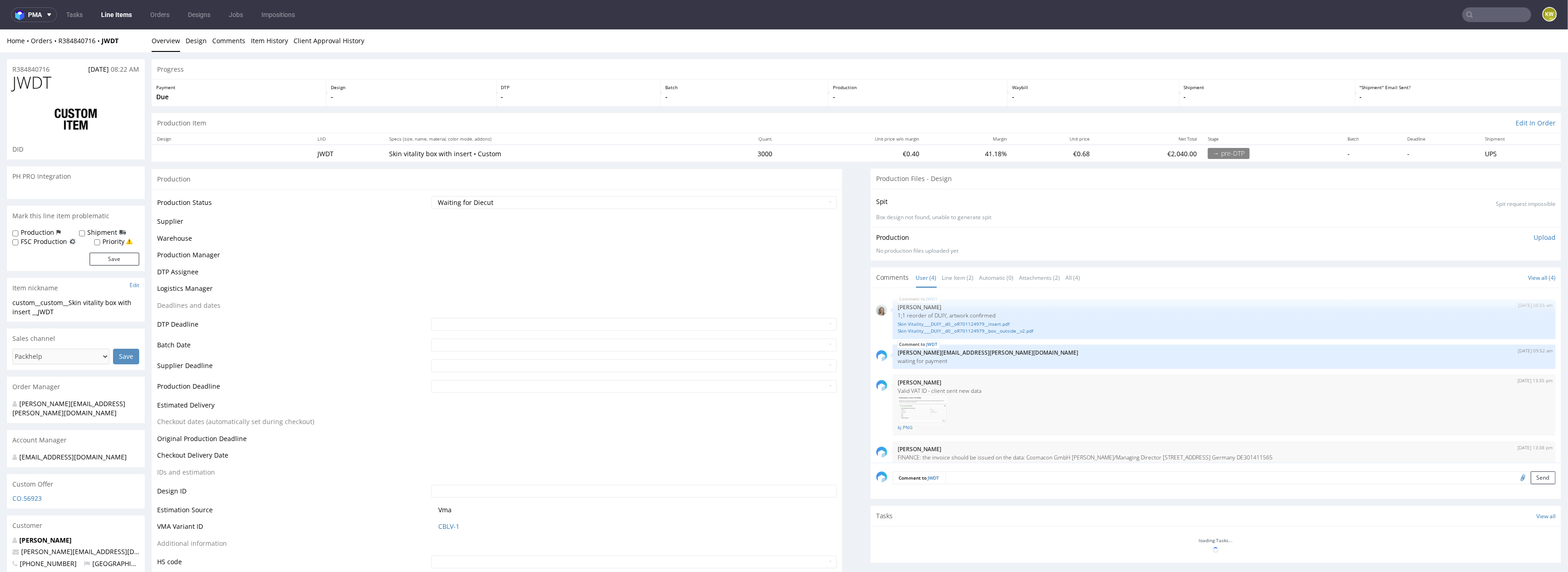
scroll to position [8, 0]
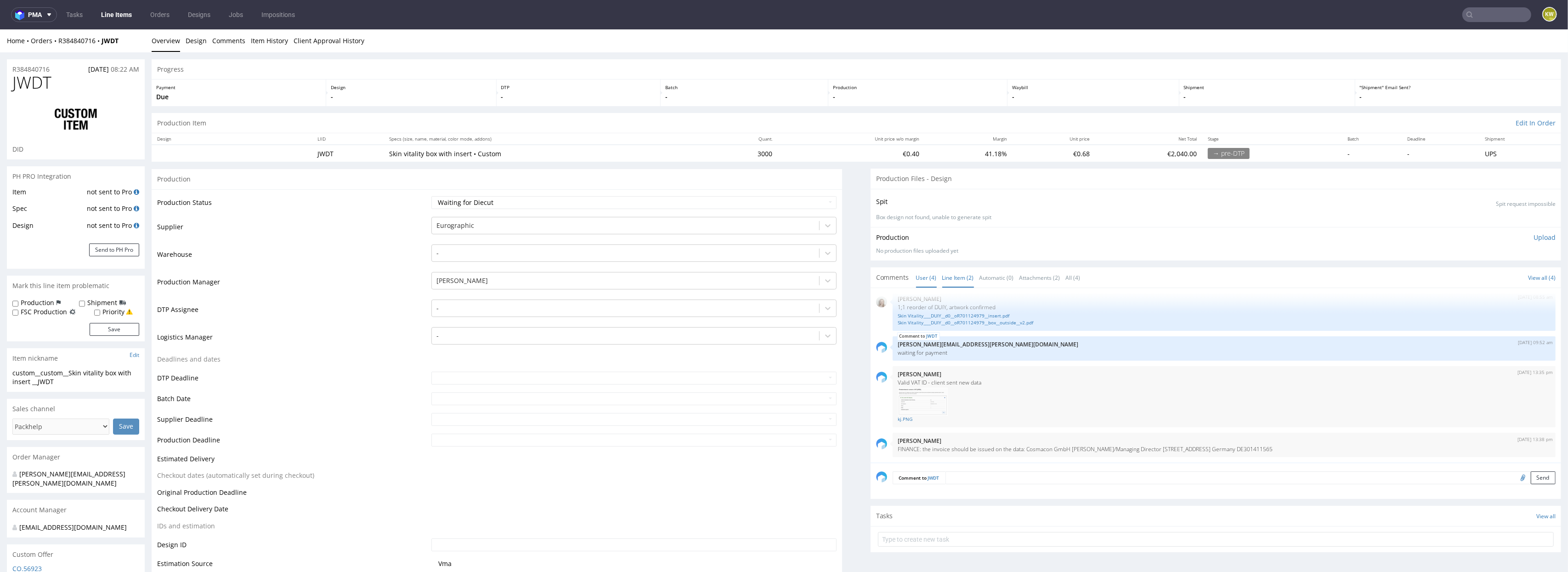
click at [959, 277] on link "Line Item (2)" at bounding box center [958, 278] width 32 height 20
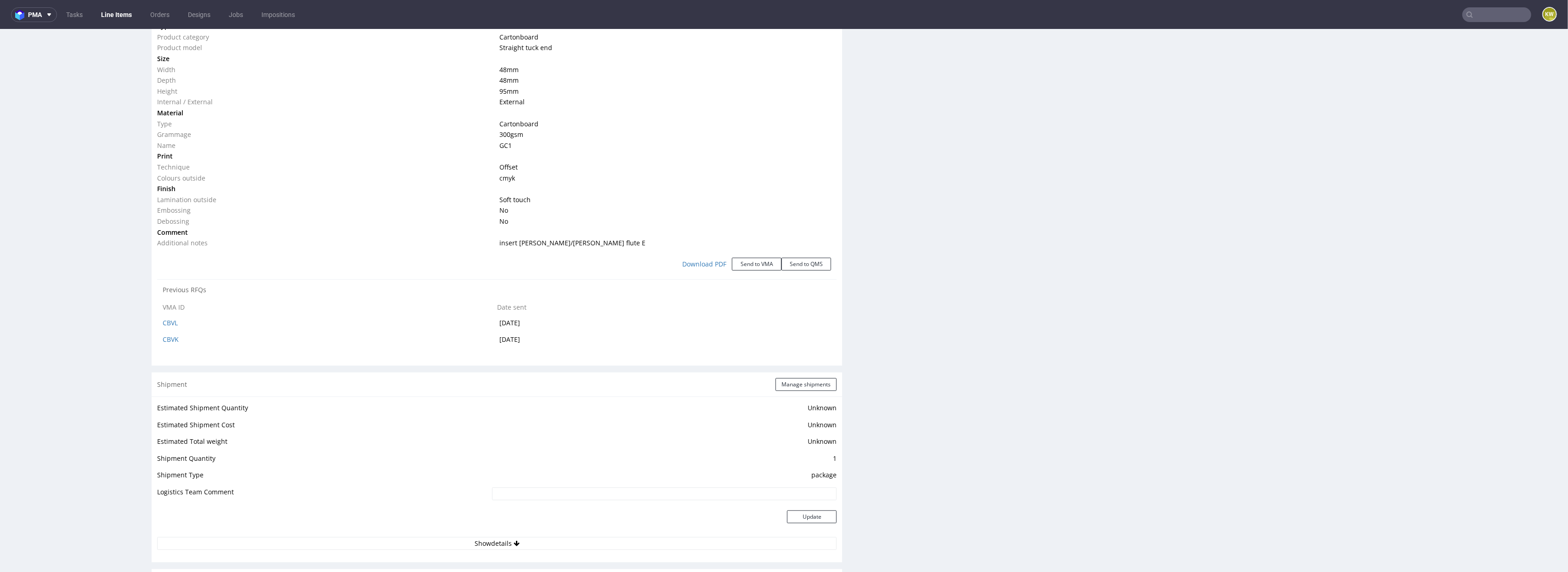
scroll to position [823, 0]
select select "in_progress"
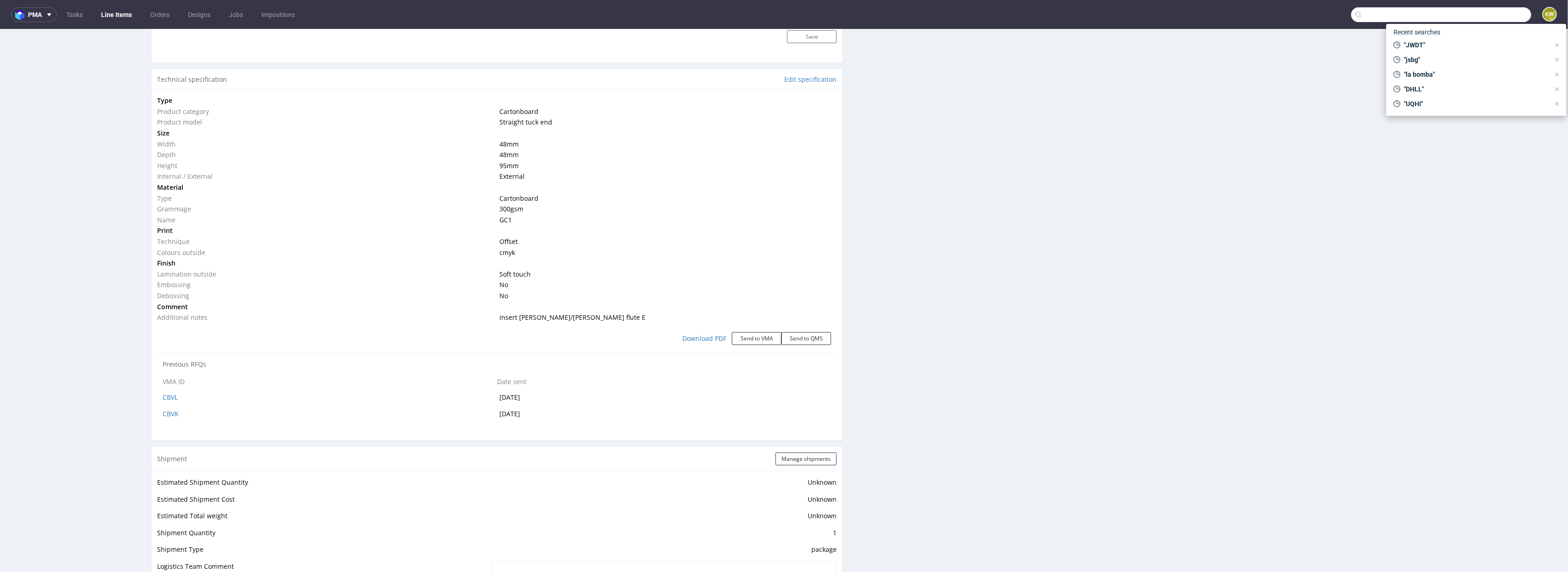
click at [1513, 17] on input "text" at bounding box center [1441, 15] width 180 height 15
type input "JWDT"
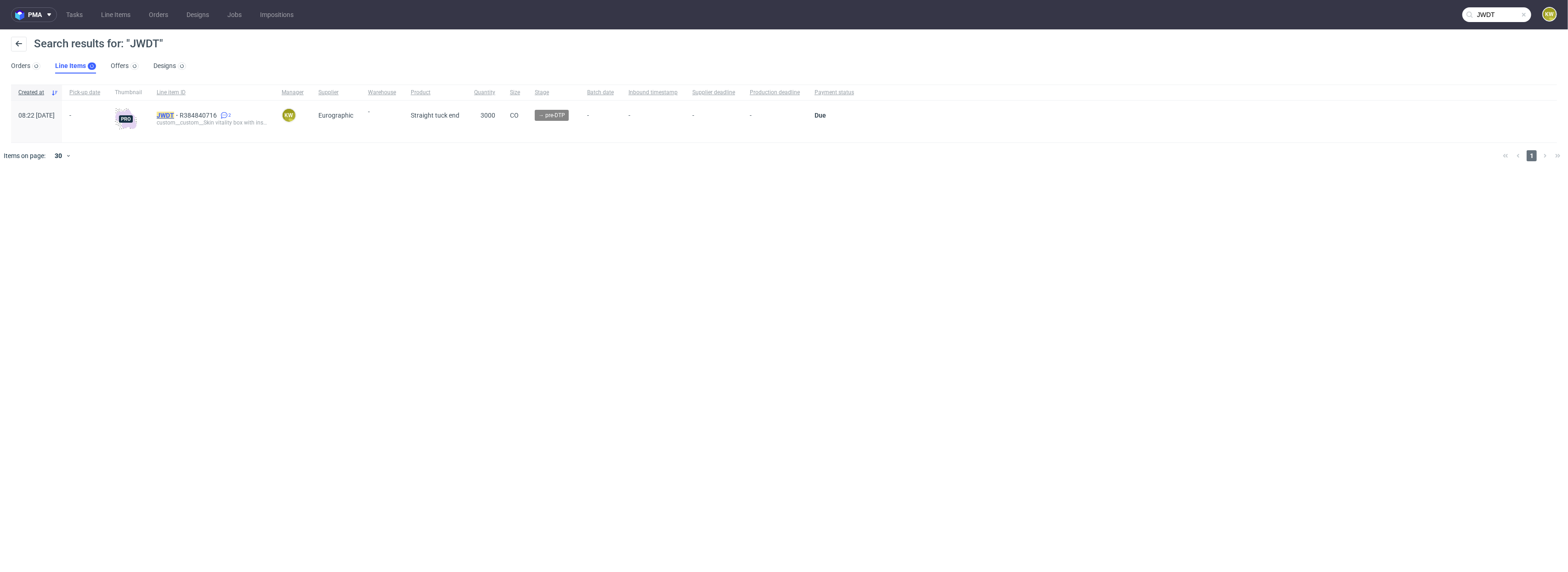
click at [174, 115] on mark "JWDT" at bounding box center [165, 115] width 18 height 8
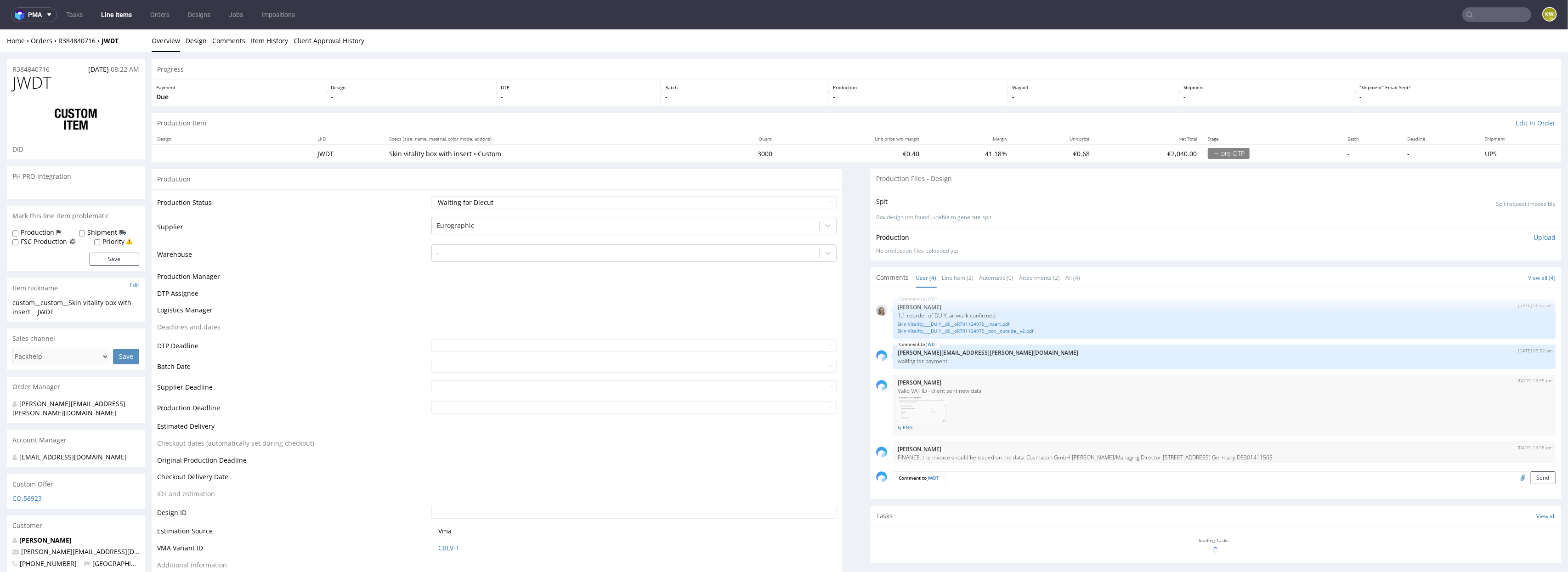
scroll to position [8, 0]
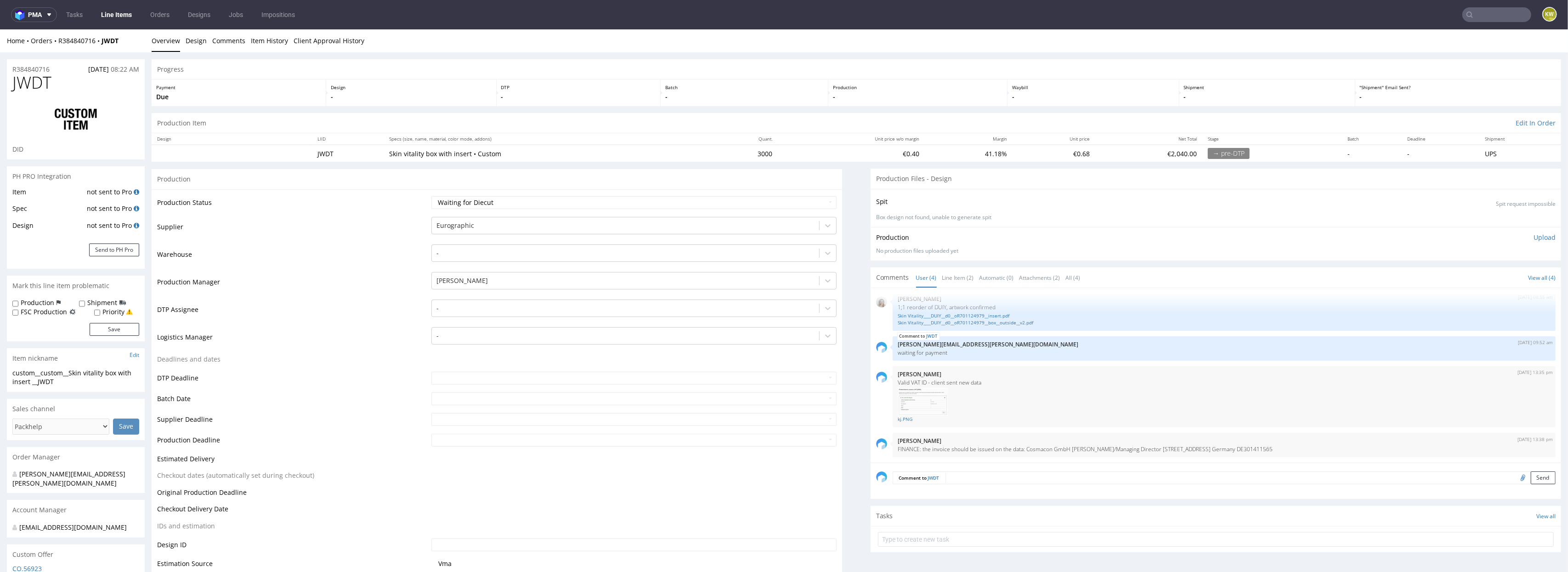
click at [334, 281] on td "Production Manager" at bounding box center [293, 285] width 272 height 28
click at [958, 271] on link "Line Item (2)" at bounding box center [958, 278] width 32 height 20
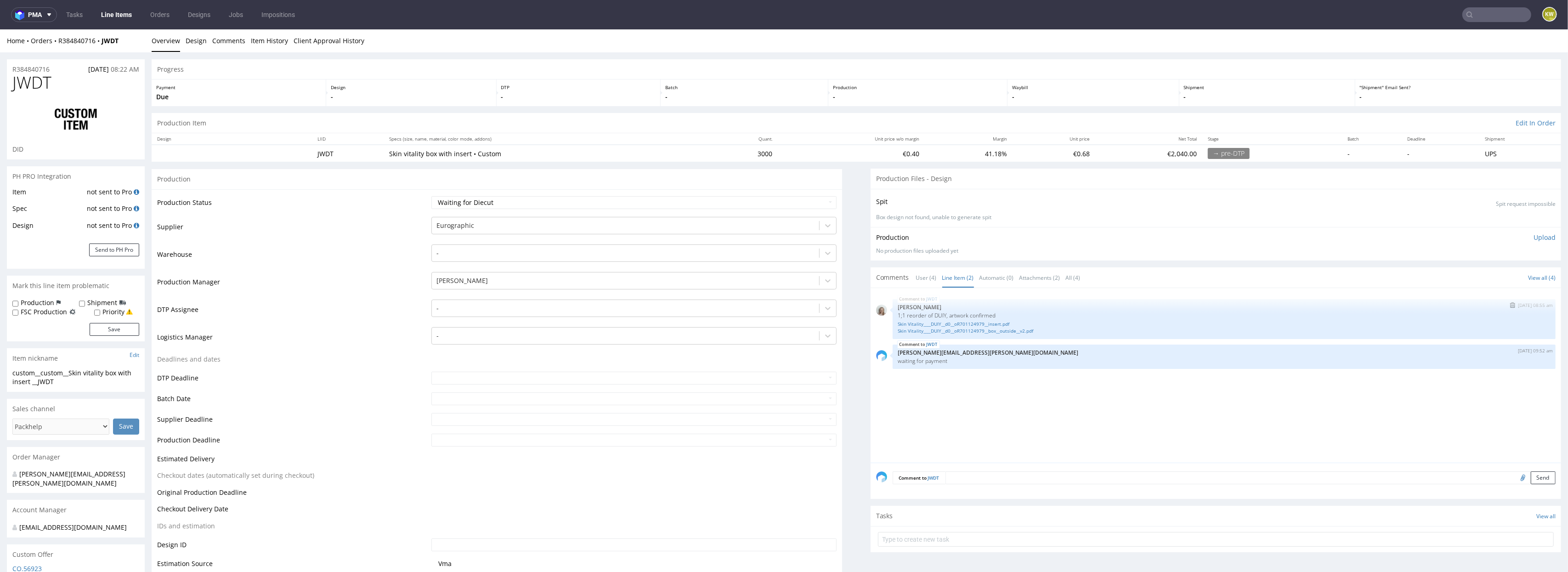
click at [933, 314] on p "1;1 reorder of DUIY, artwork confirmed" at bounding box center [1224, 315] width 652 height 7
copy p "DUIY"
click at [982, 334] on div "JWDT 26th Sep 25 | 08:55 am Monika Poźniak 1;1 reorder of DUIY, artwork confirm…" at bounding box center [1224, 319] width 663 height 40
click at [964, 328] on link "Skin Vitality____DUIY__d0__oR701124979__box__outside__v2.pdf" at bounding box center [1224, 331] width 652 height 7
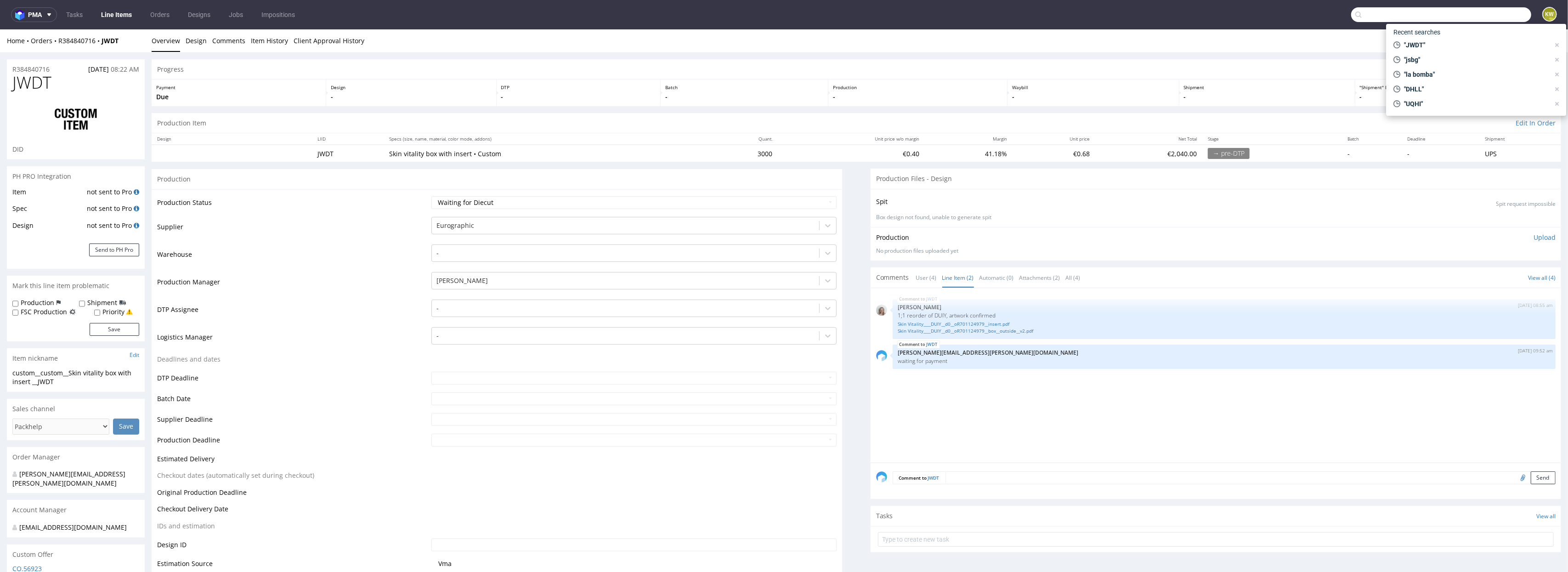
click at [1480, 13] on input "text" at bounding box center [1441, 15] width 180 height 15
type input "BGSU"
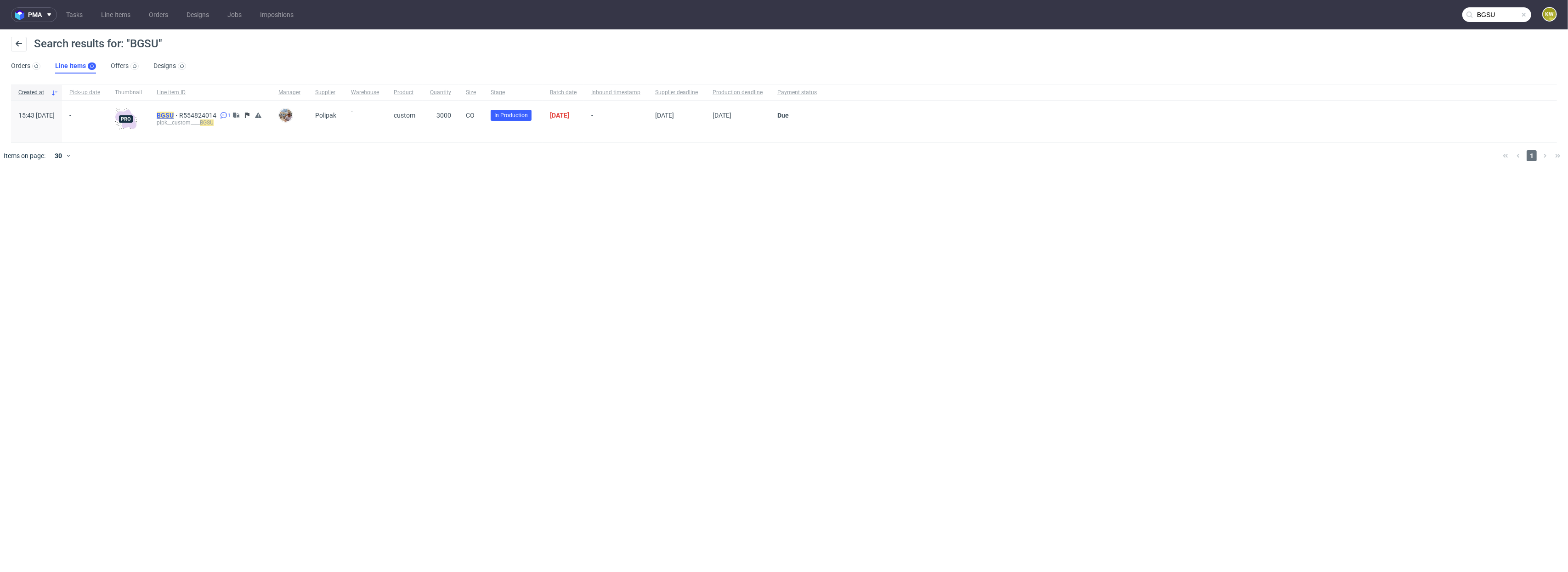
click at [174, 115] on mark "BGSU" at bounding box center [165, 115] width 17 height 8
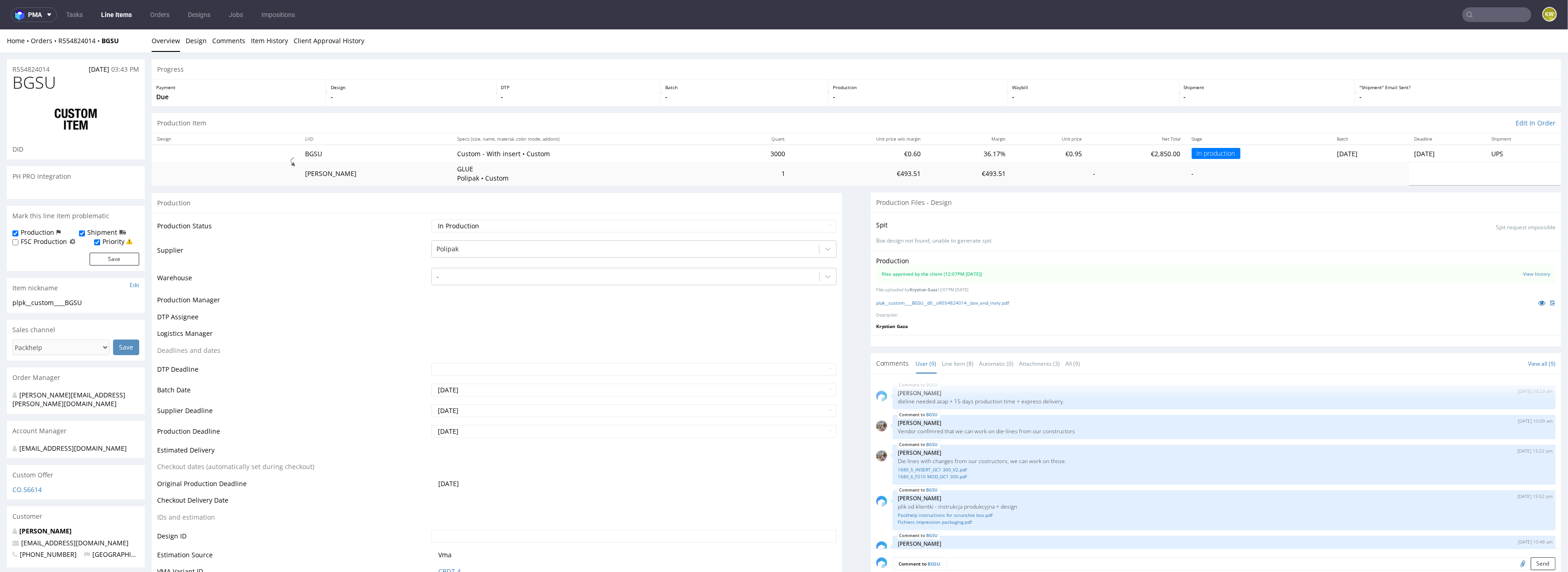
scroll to position [145, 0]
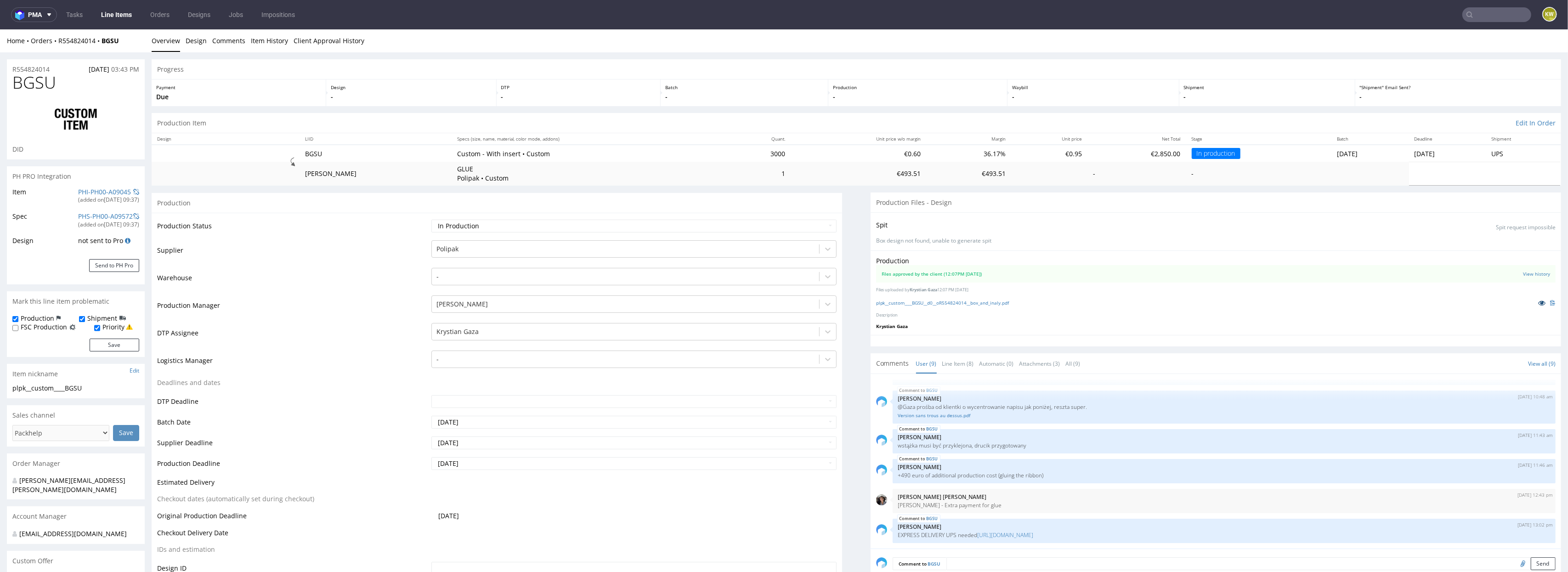
click at [1539, 304] on icon at bounding box center [1543, 303] width 8 height 6
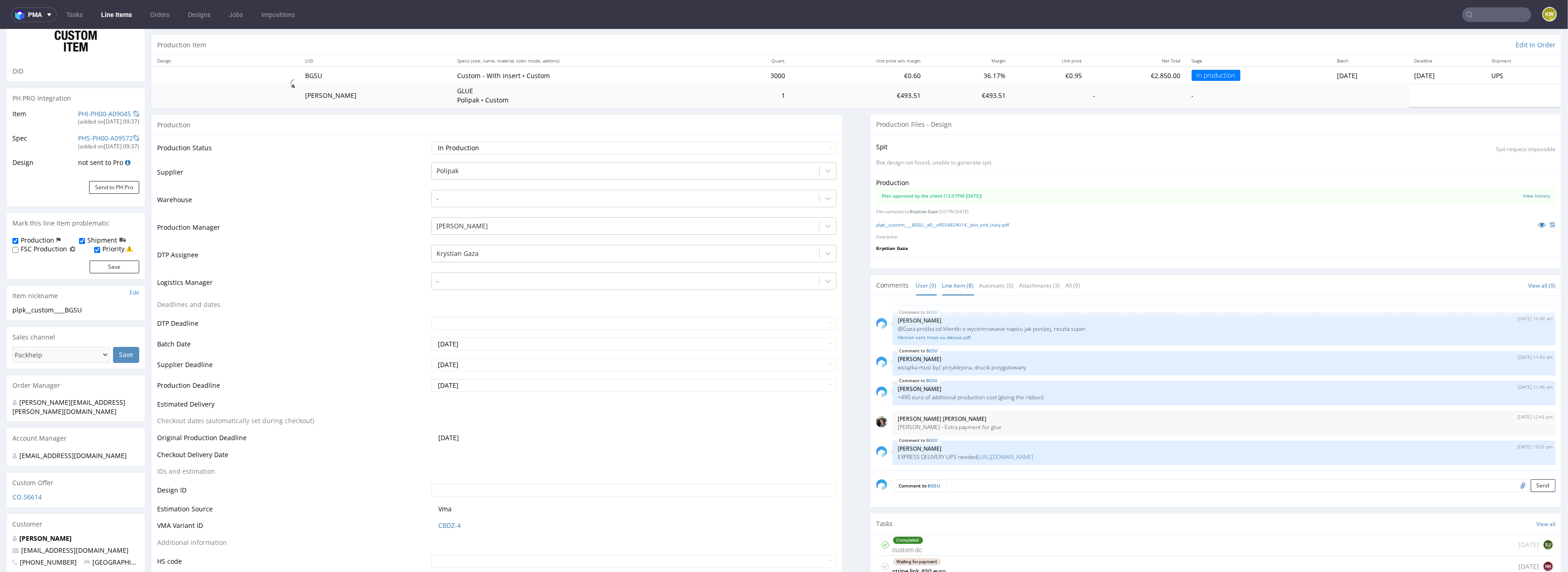
click at [948, 283] on link "Line Item (8)" at bounding box center [958, 286] width 32 height 20
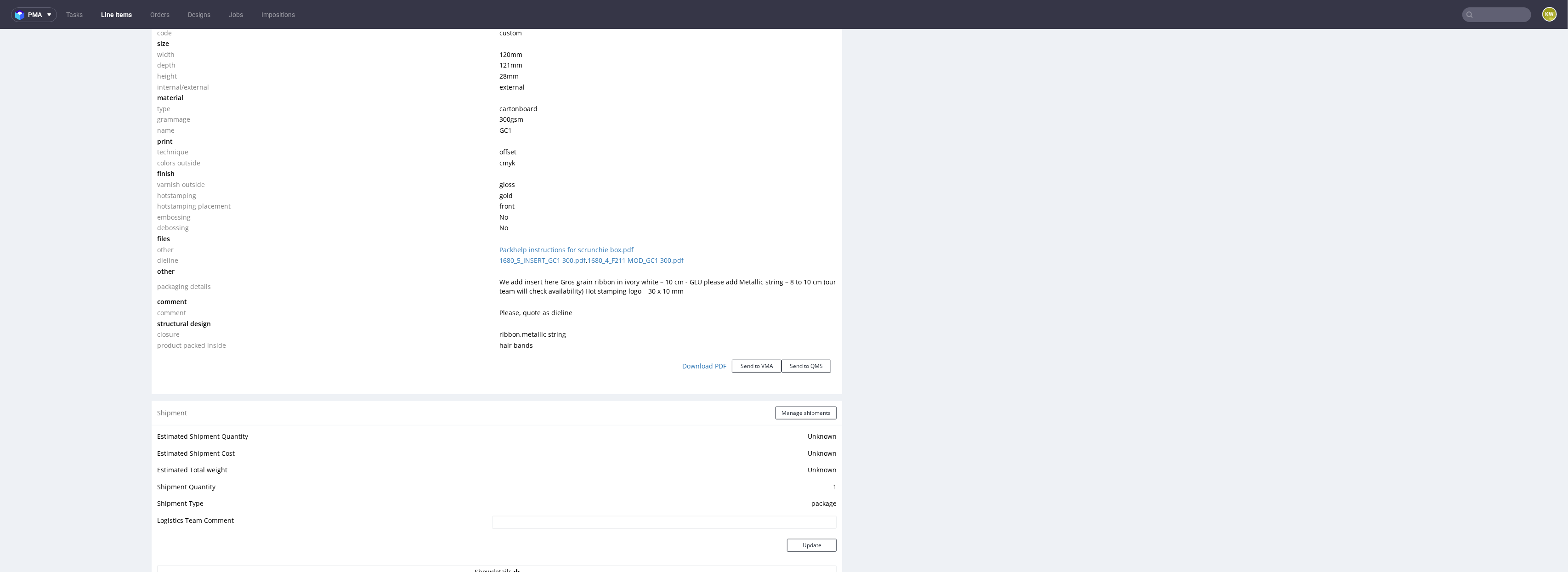
scroll to position [861, 0]
click at [115, 17] on link "Line Items" at bounding box center [116, 15] width 42 height 15
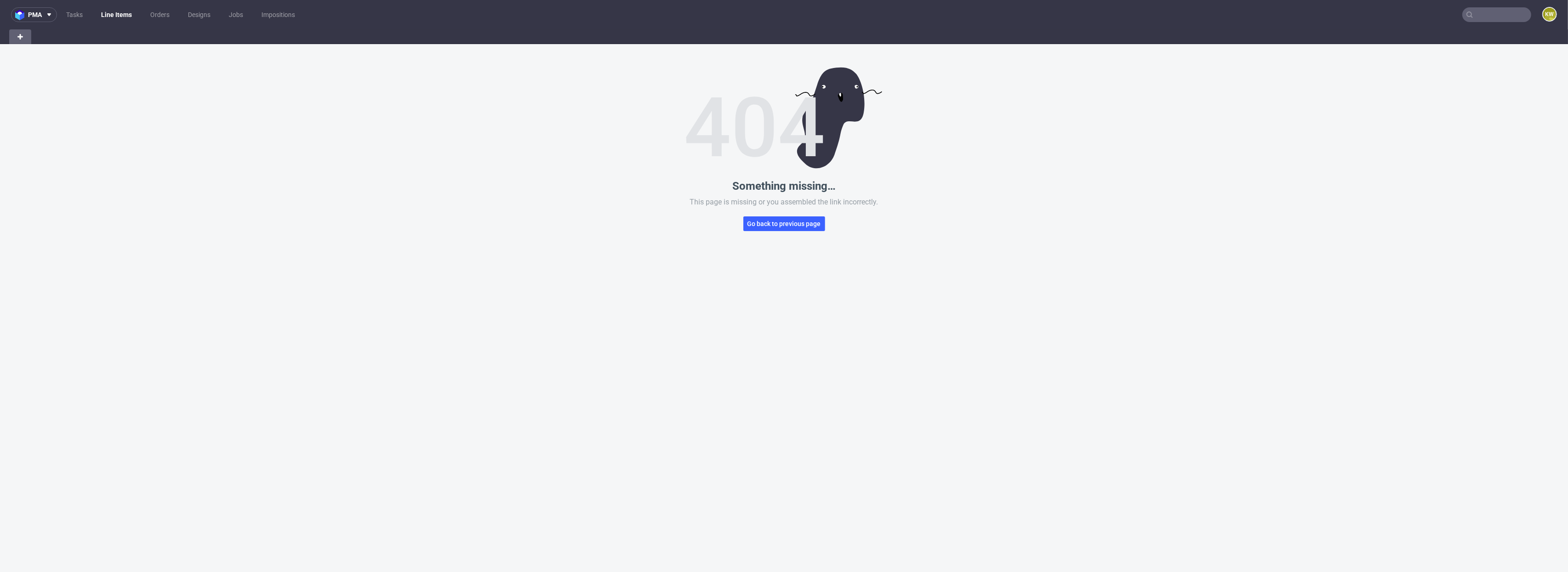
click at [769, 234] on div "Something missing… This page is missing or you assembled the link incorrectly. …" at bounding box center [784, 330] width 1568 height 572
click at [775, 224] on span "Go back to previous page" at bounding box center [785, 224] width 74 height 6
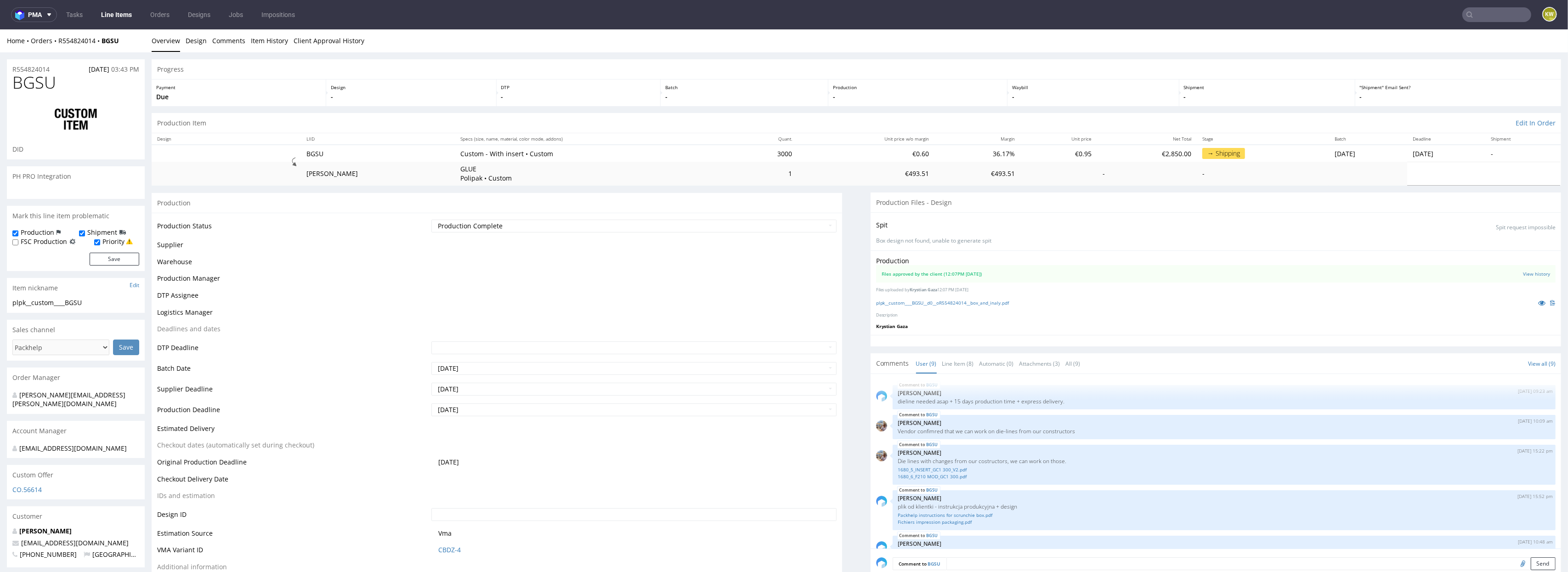
scroll to position [145, 0]
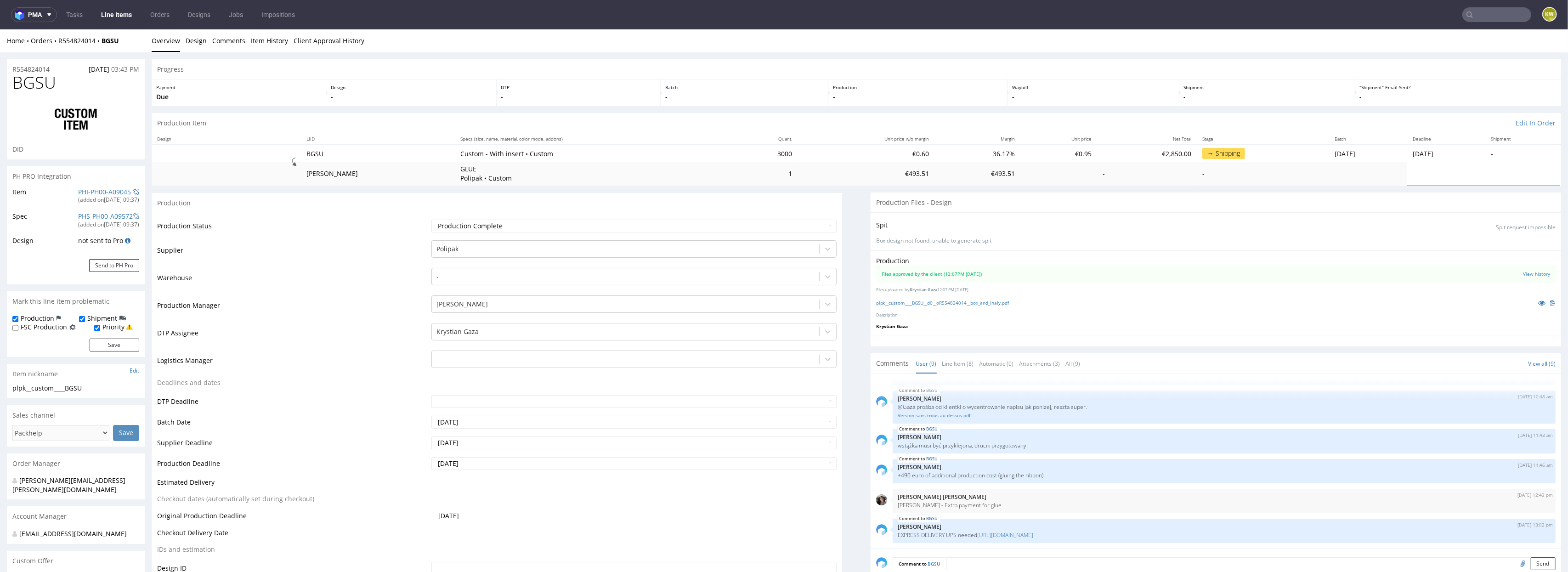
click at [121, 12] on link "Line Items" at bounding box center [116, 15] width 42 height 15
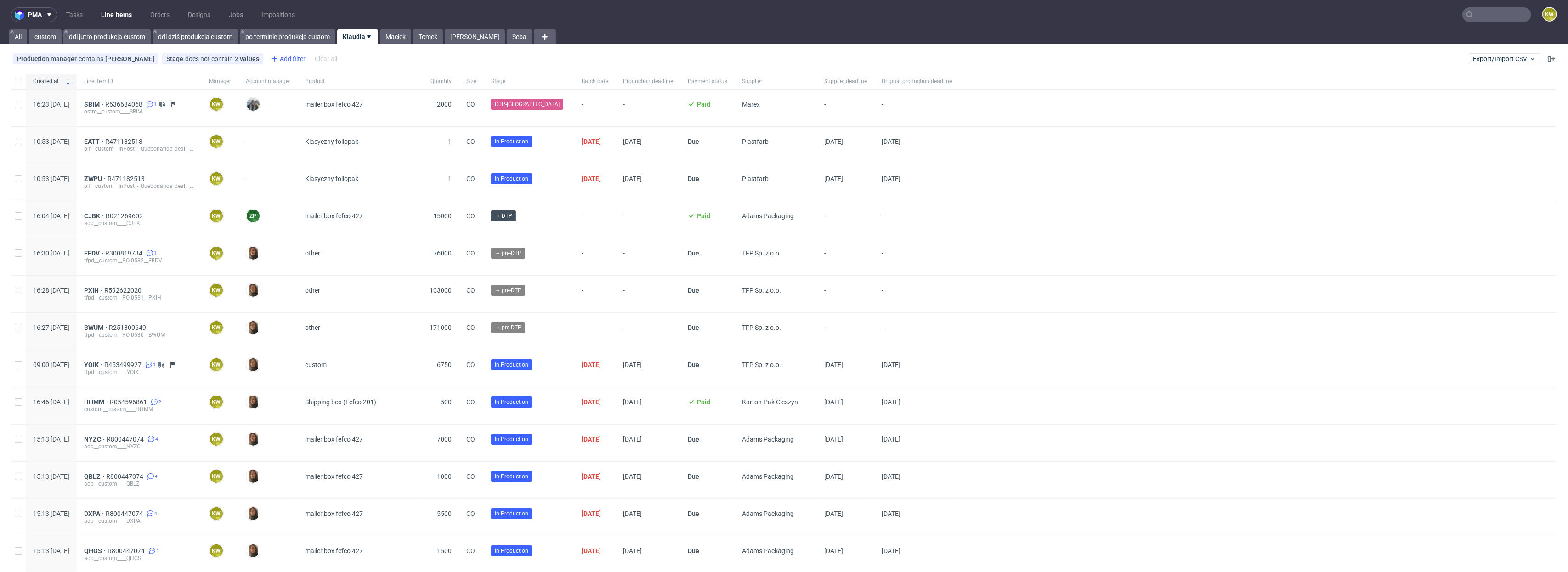
click at [293, 59] on div "Add filter" at bounding box center [287, 58] width 41 height 15
click at [311, 135] on span "Supplier deadline" at bounding box center [299, 137] width 55 height 13
click at [369, 124] on span "Save" at bounding box center [370, 122] width 15 height 6
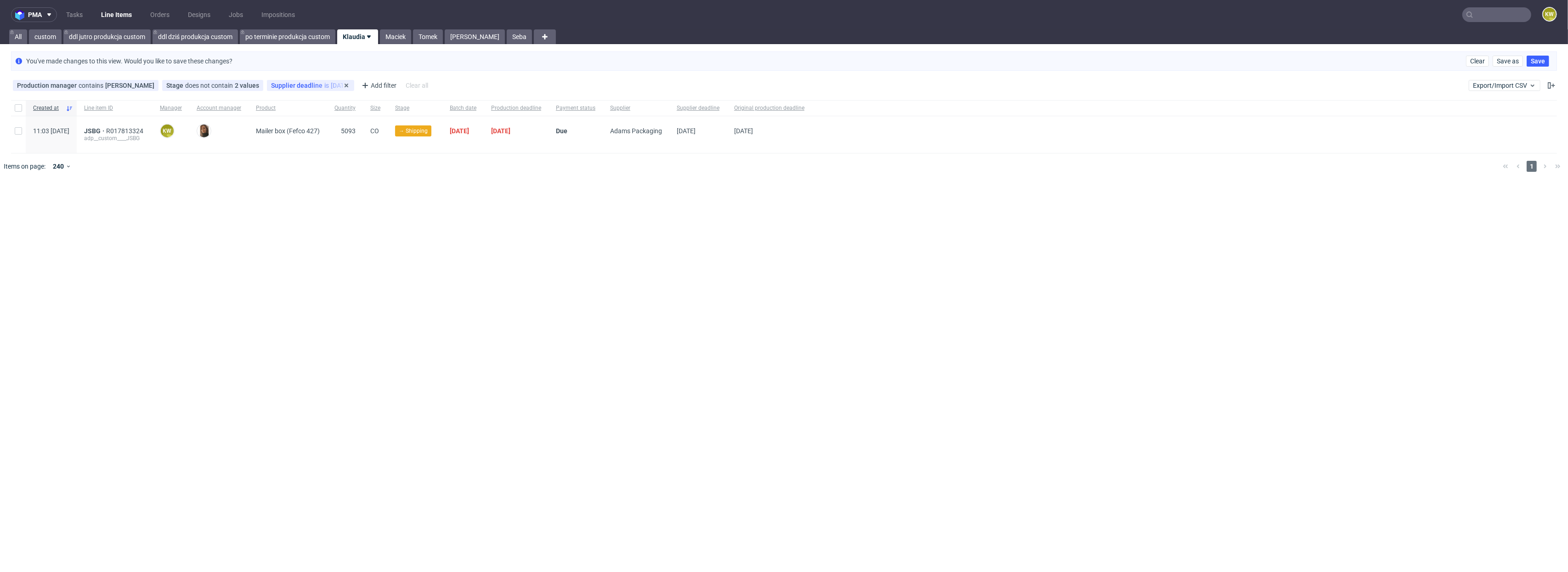
click at [313, 83] on div "Supplier deadline is [DATE]" at bounding box center [311, 85] width 79 height 8
click at [312, 101] on span "[DATE]" at bounding box center [324, 105] width 95 height 9
click at [309, 157] on span "before [DATE]" at bounding box center [310, 158] width 40 height 9
click at [377, 151] on span "Save" at bounding box center [370, 149] width 15 height 6
